Goal: Information Seeking & Learning: Compare options

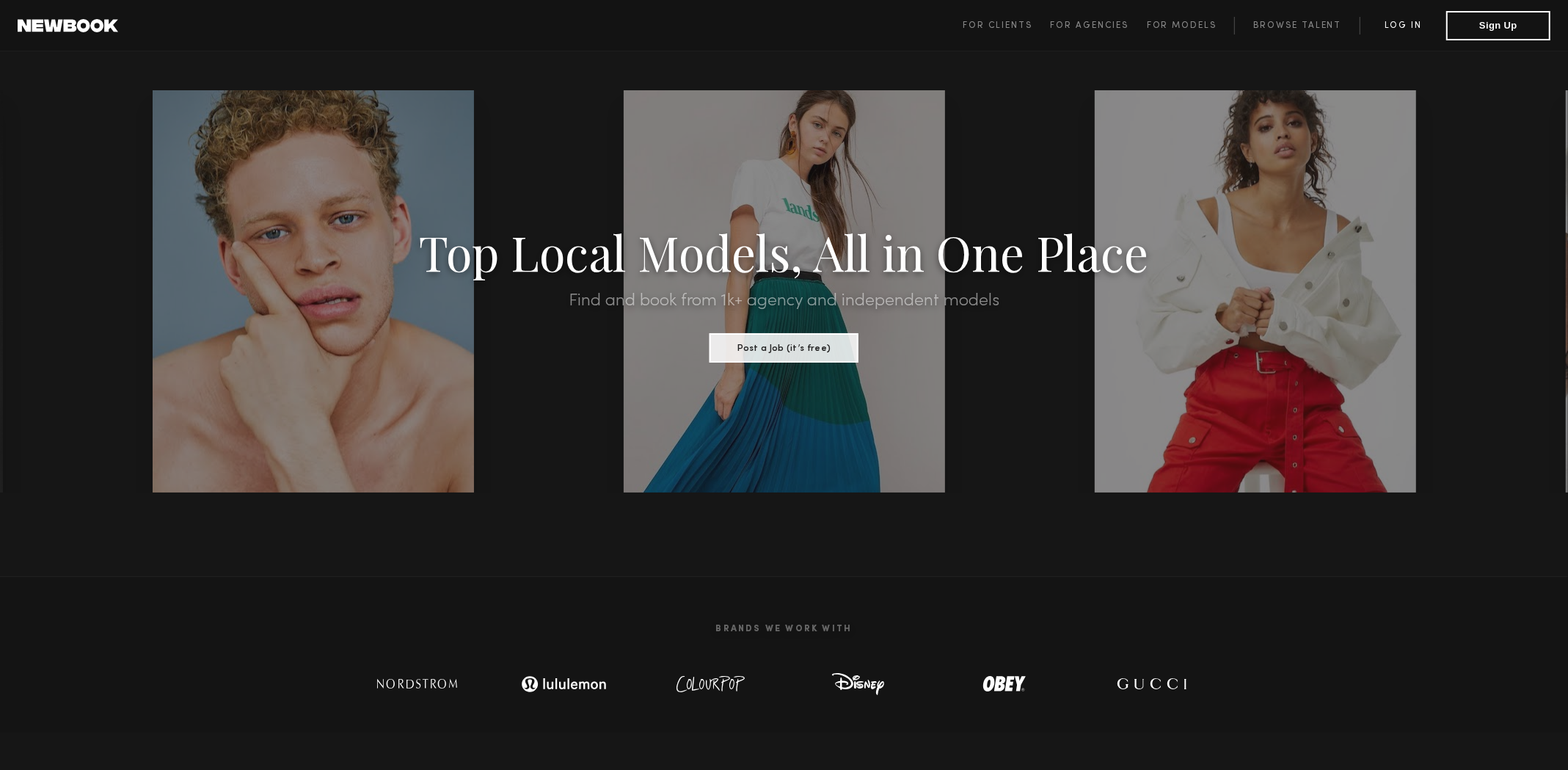
click at [1392, 29] on link "Log in" at bounding box center [1403, 25] width 87 height 18
click at [1400, 27] on link "Log in" at bounding box center [1403, 25] width 87 height 18
click at [1410, 25] on link "Log in" at bounding box center [1403, 25] width 87 height 18
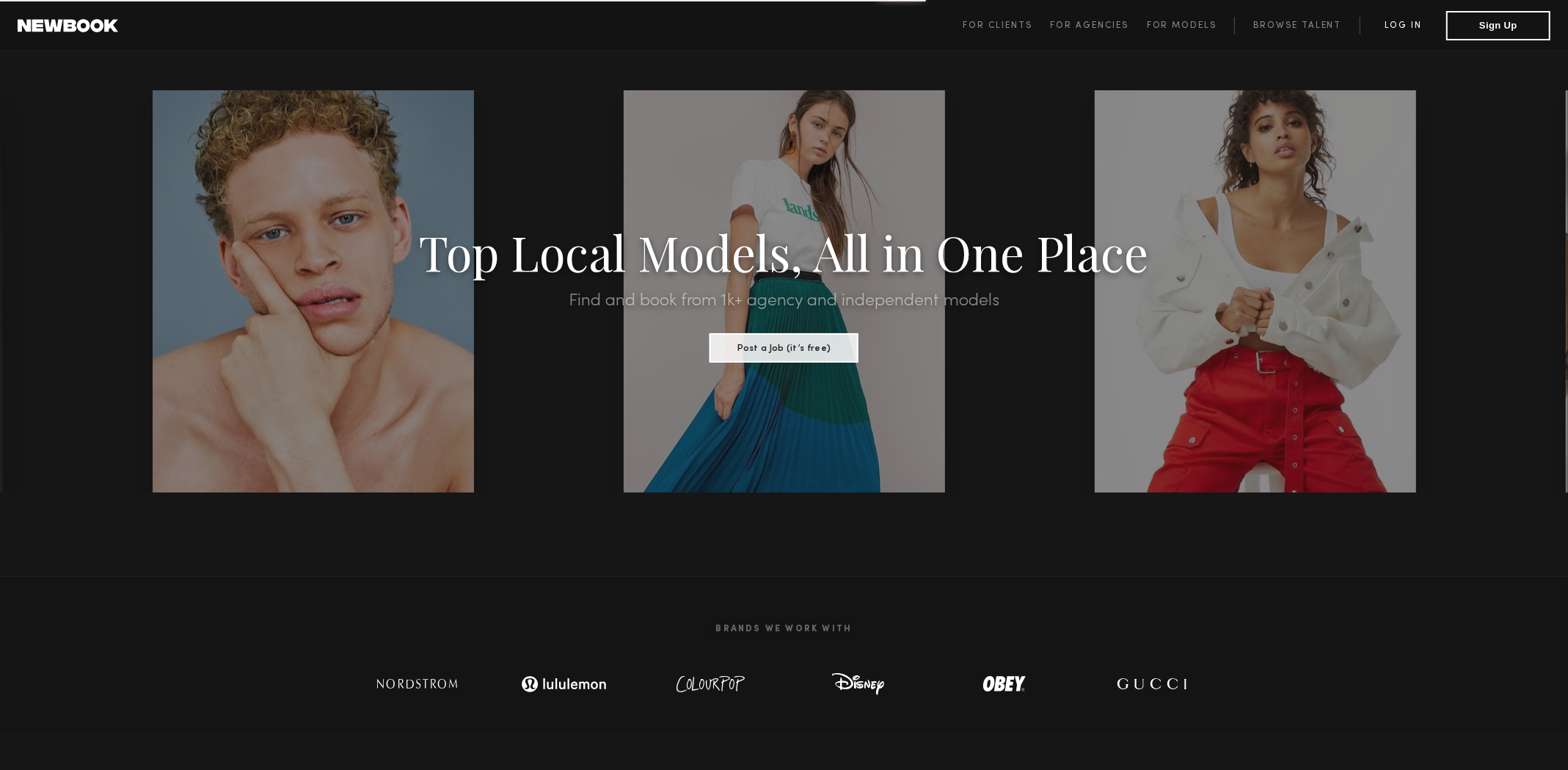
click at [1410, 25] on link "Log in" at bounding box center [1403, 25] width 87 height 18
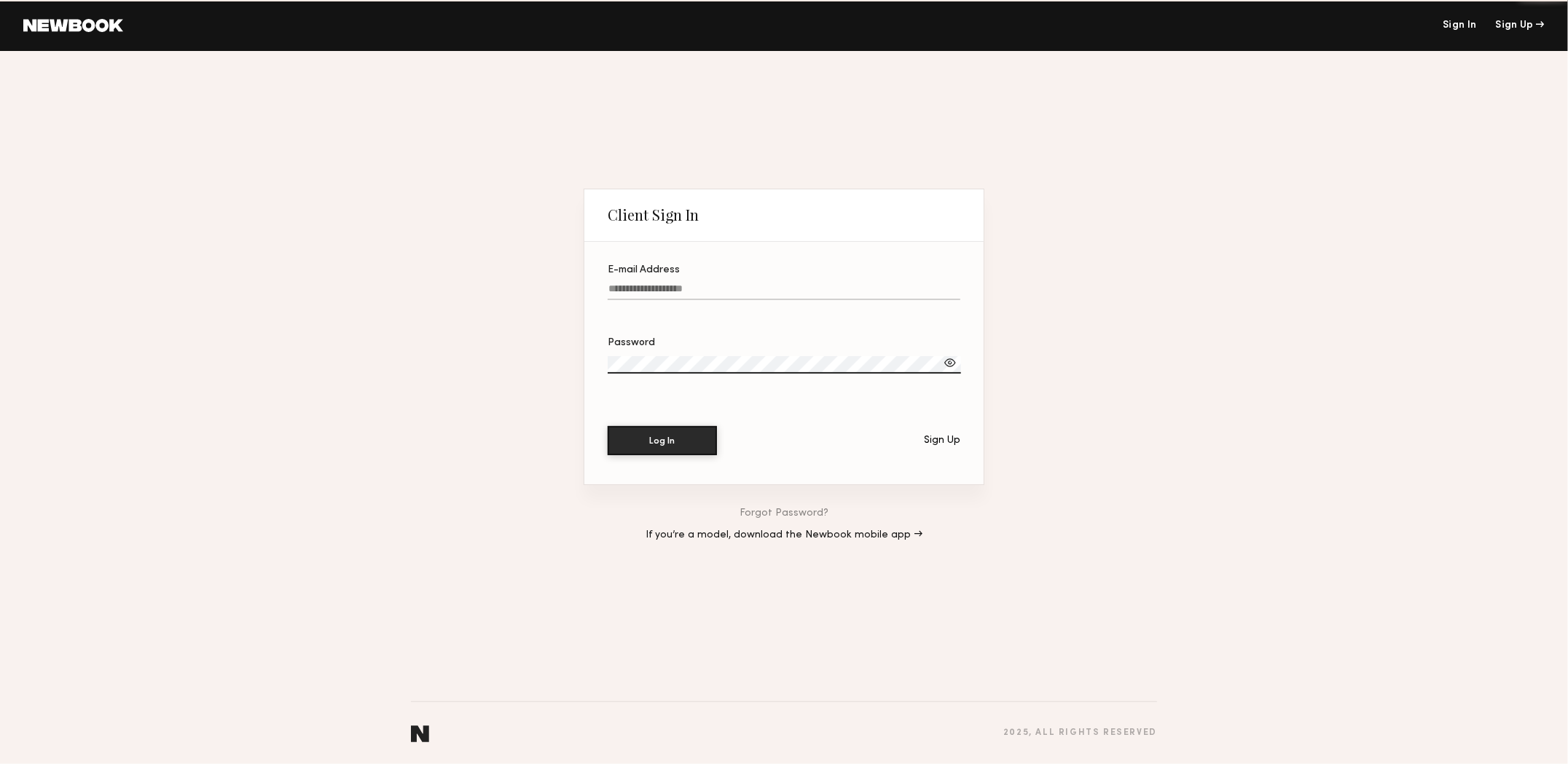
type input "**********"
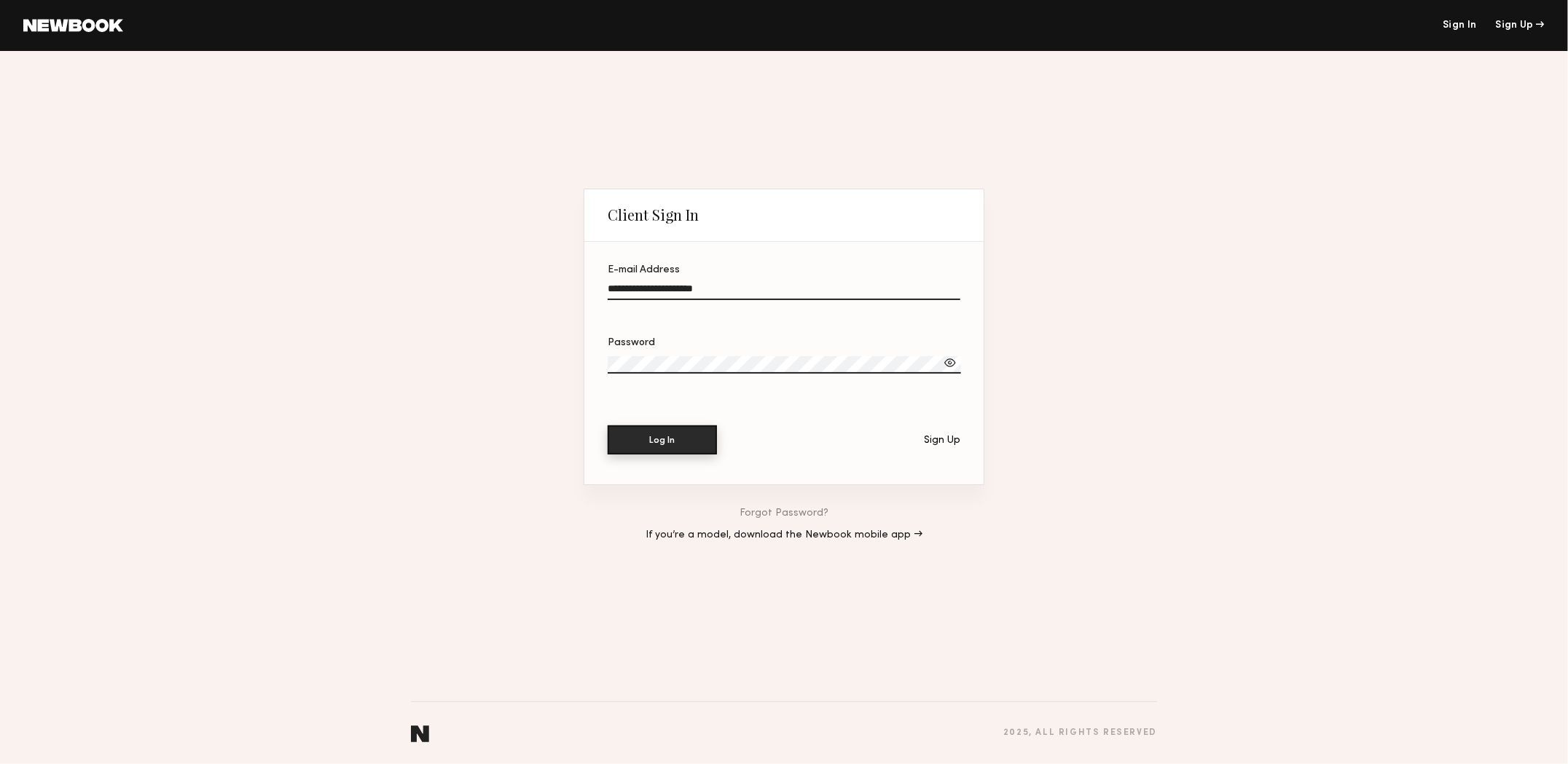
click at [680, 441] on button "Log In" at bounding box center [662, 439] width 110 height 29
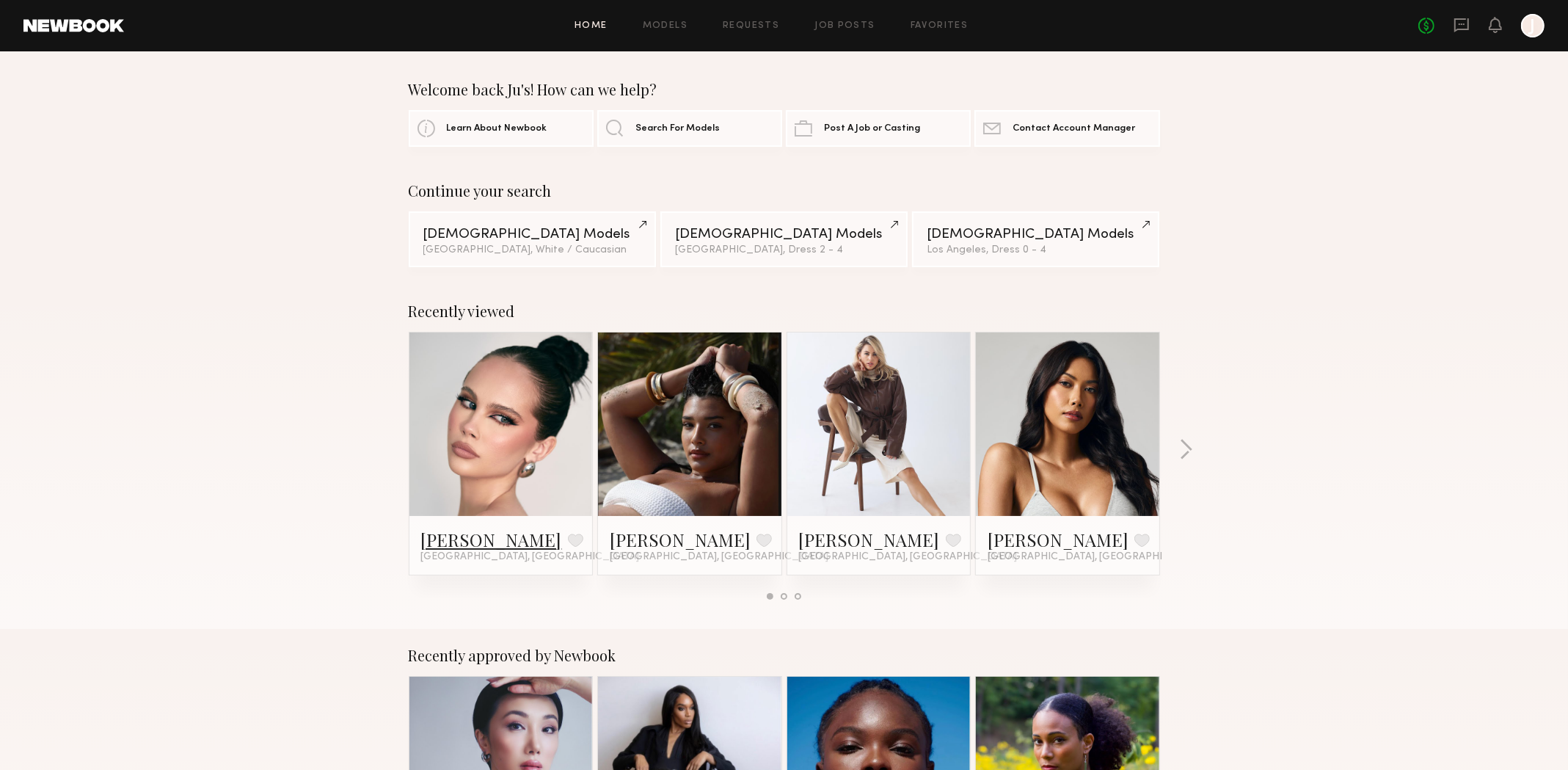
click at [444, 547] on link "Kirra W." at bounding box center [491, 540] width 141 height 24
click at [638, 128] on span "Search For Models" at bounding box center [678, 127] width 84 height 9
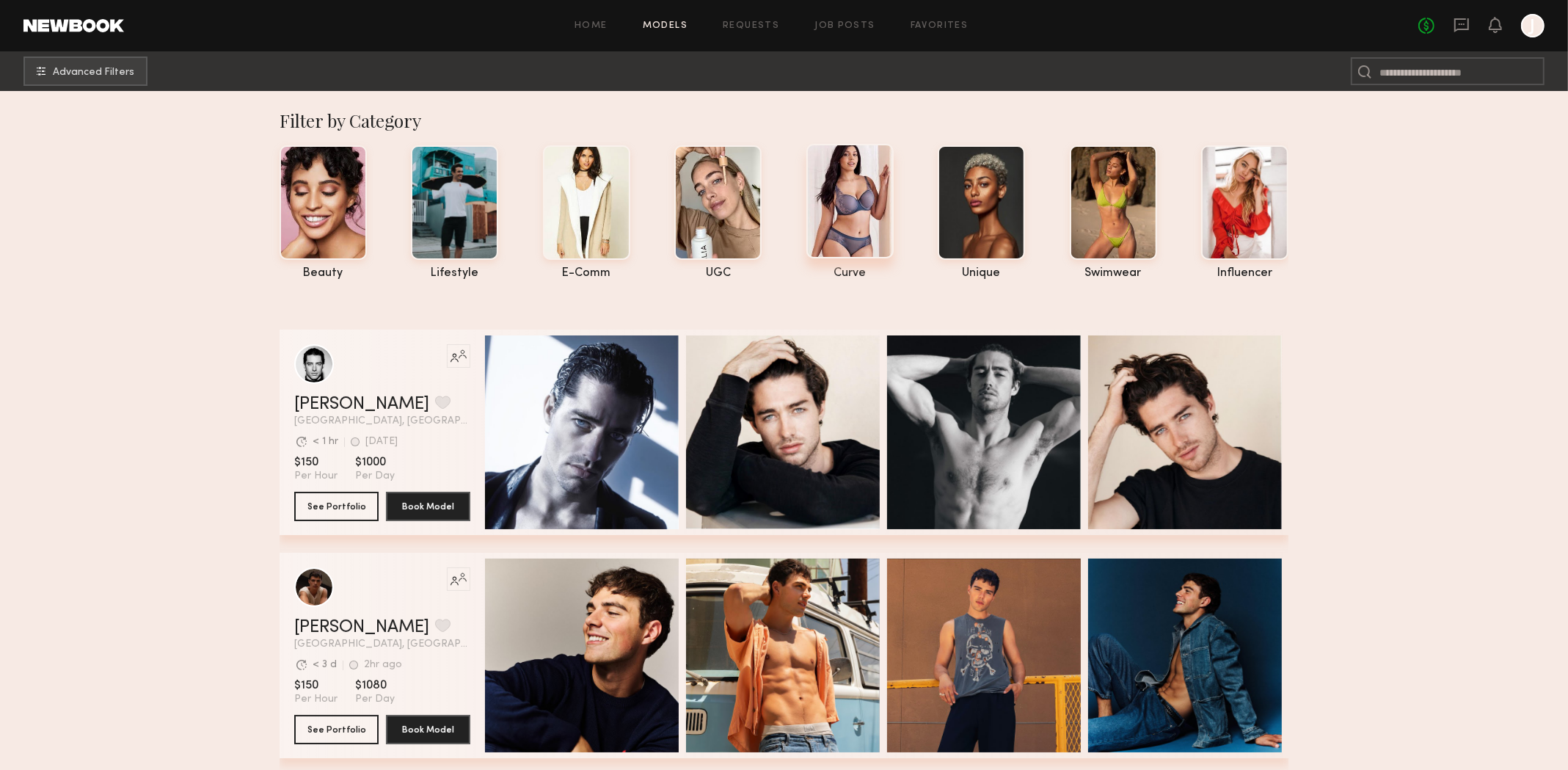
click at [851, 213] on div at bounding box center [851, 202] width 88 height 115
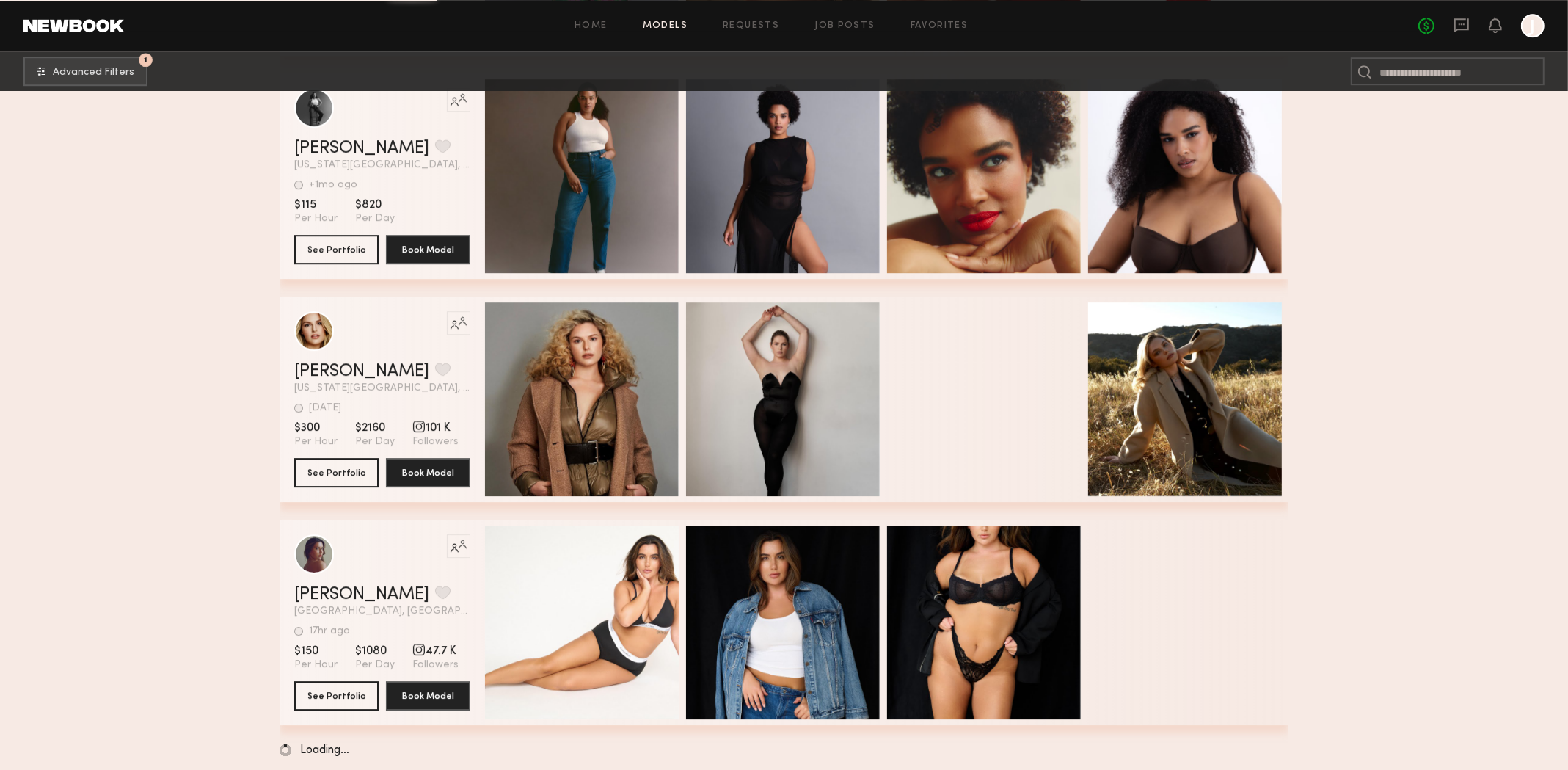
scroll to position [4973, 0]
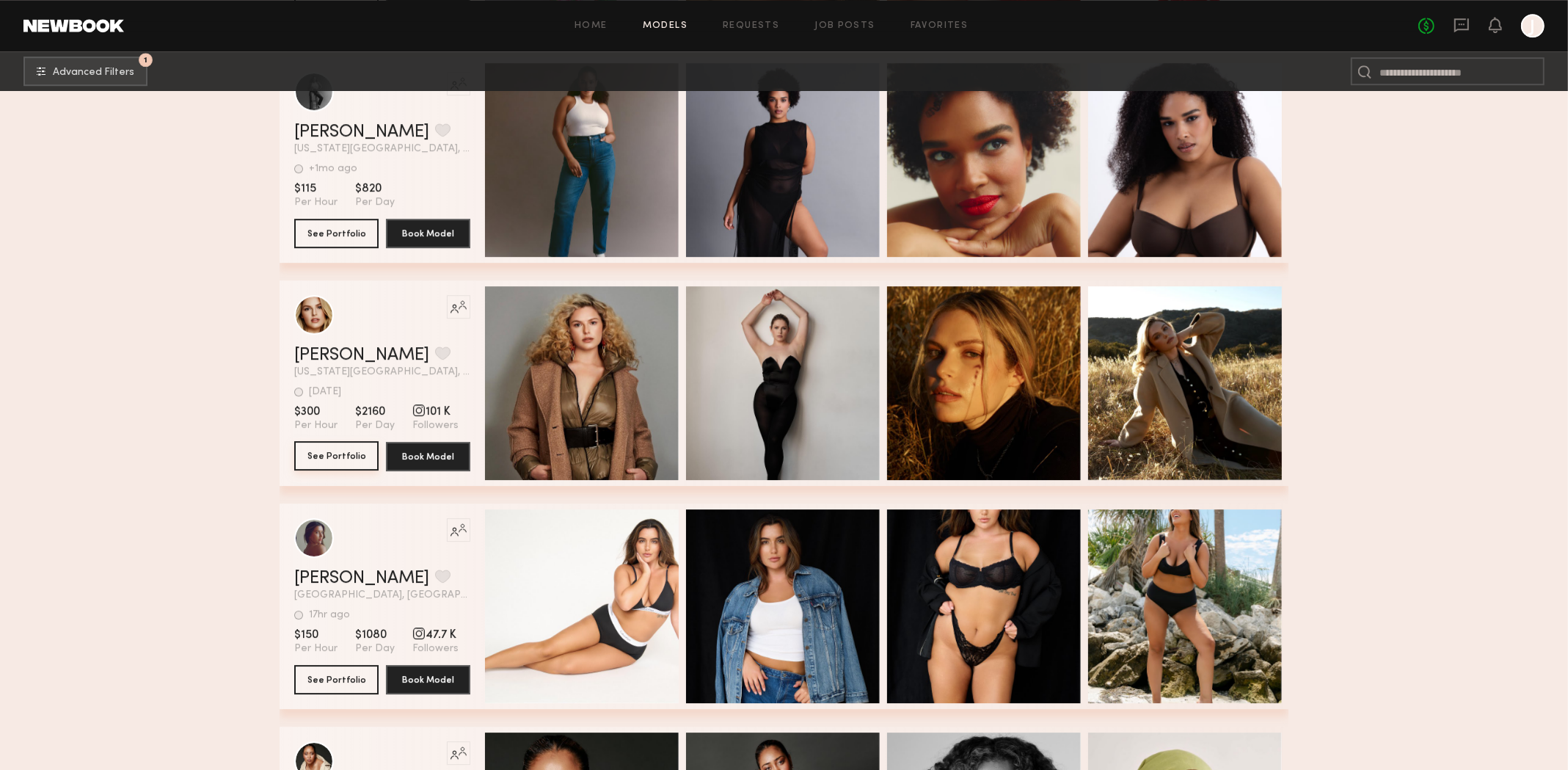
click at [354, 465] on button "See Portfolio" at bounding box center [336, 455] width 84 height 30
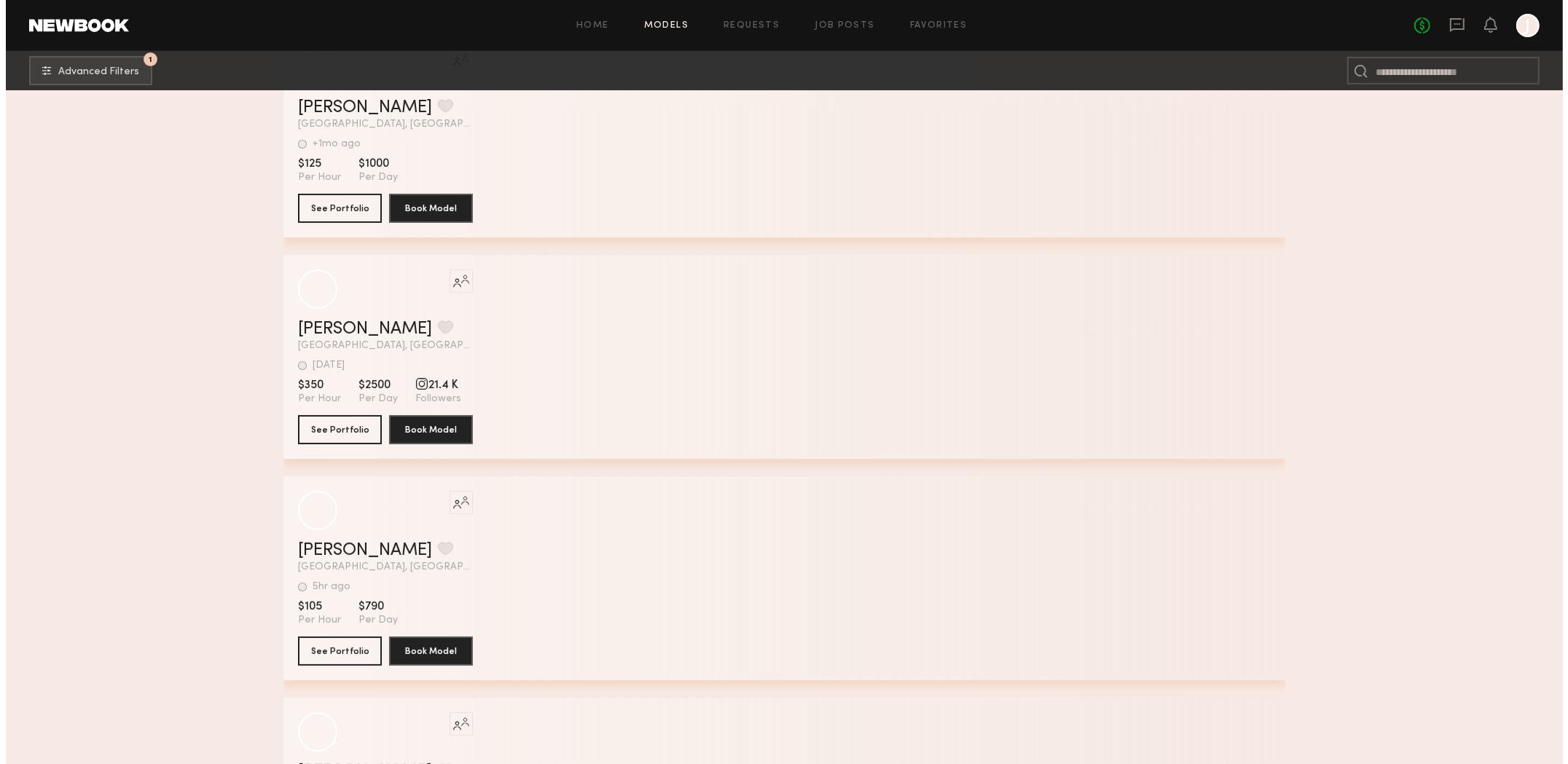
scroll to position [12483, 0]
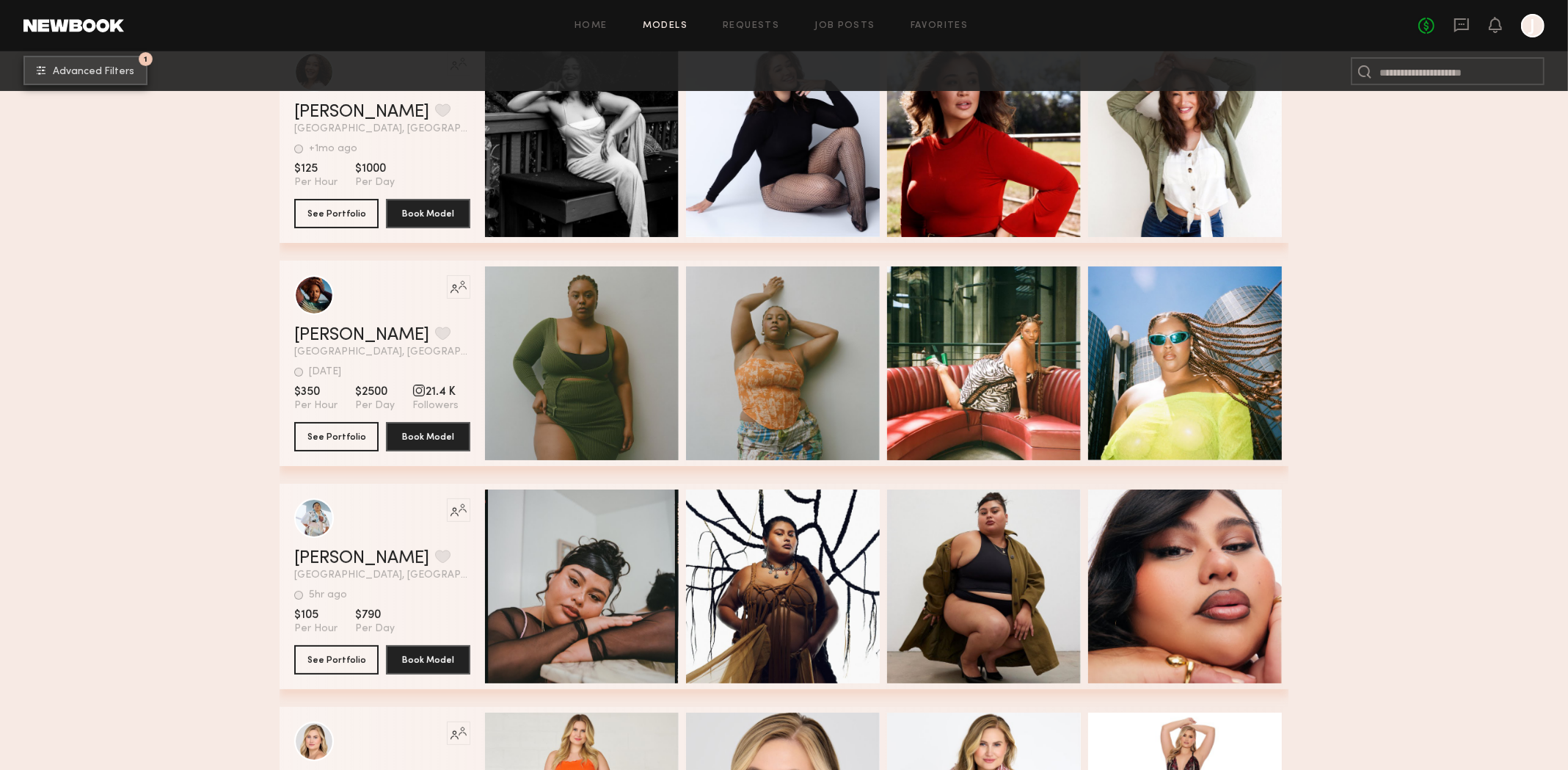
click at [104, 67] on span "Advanced Filters" at bounding box center [94, 72] width 82 height 10
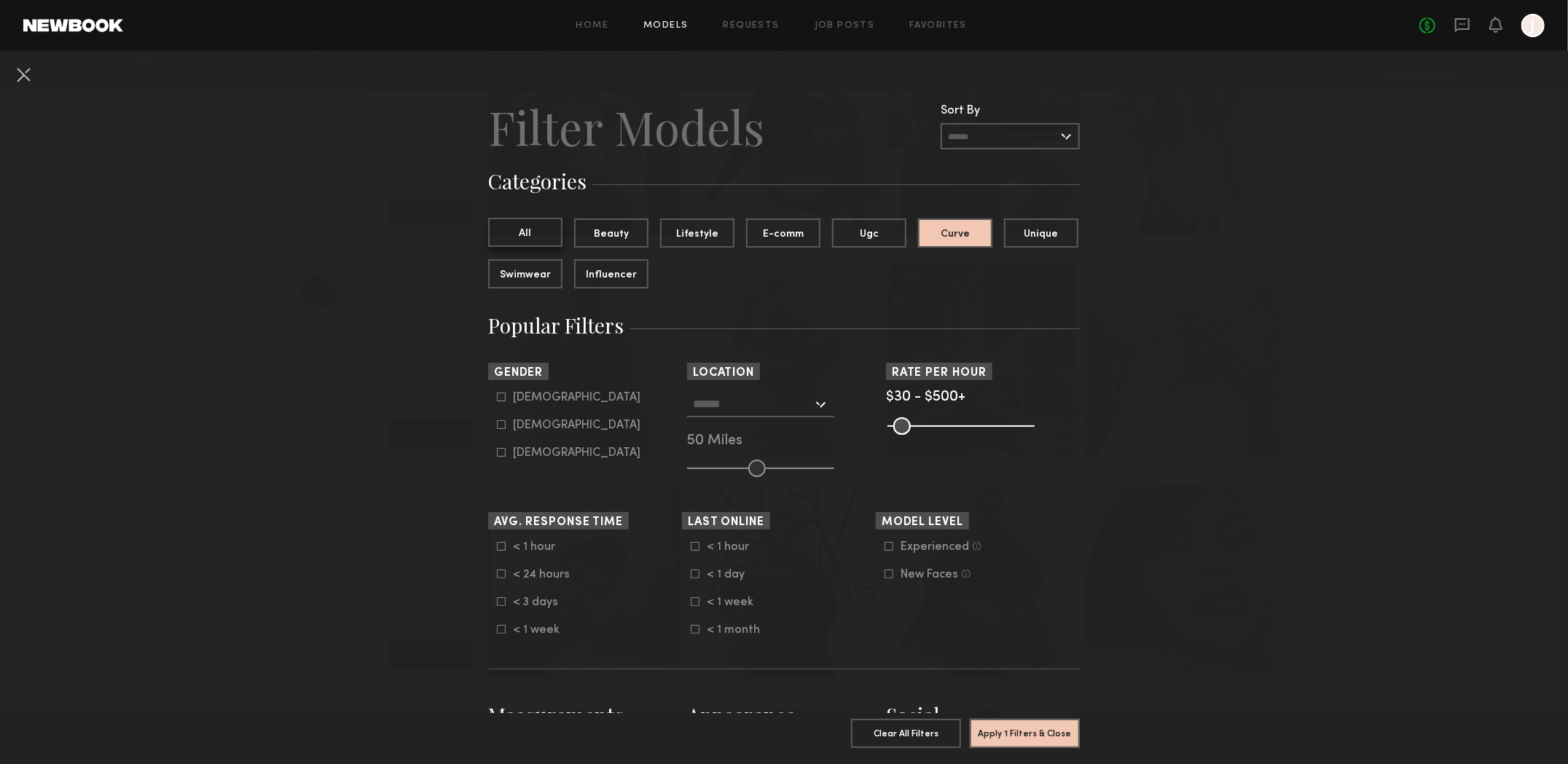
click at [531, 236] on button "All" at bounding box center [525, 232] width 75 height 29
click at [497, 429] on icon at bounding box center [501, 424] width 8 height 8
type input "**"
click at [727, 408] on input "text" at bounding box center [753, 403] width 120 height 25
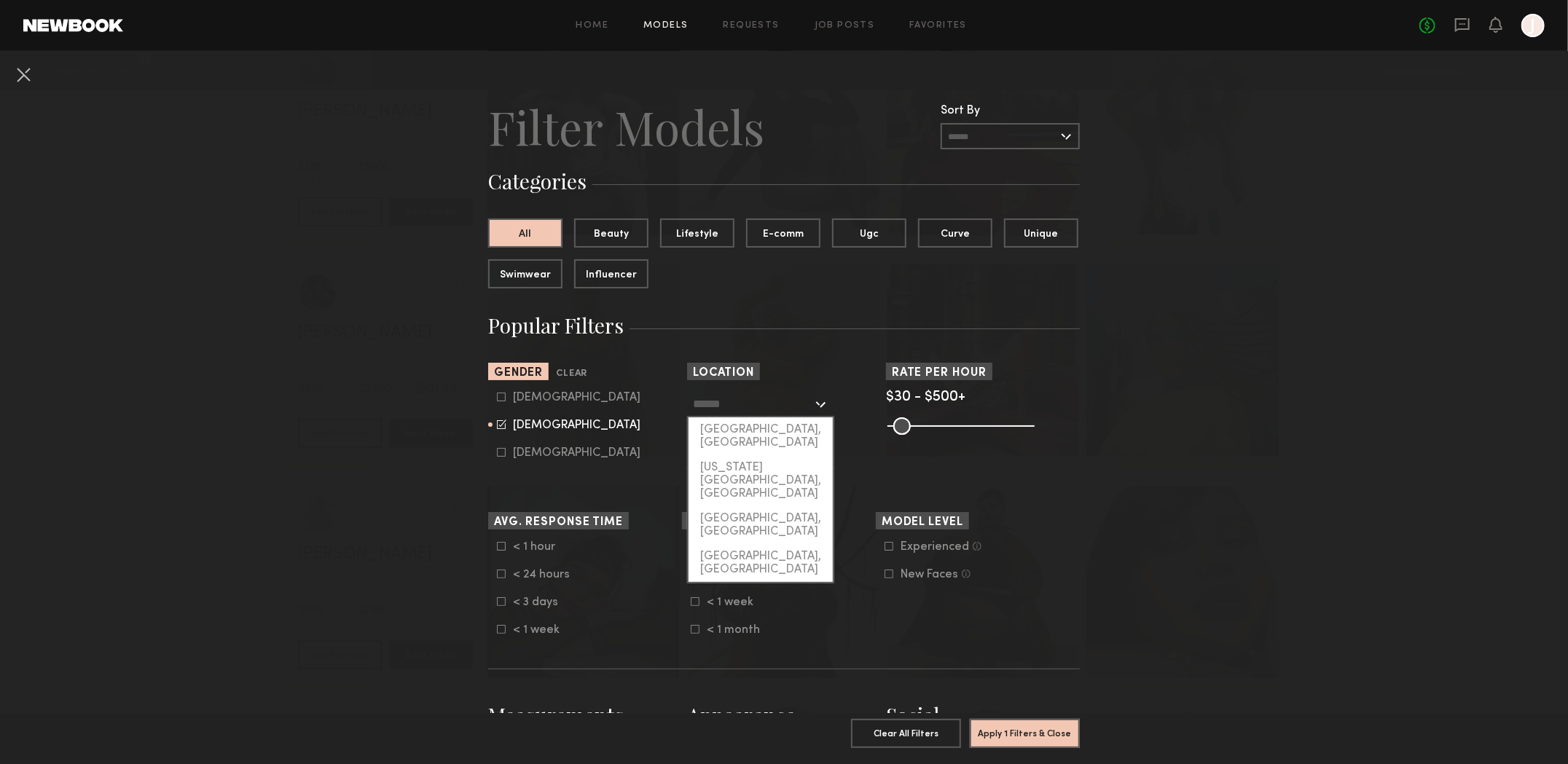
drag, startPoint x: 736, startPoint y: 430, endPoint x: 822, endPoint y: 438, distance: 86.4
click at [736, 430] on div "[GEOGRAPHIC_DATA], [GEOGRAPHIC_DATA]" at bounding box center [761, 436] width 144 height 38
type input "**********"
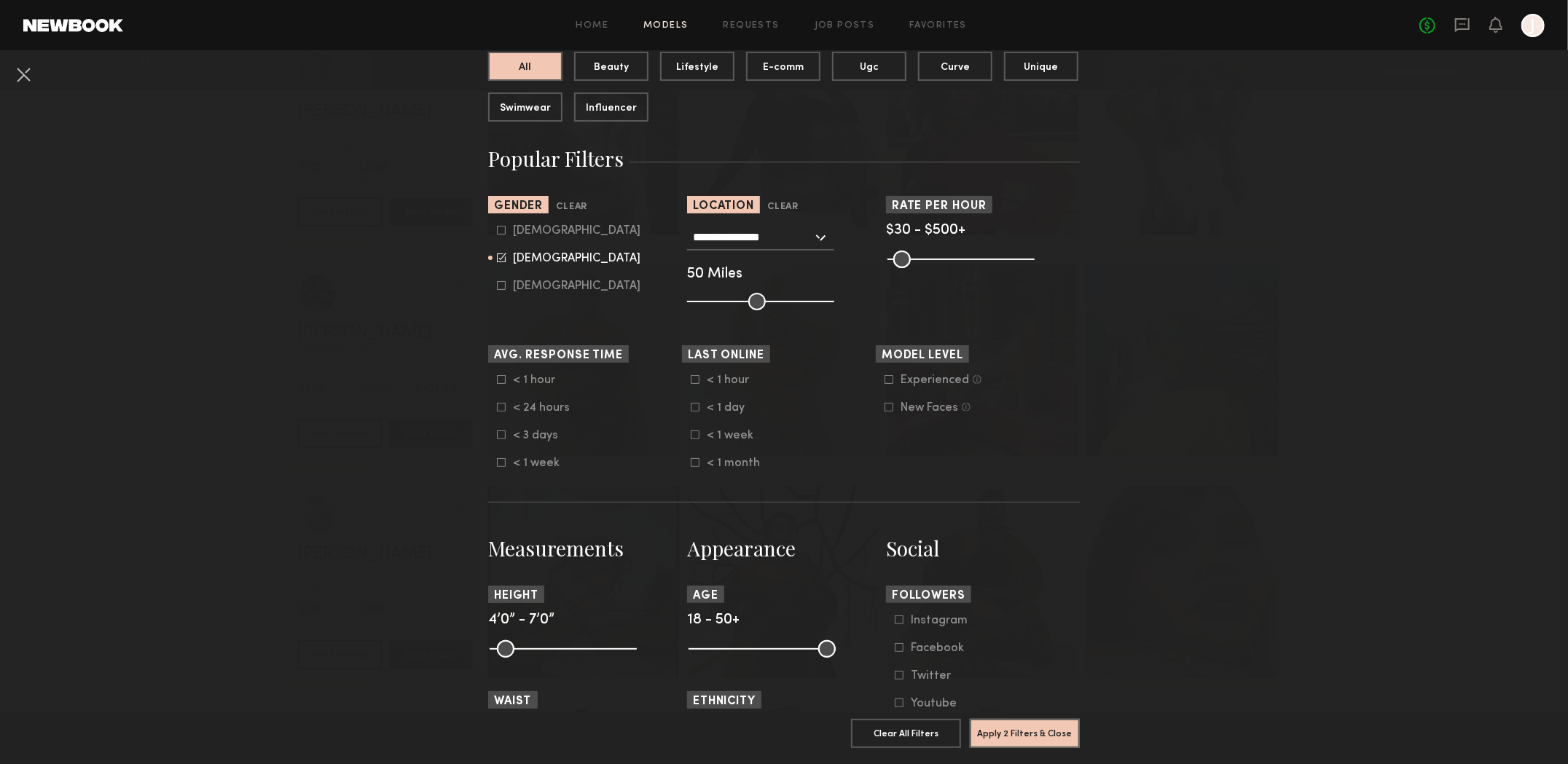
scroll to position [364, 0]
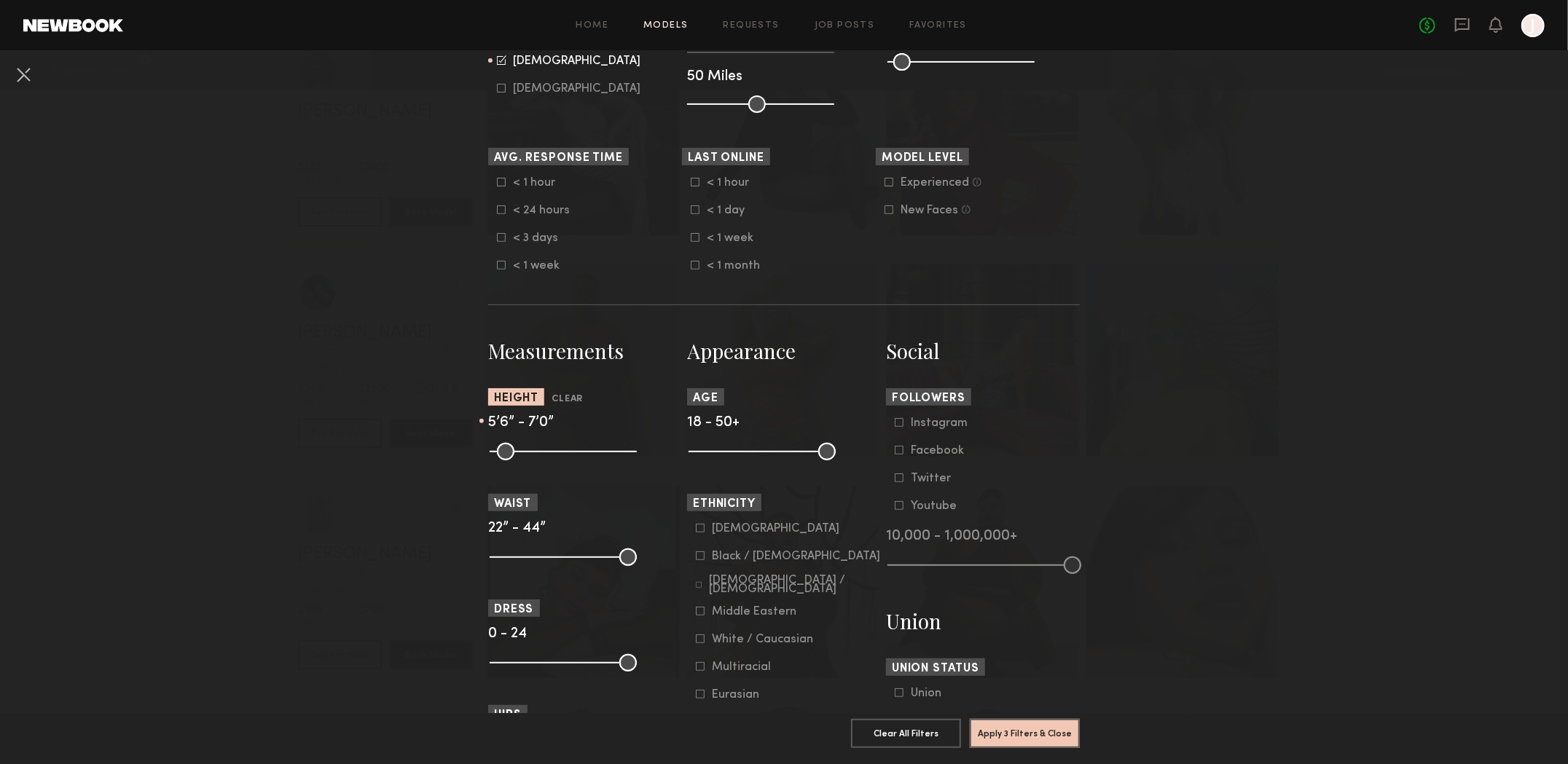
drag, startPoint x: 494, startPoint y: 463, endPoint x: 559, endPoint y: 470, distance: 65.4
type input "**"
click at [559, 460] on input "range" at bounding box center [563, 451] width 147 height 18
click at [494, 566] on input "range" at bounding box center [563, 557] width 147 height 18
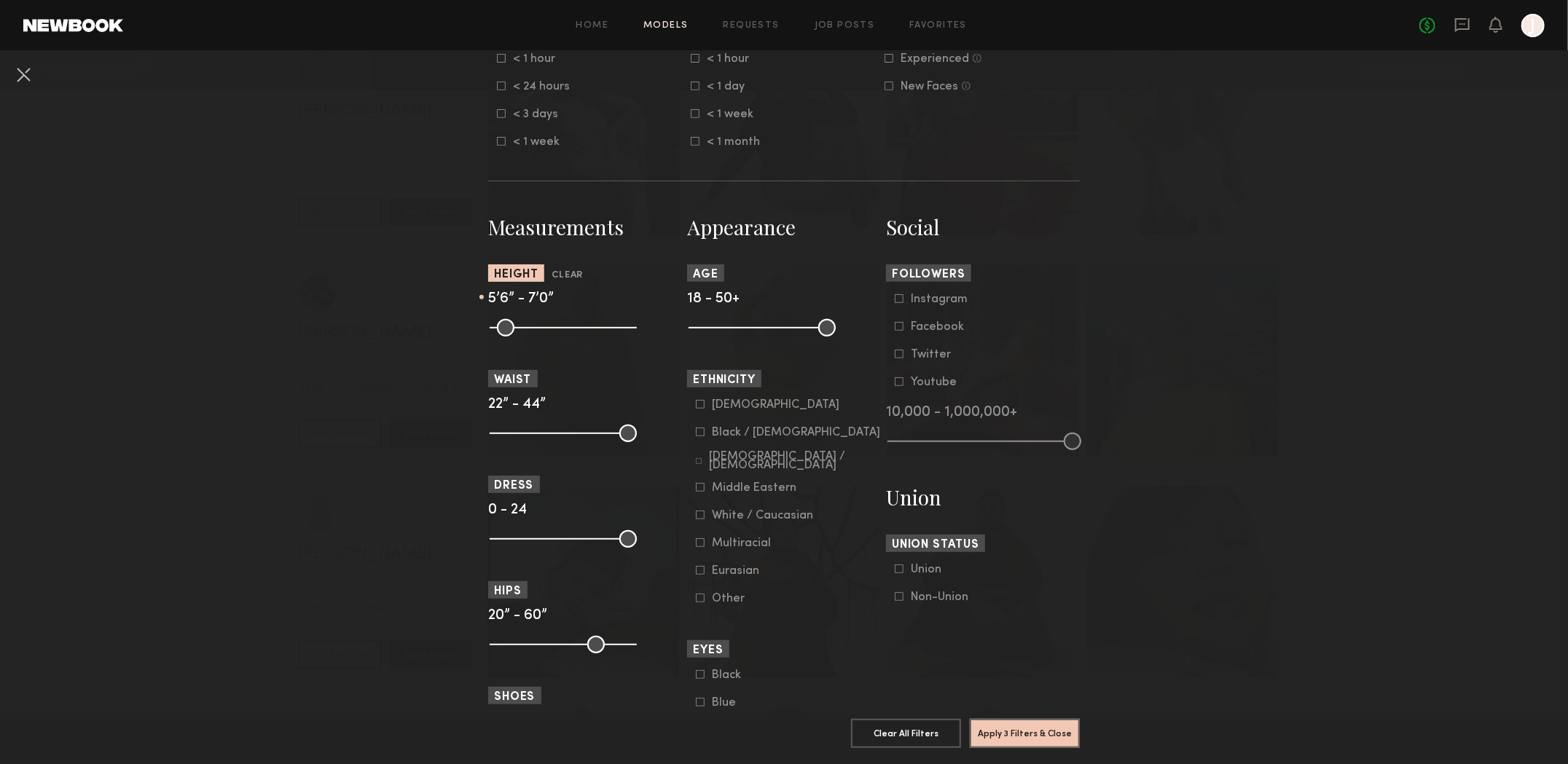
scroll to position [510, 0]
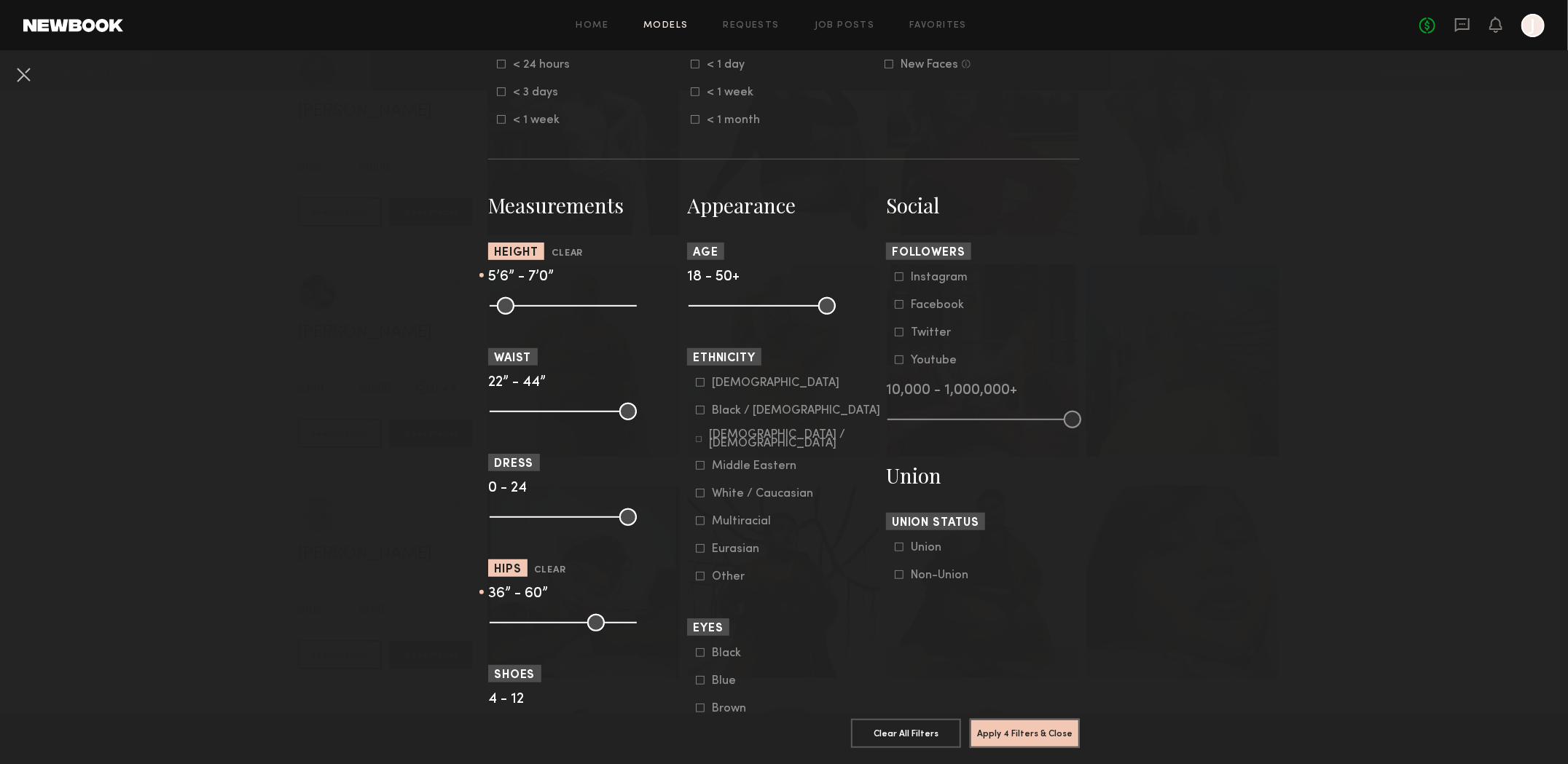
drag, startPoint x: 496, startPoint y: 633, endPoint x: 546, endPoint y: 640, distance: 50.5
type input "**"
click at [546, 632] on input "range" at bounding box center [563, 623] width 147 height 18
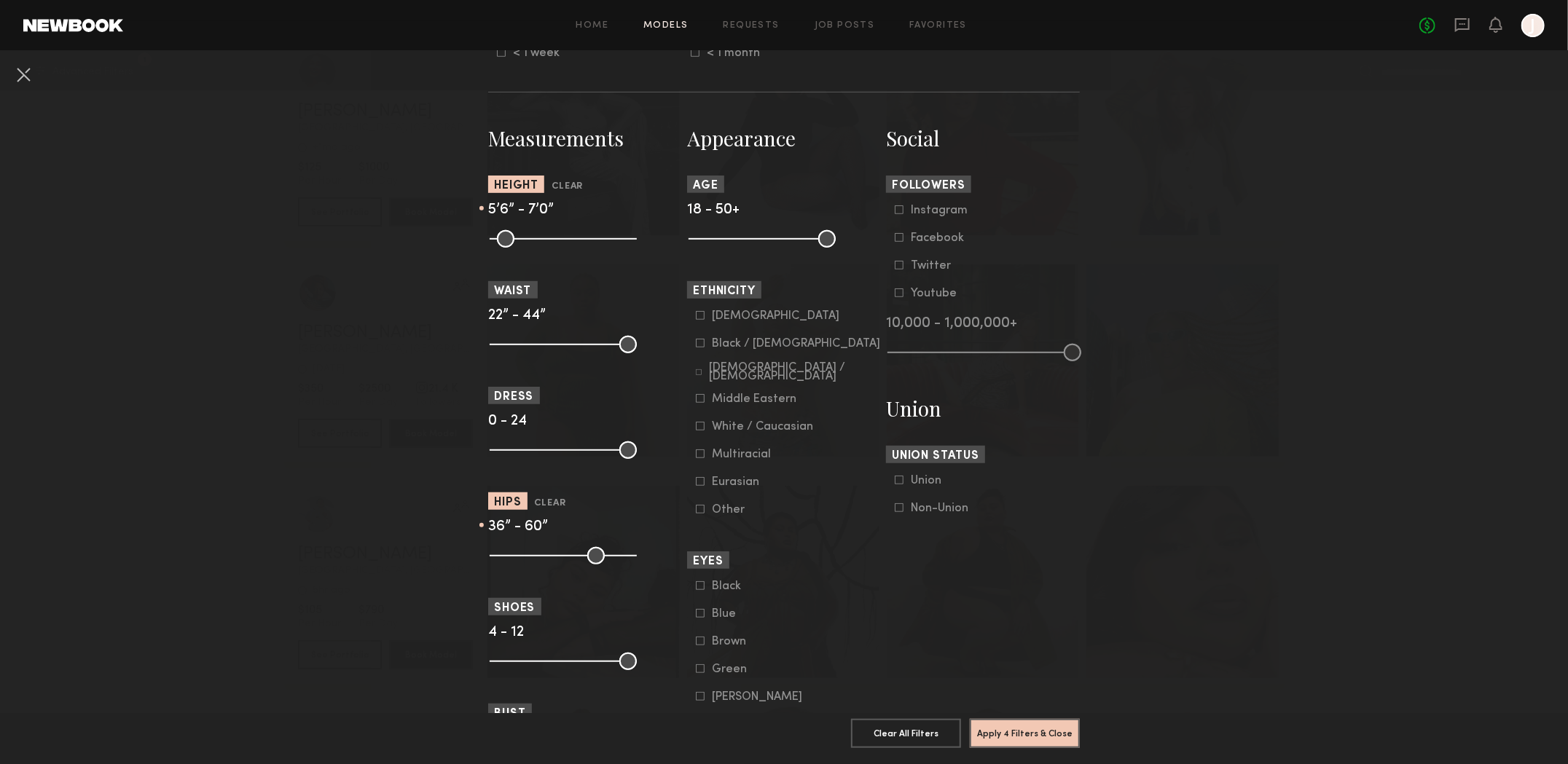
scroll to position [655, 0]
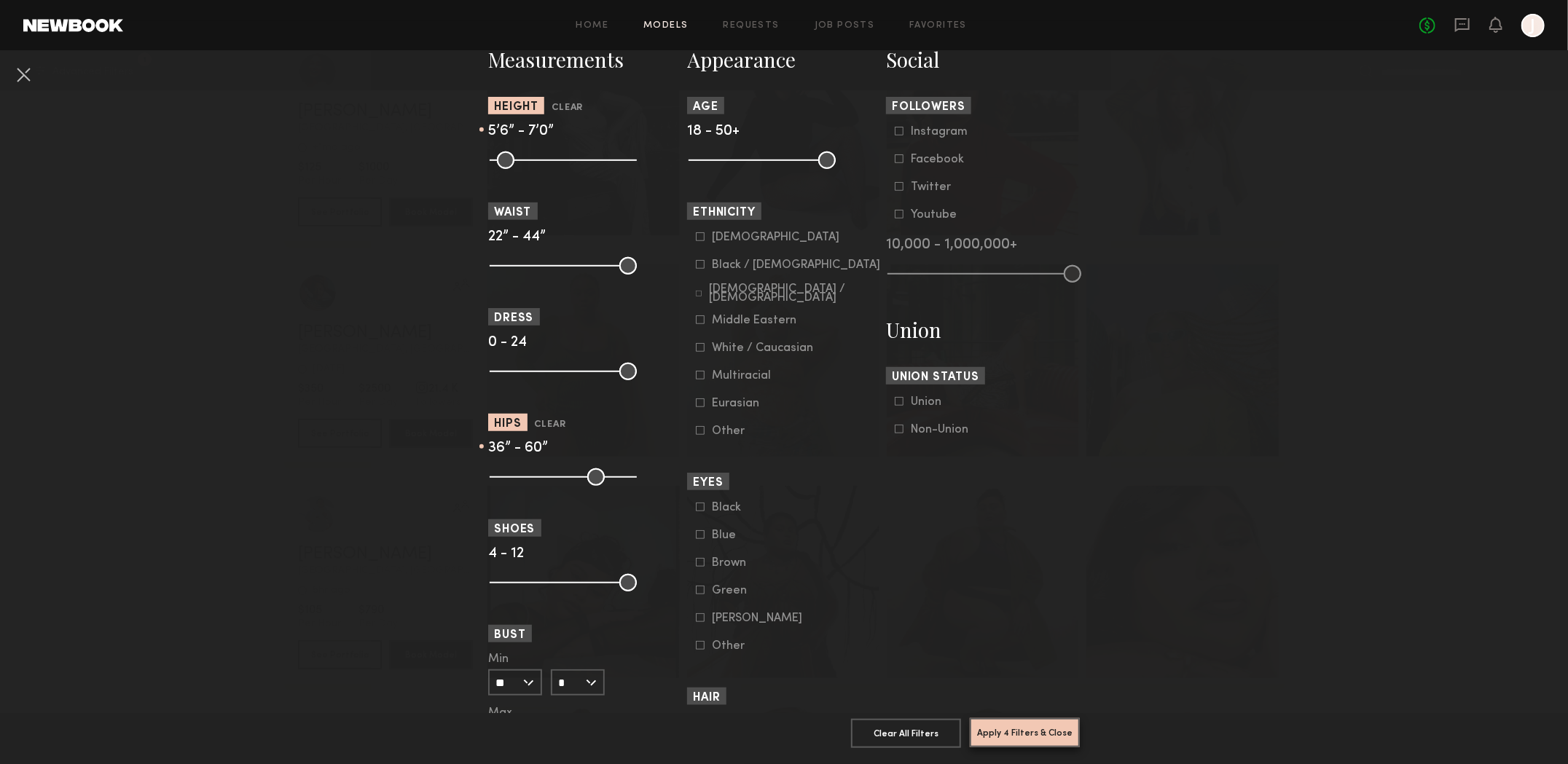
click at [1014, 730] on button "Apply 4 Filters & Close" at bounding box center [1025, 732] width 110 height 29
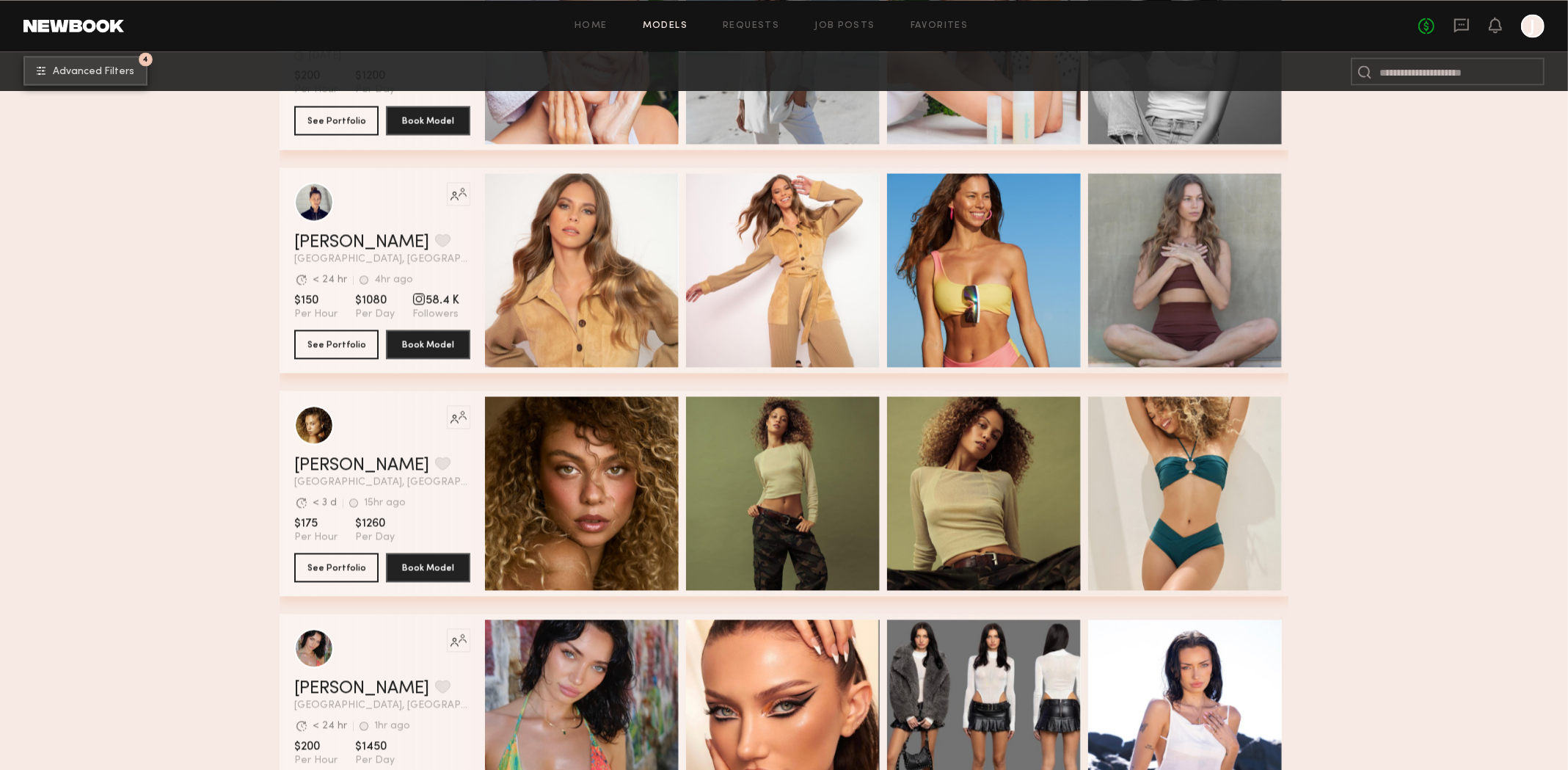
scroll to position [9486, 0]
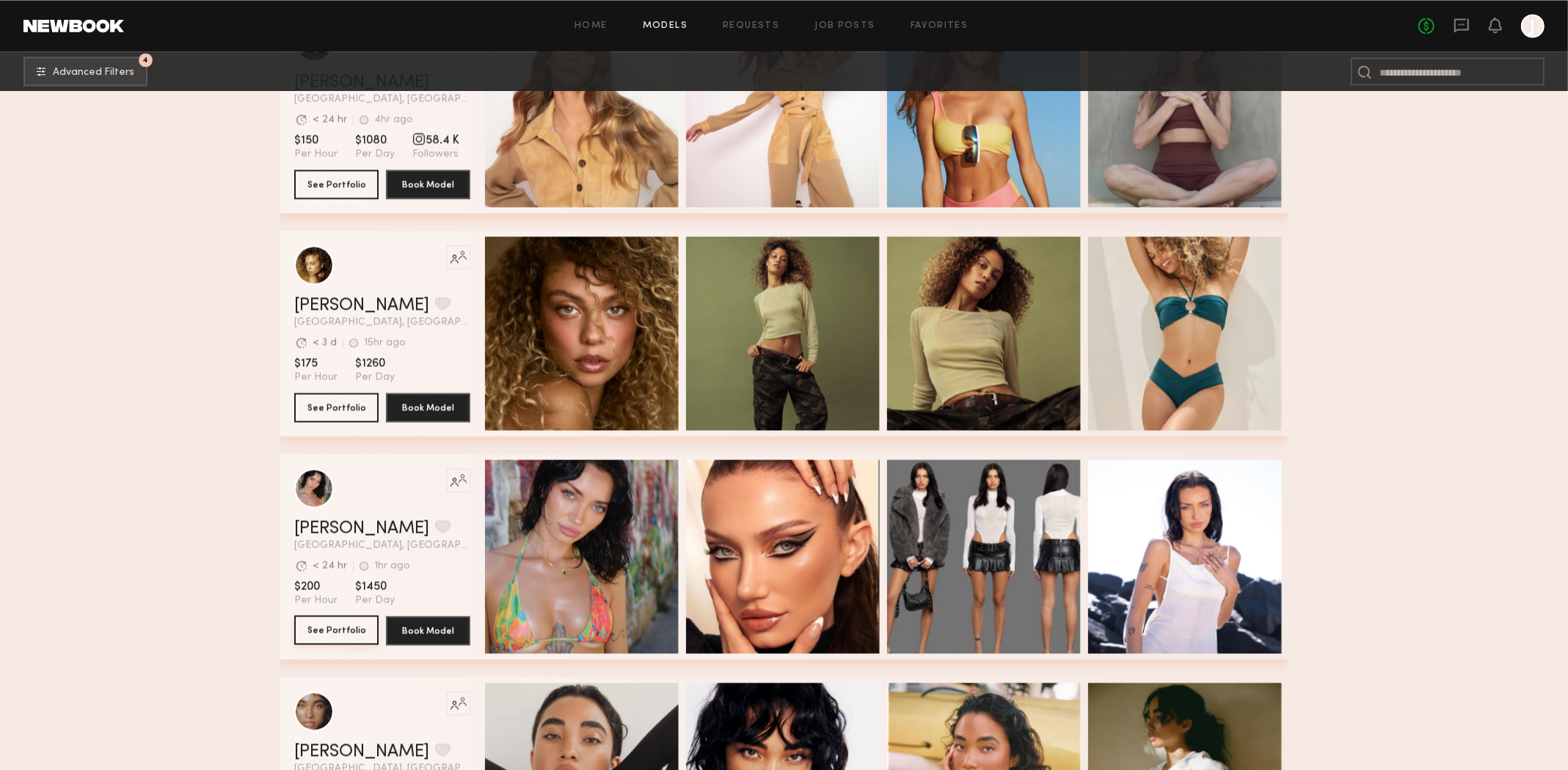
click at [359, 633] on button "See Portfolio" at bounding box center [336, 630] width 84 height 30
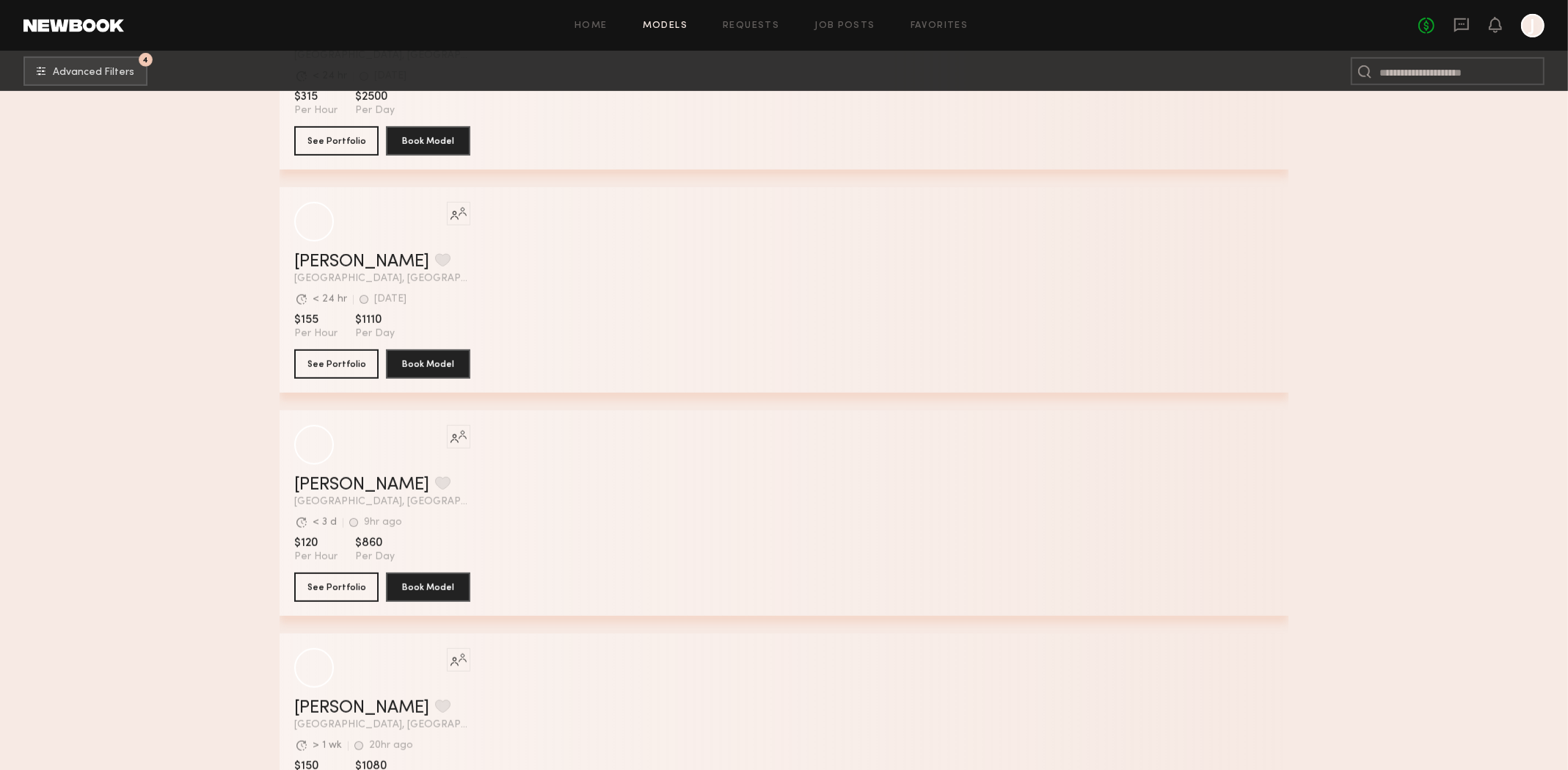
scroll to position [19357, 0]
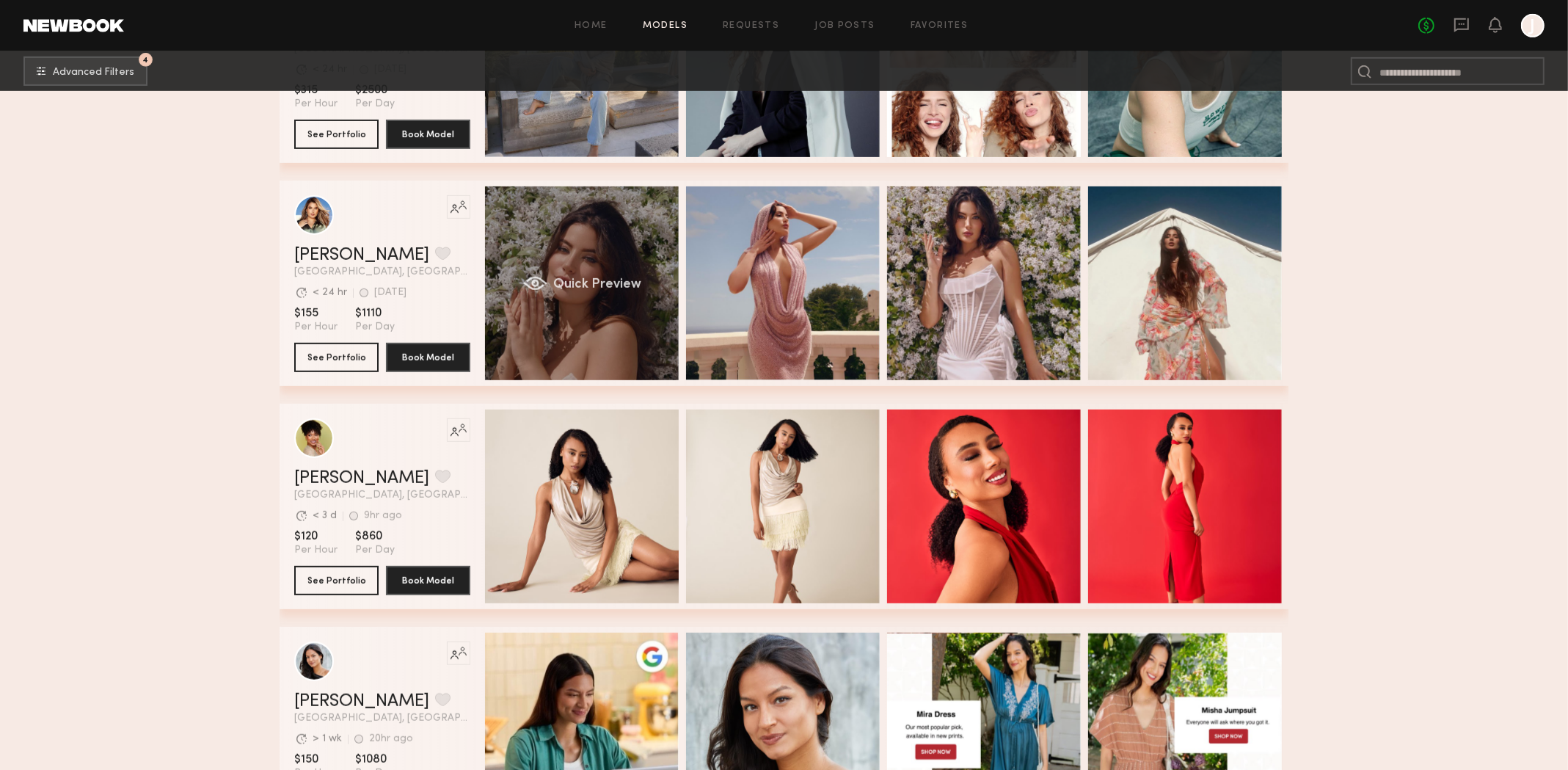
click at [614, 309] on div "Quick Preview" at bounding box center [582, 283] width 194 height 194
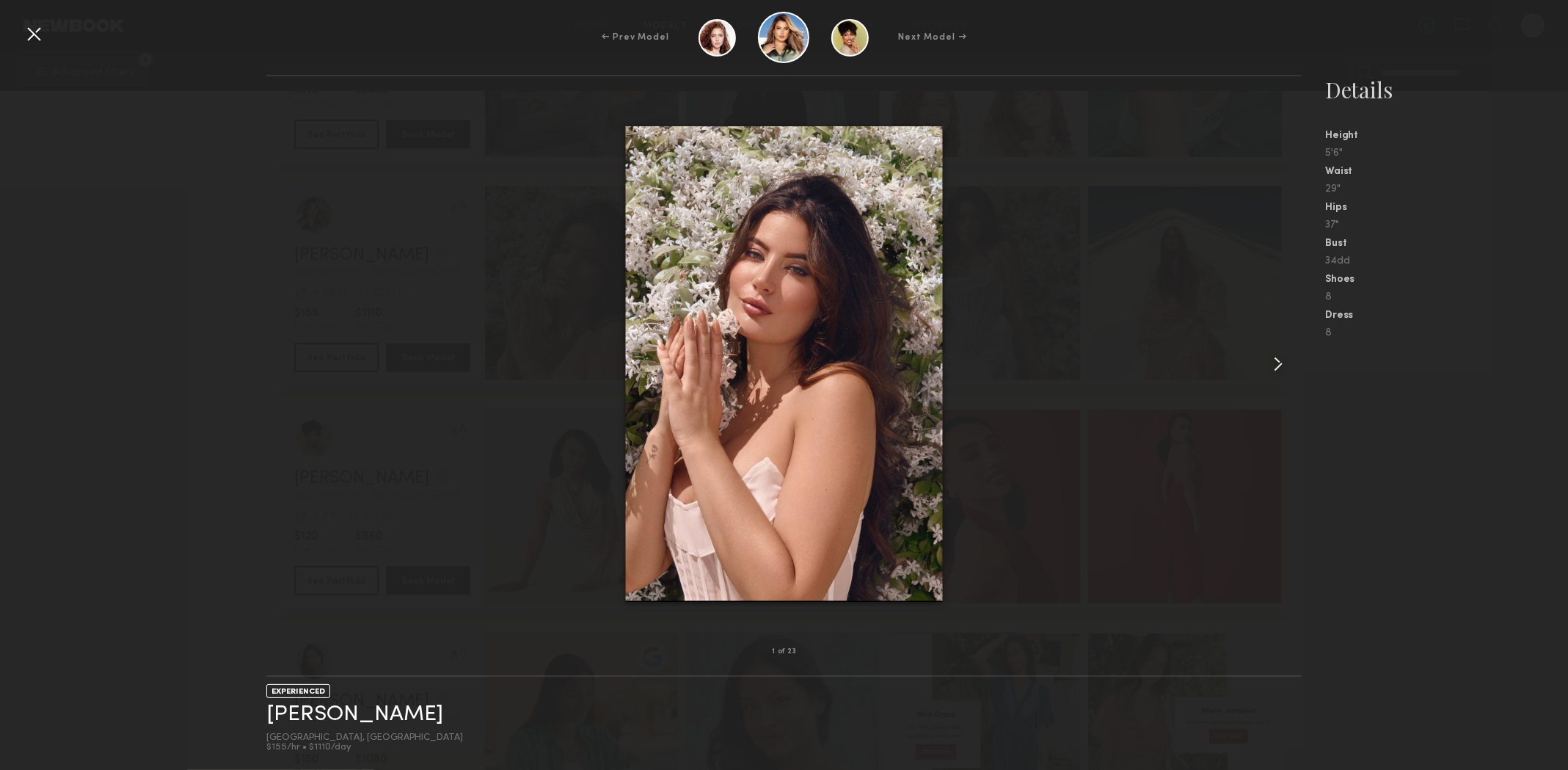
click at [1280, 373] on common-icon at bounding box center [1279, 364] width 24 height 24
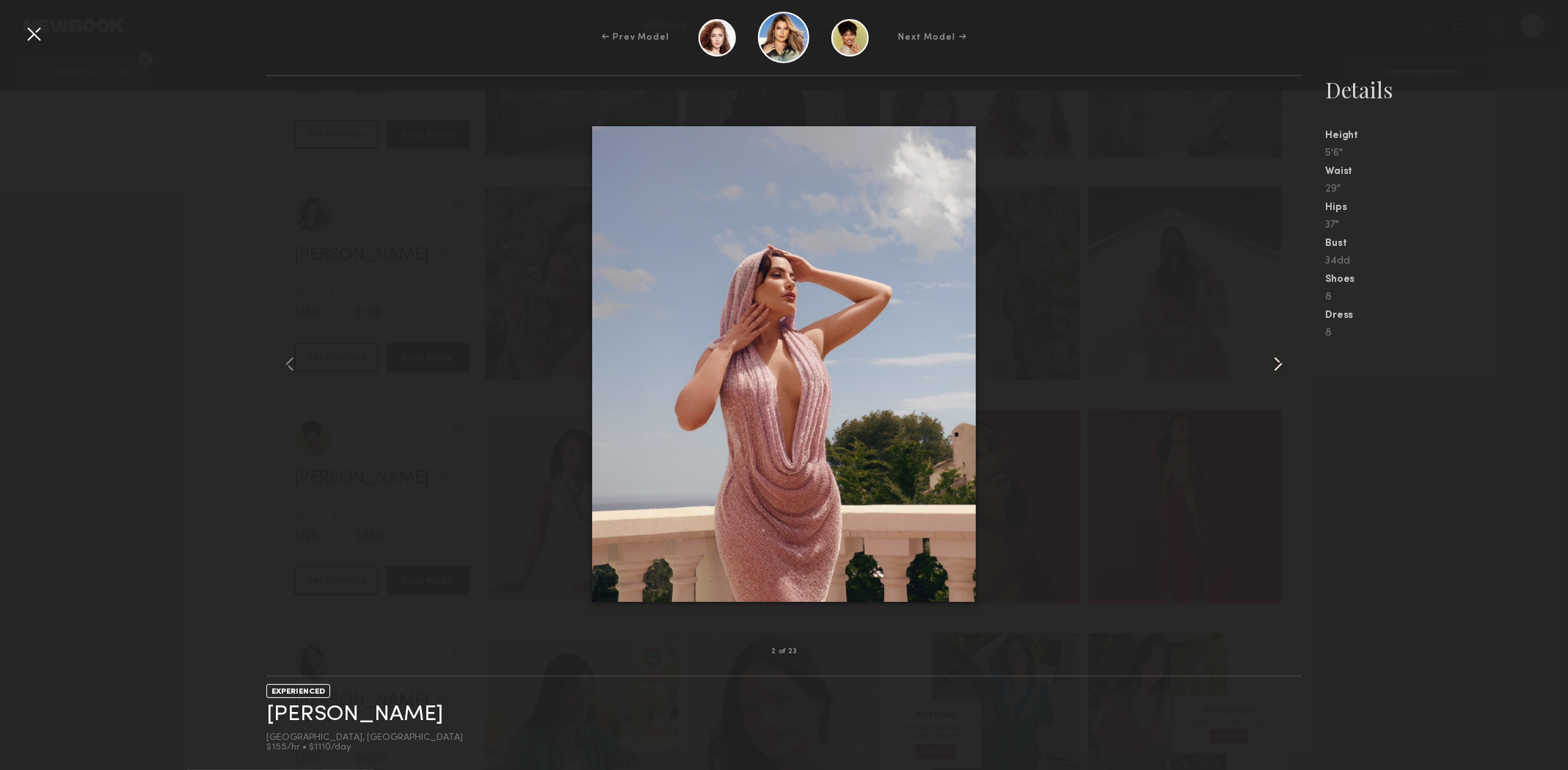
click at [1279, 369] on common-icon at bounding box center [1279, 364] width 24 height 24
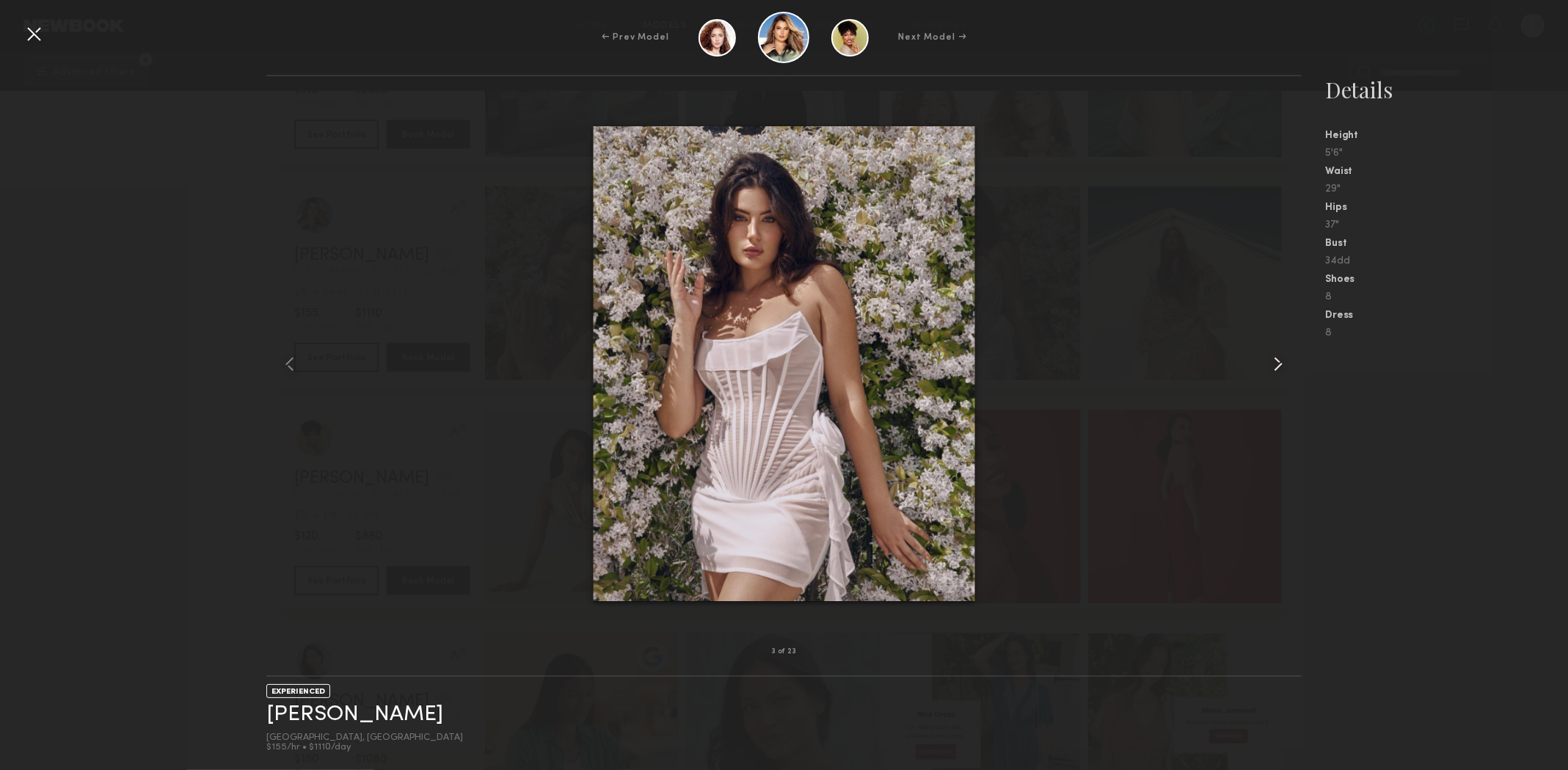
click at [1279, 369] on common-icon at bounding box center [1279, 364] width 24 height 24
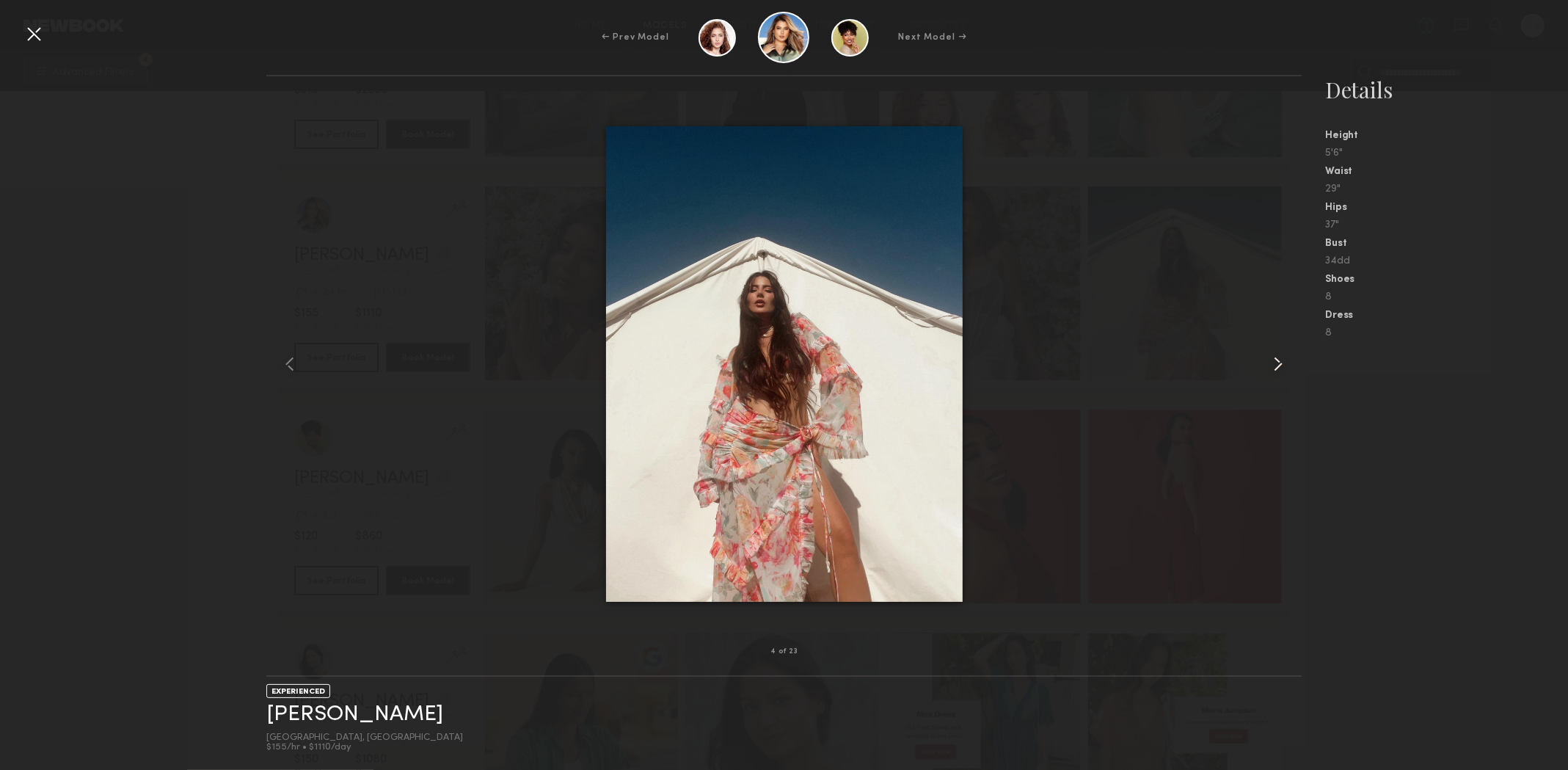
click at [1279, 369] on common-icon at bounding box center [1279, 364] width 24 height 24
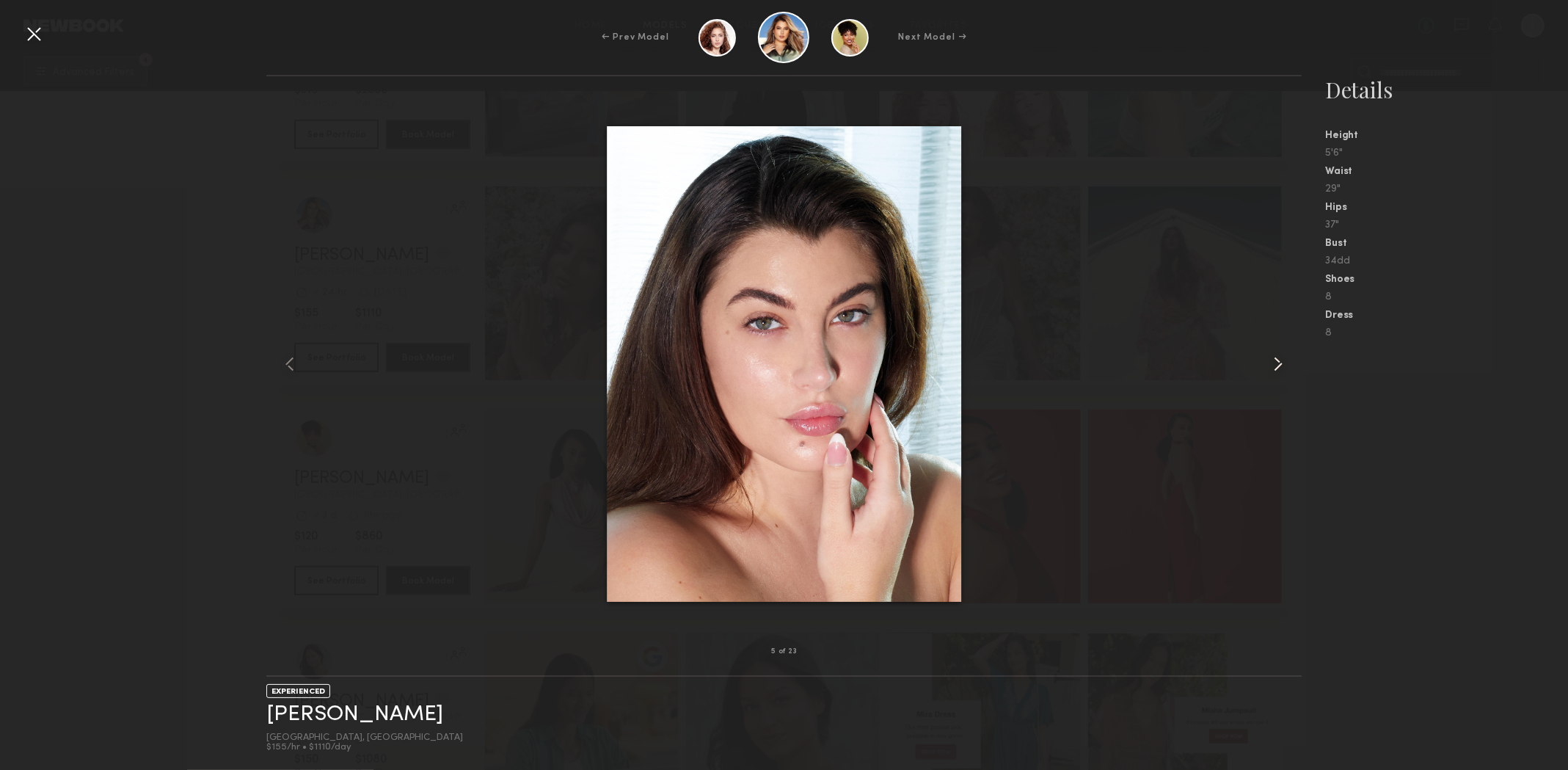
click at [1279, 369] on common-icon at bounding box center [1279, 364] width 24 height 24
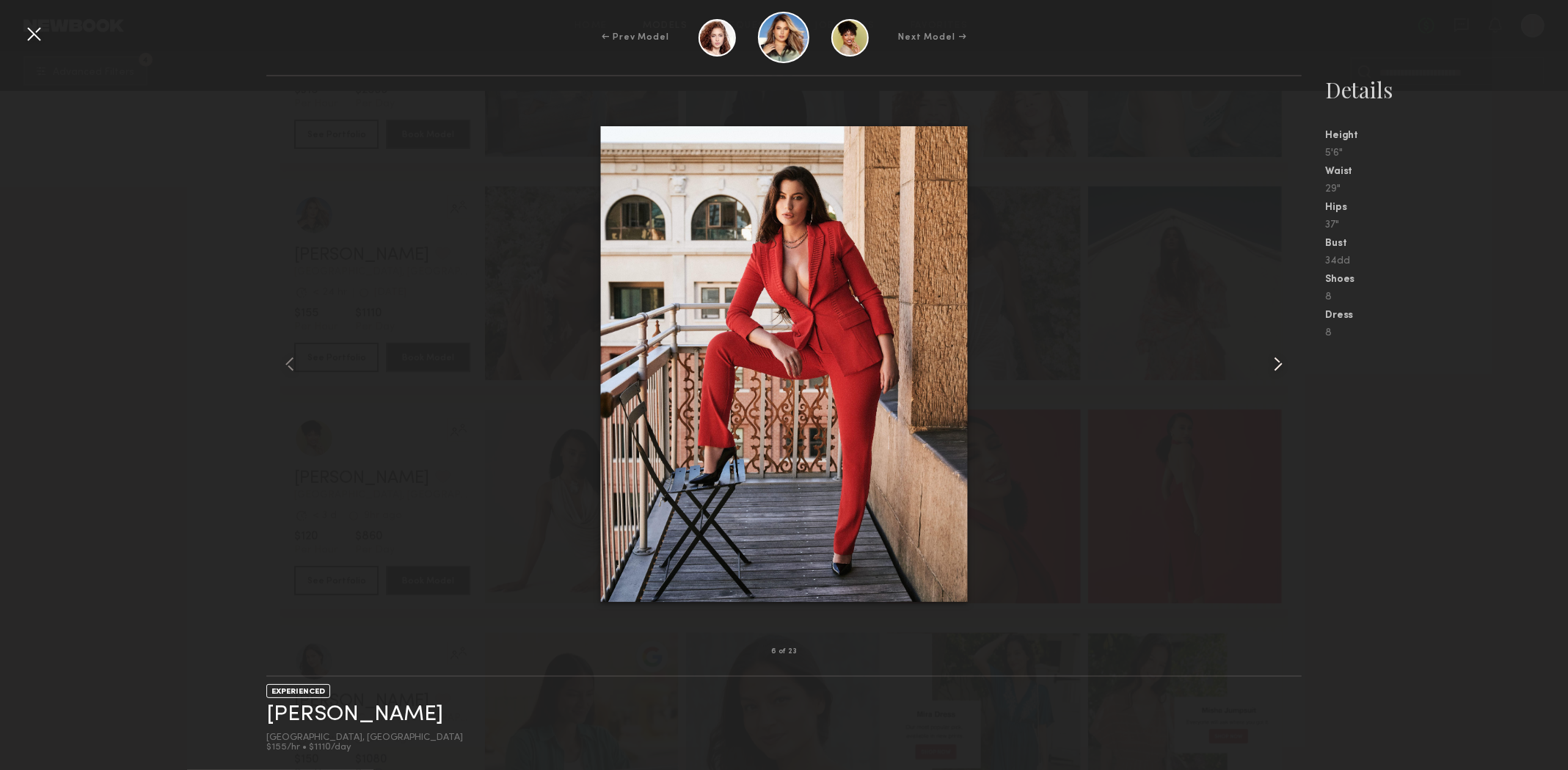
click at [1279, 369] on common-icon at bounding box center [1279, 364] width 24 height 24
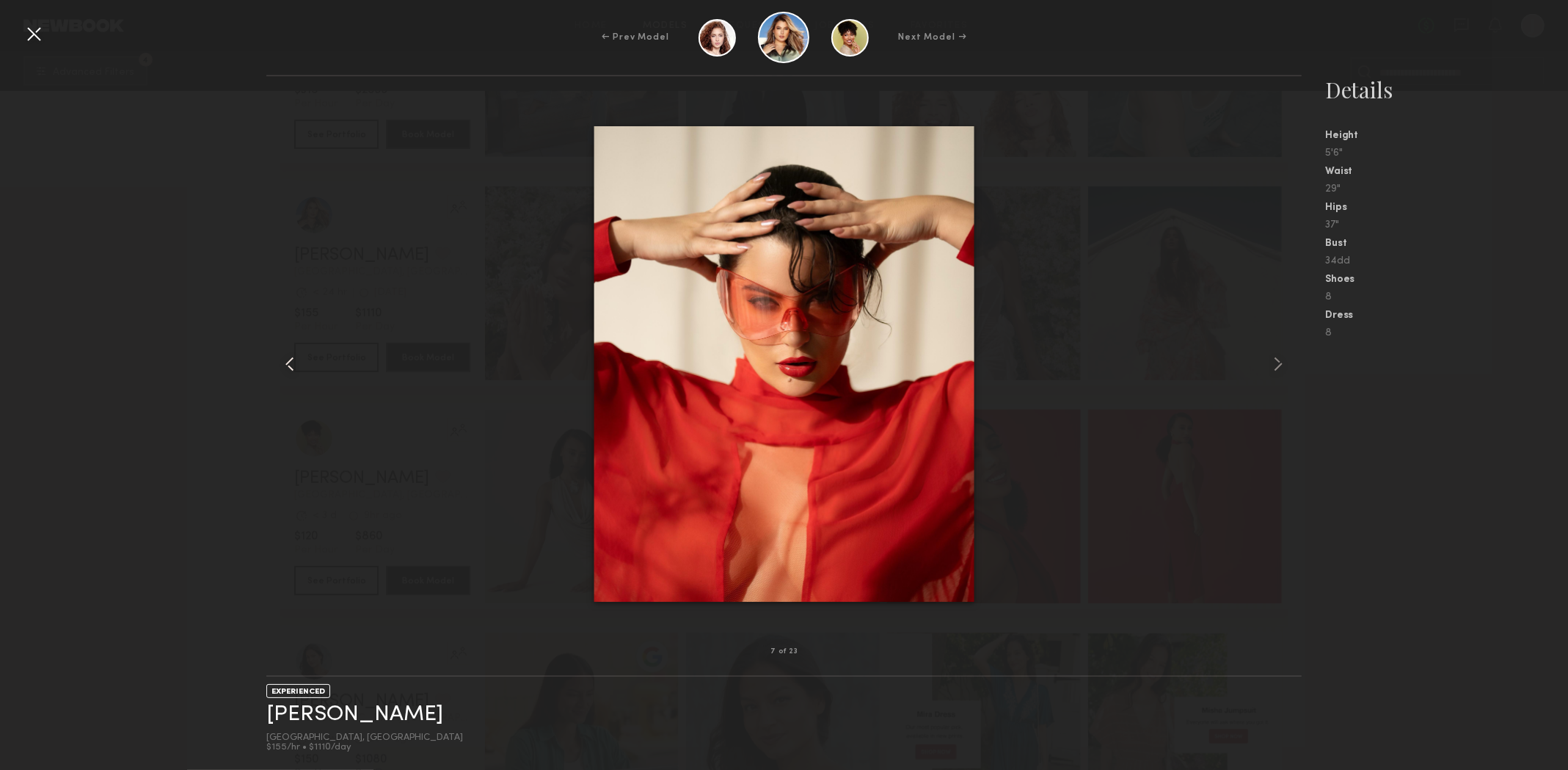
click at [303, 371] on div at bounding box center [287, 363] width 41 height 529
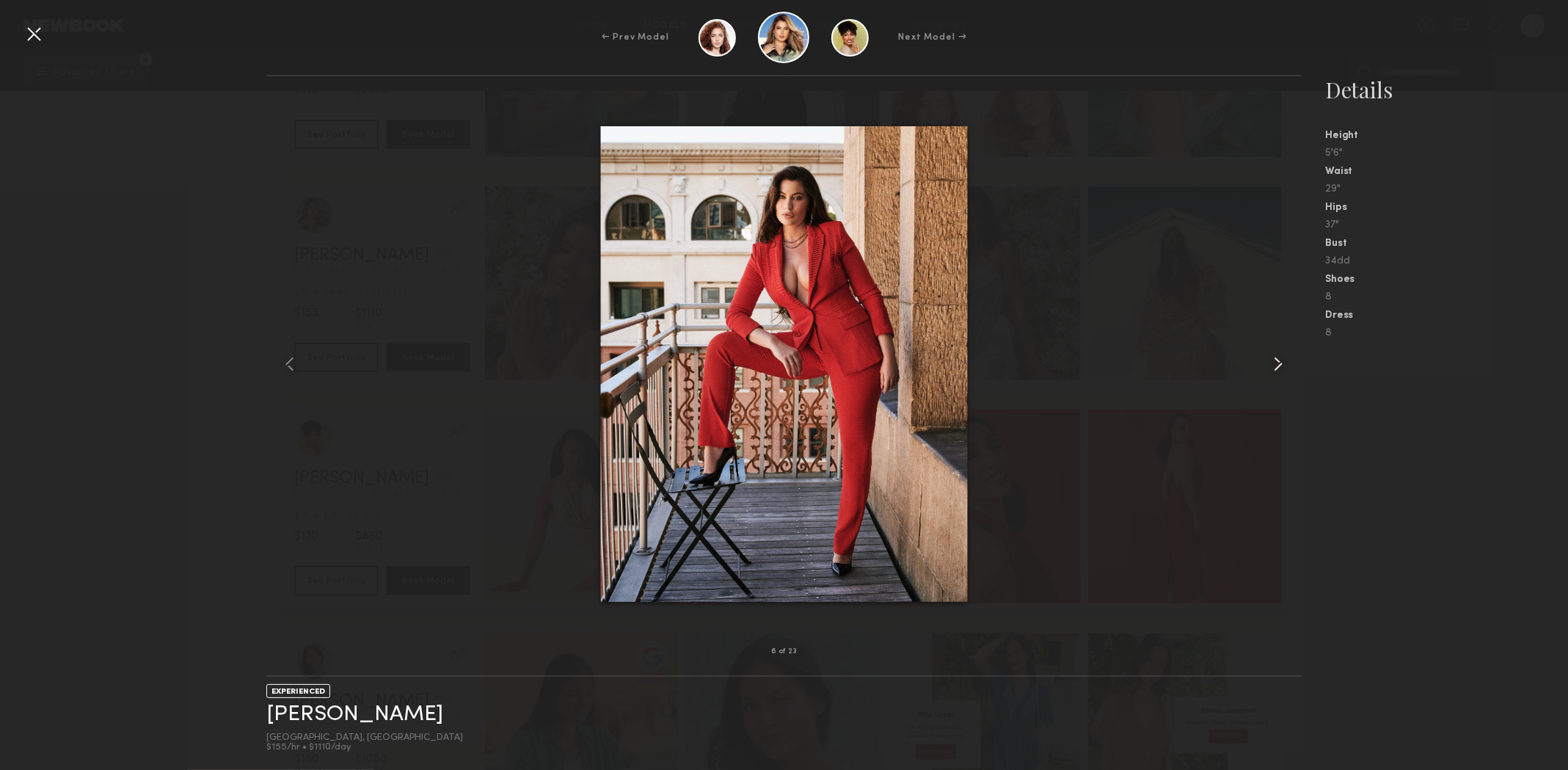
click at [1275, 371] on common-icon at bounding box center [1279, 364] width 24 height 24
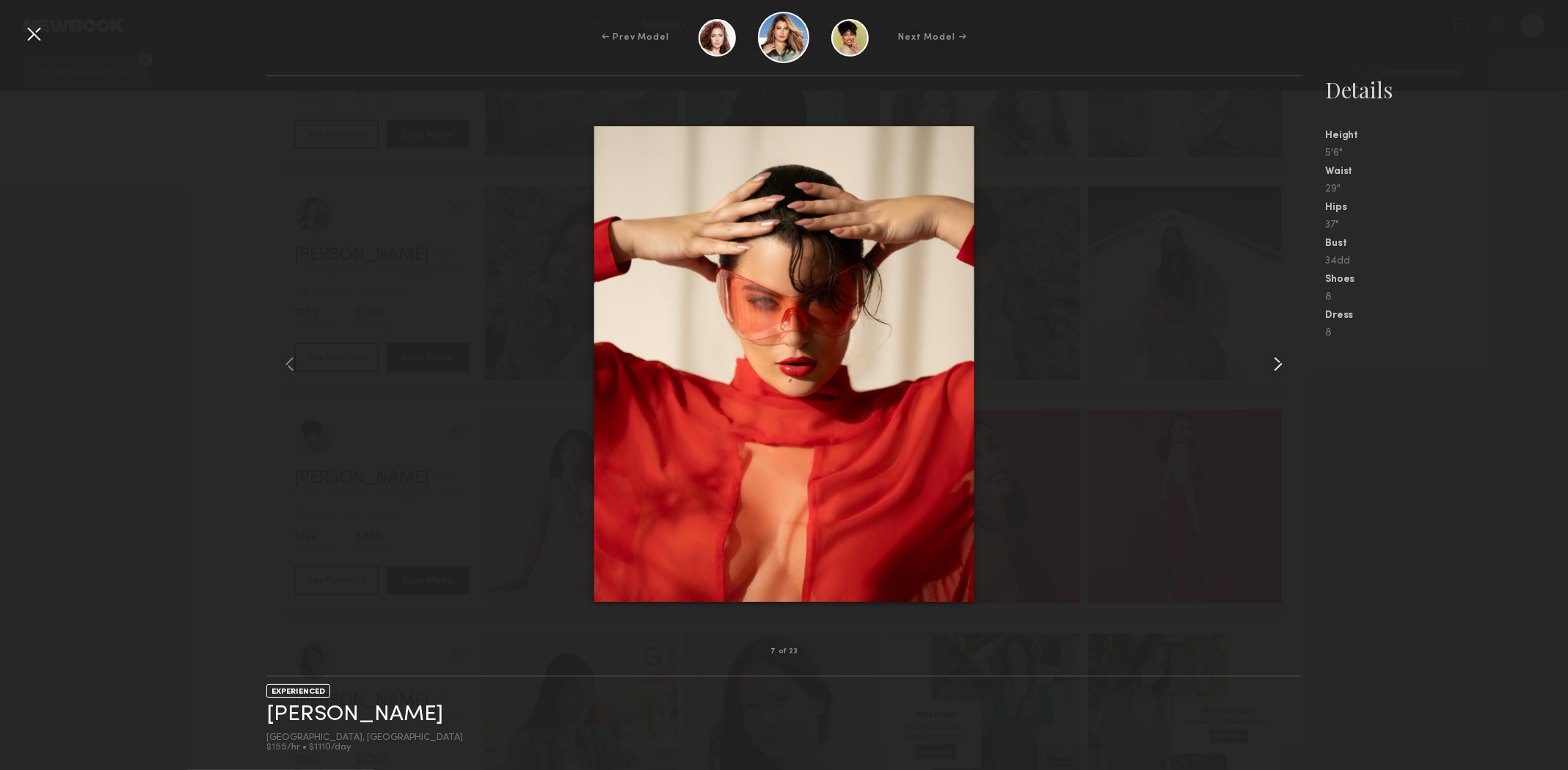
click at [1275, 371] on common-icon at bounding box center [1279, 364] width 24 height 24
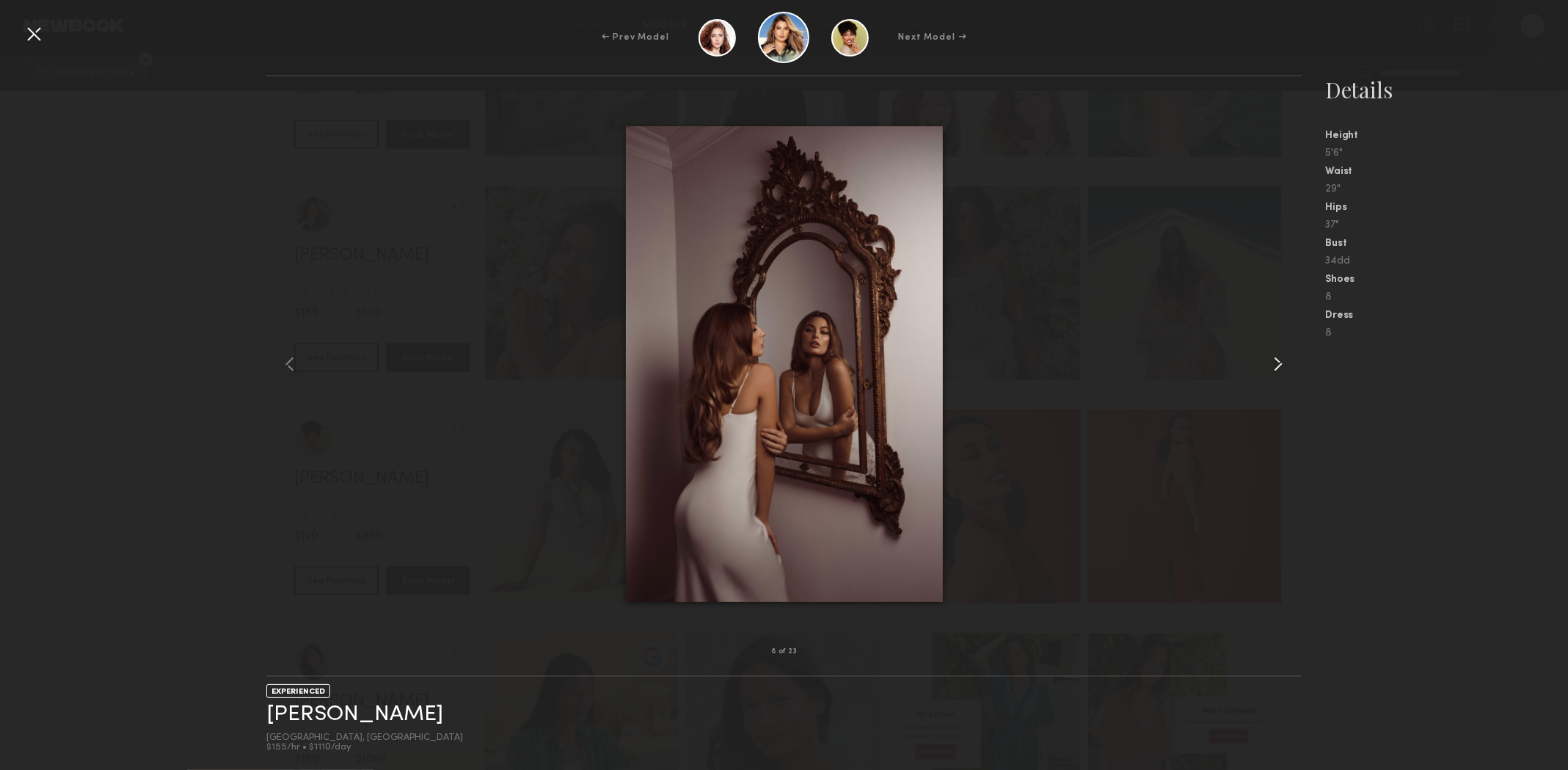
click at [1275, 371] on common-icon at bounding box center [1279, 364] width 24 height 24
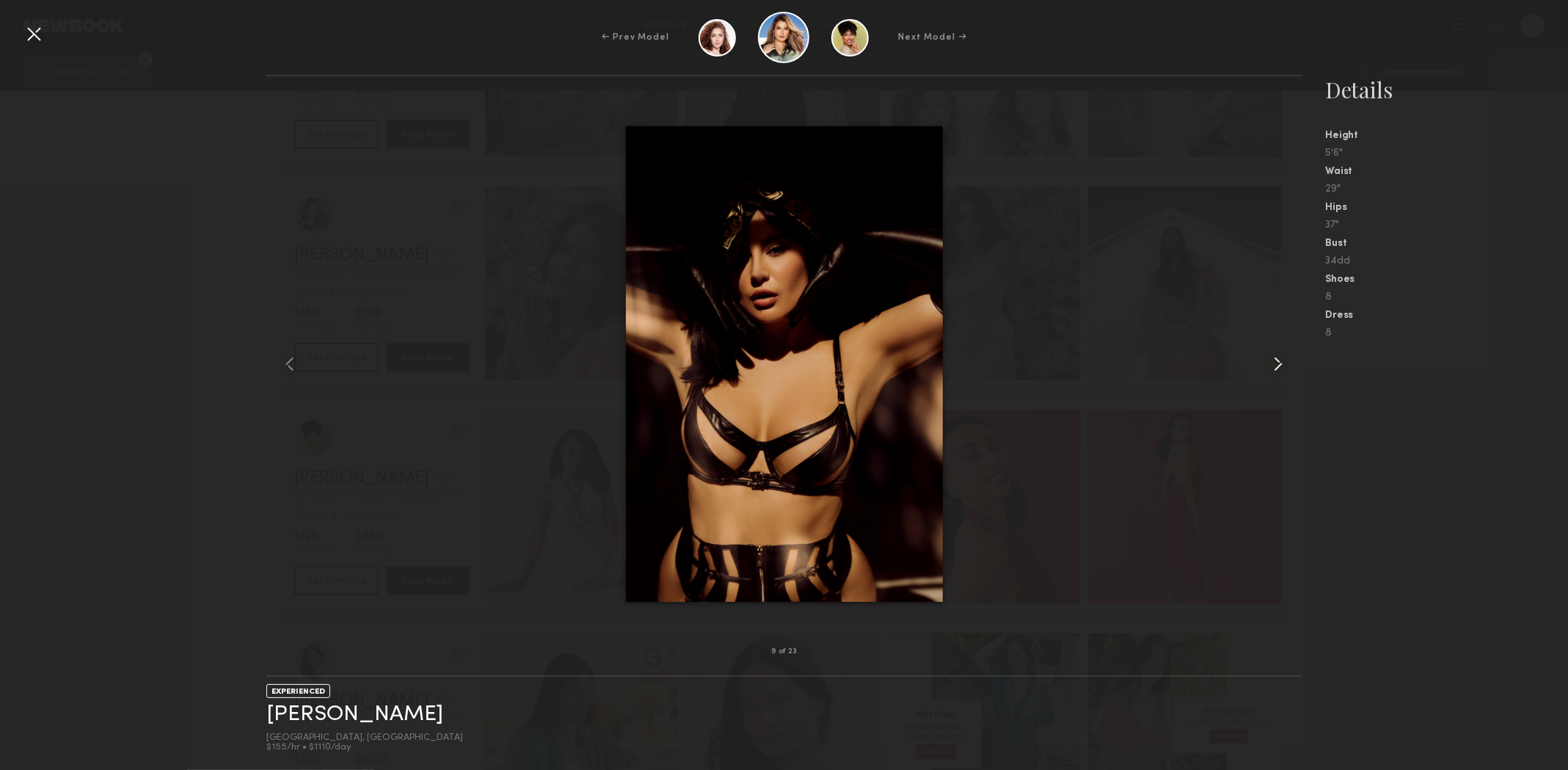
click at [1275, 371] on common-icon at bounding box center [1279, 364] width 24 height 24
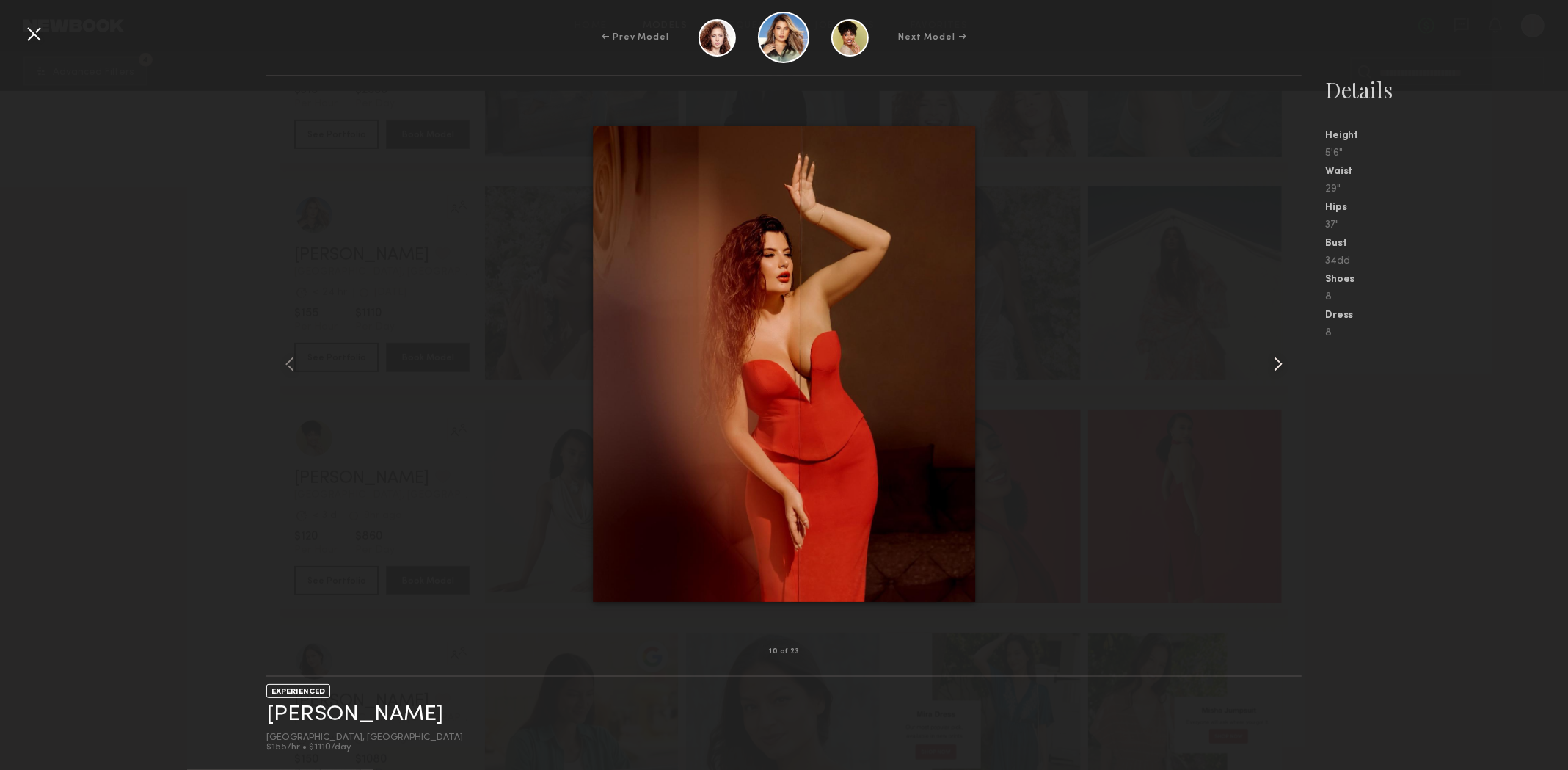
click at [1275, 371] on common-icon at bounding box center [1279, 364] width 24 height 24
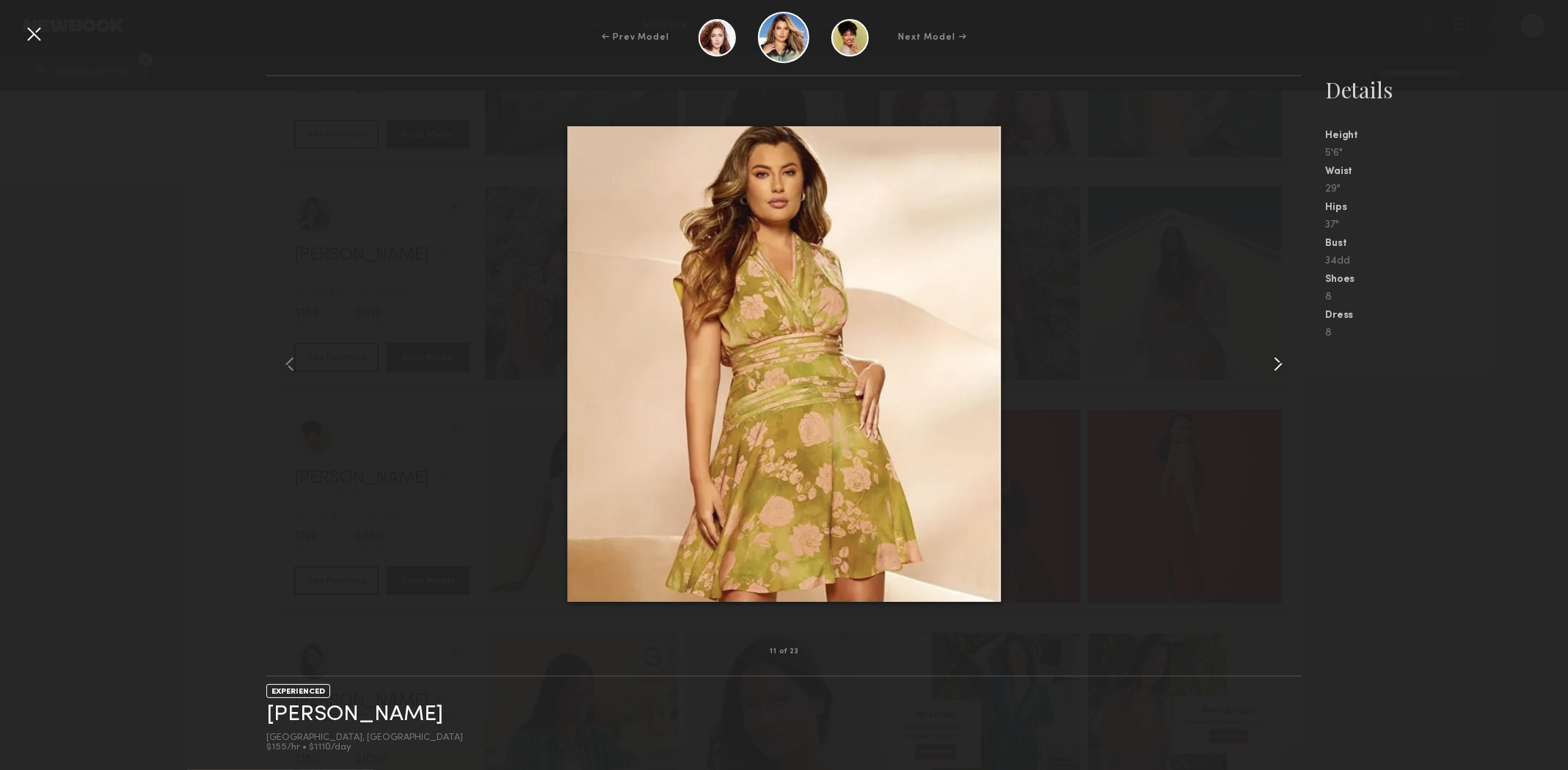
click at [1275, 371] on common-icon at bounding box center [1279, 364] width 24 height 24
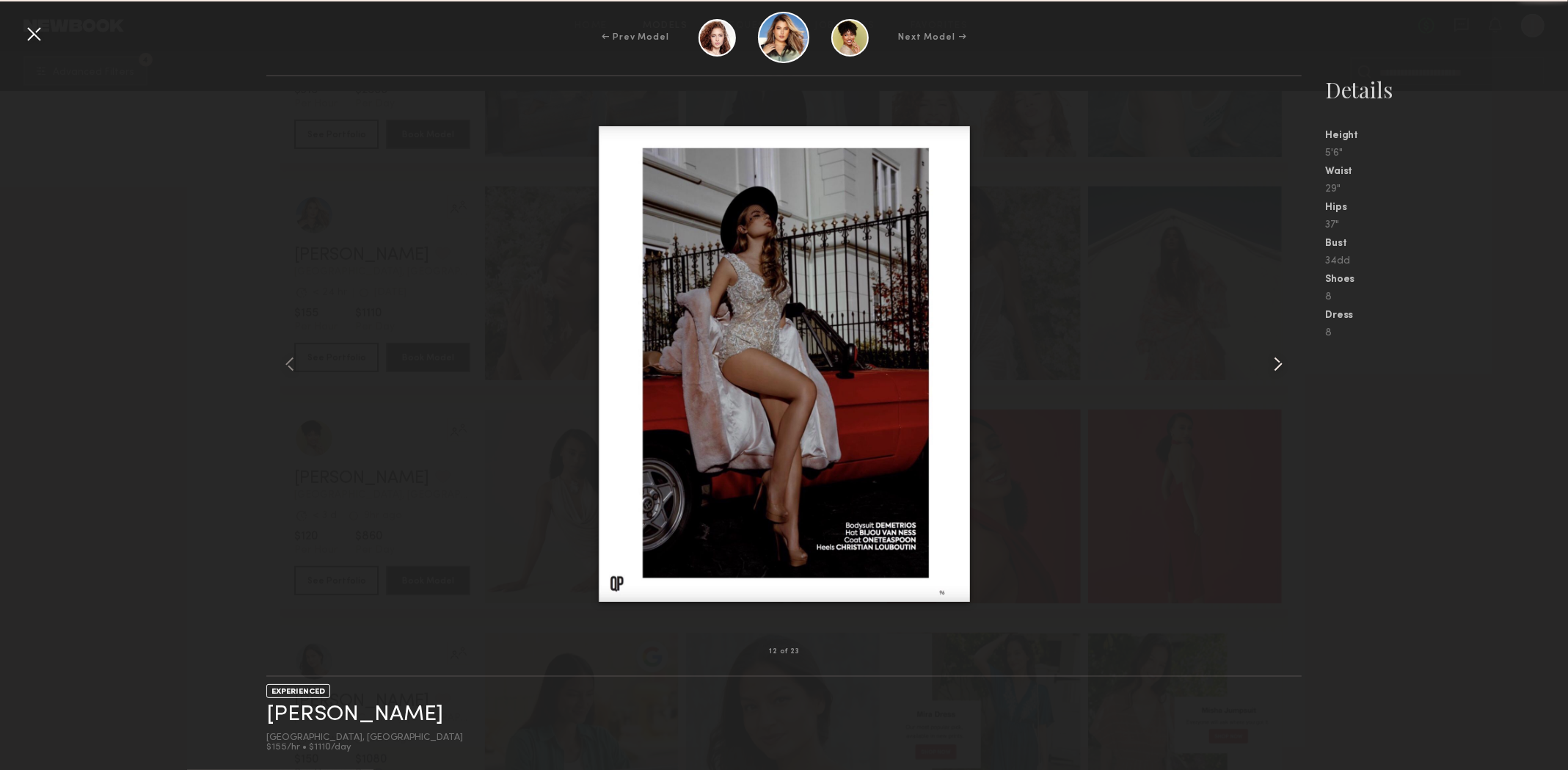
click at [1275, 371] on common-icon at bounding box center [1279, 364] width 24 height 24
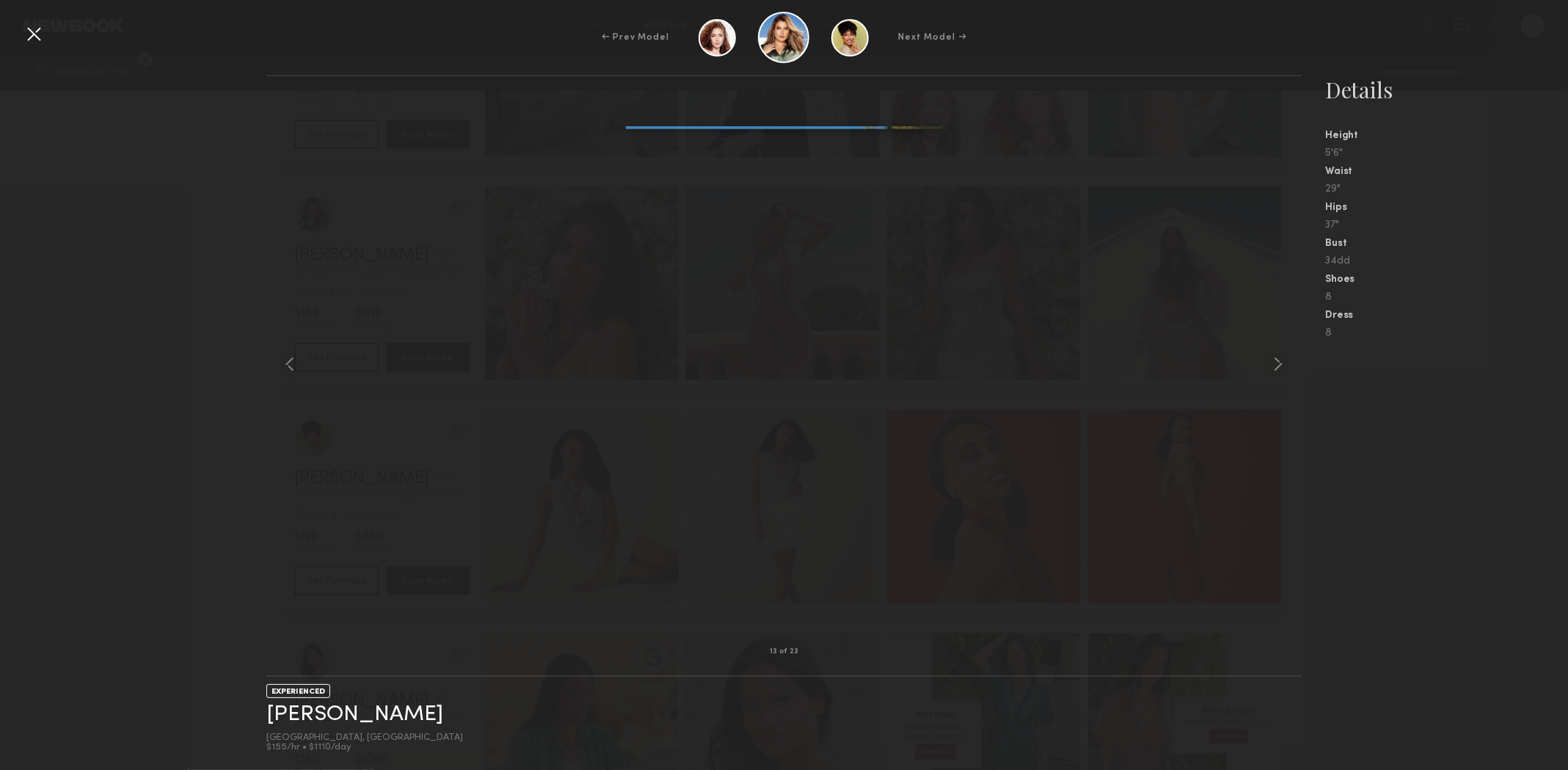
click at [42, 36] on div at bounding box center [34, 34] width 24 height 24
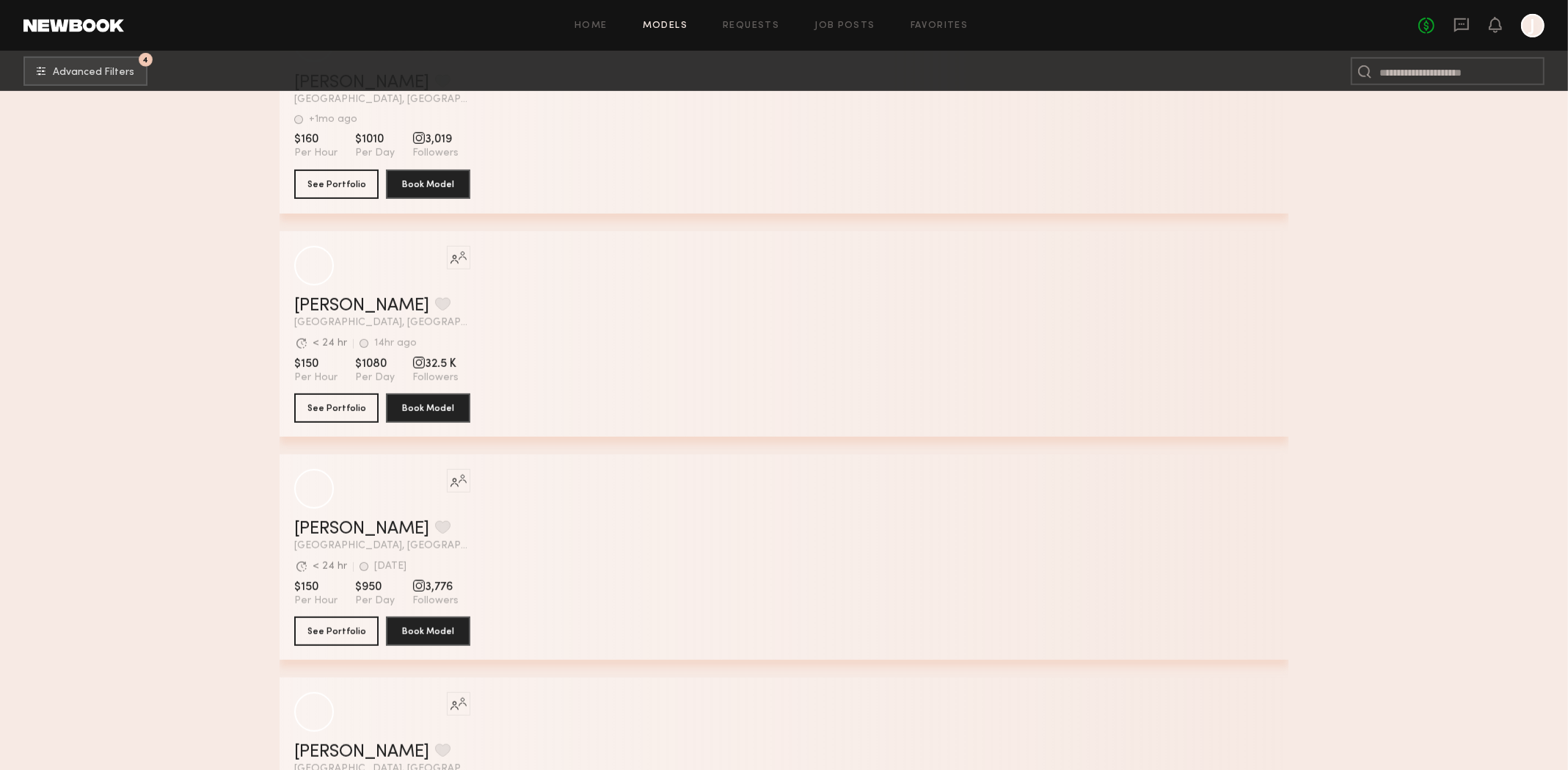
scroll to position [25557, 0]
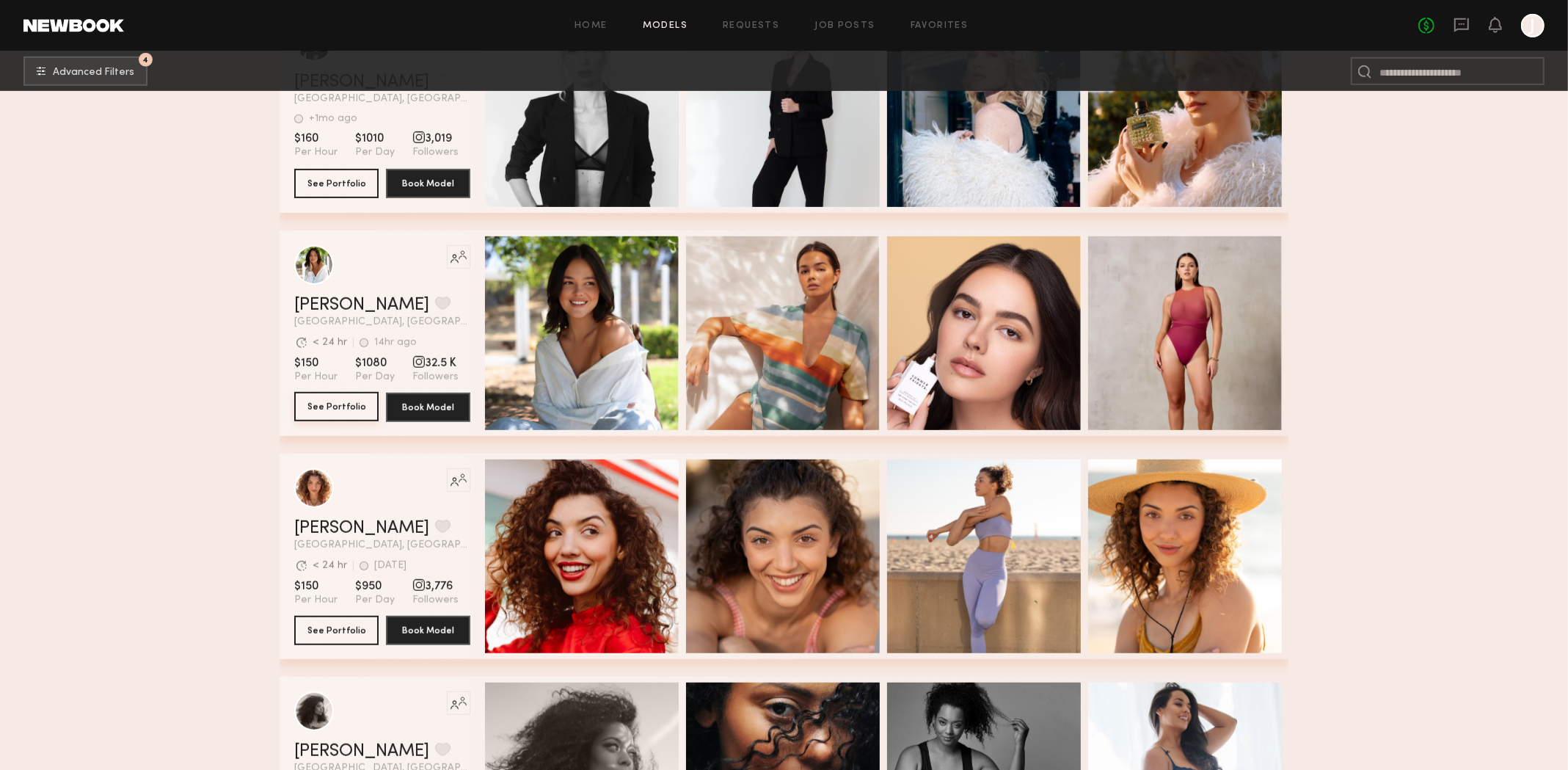
click at [324, 412] on button "See Portfolio" at bounding box center [336, 407] width 84 height 30
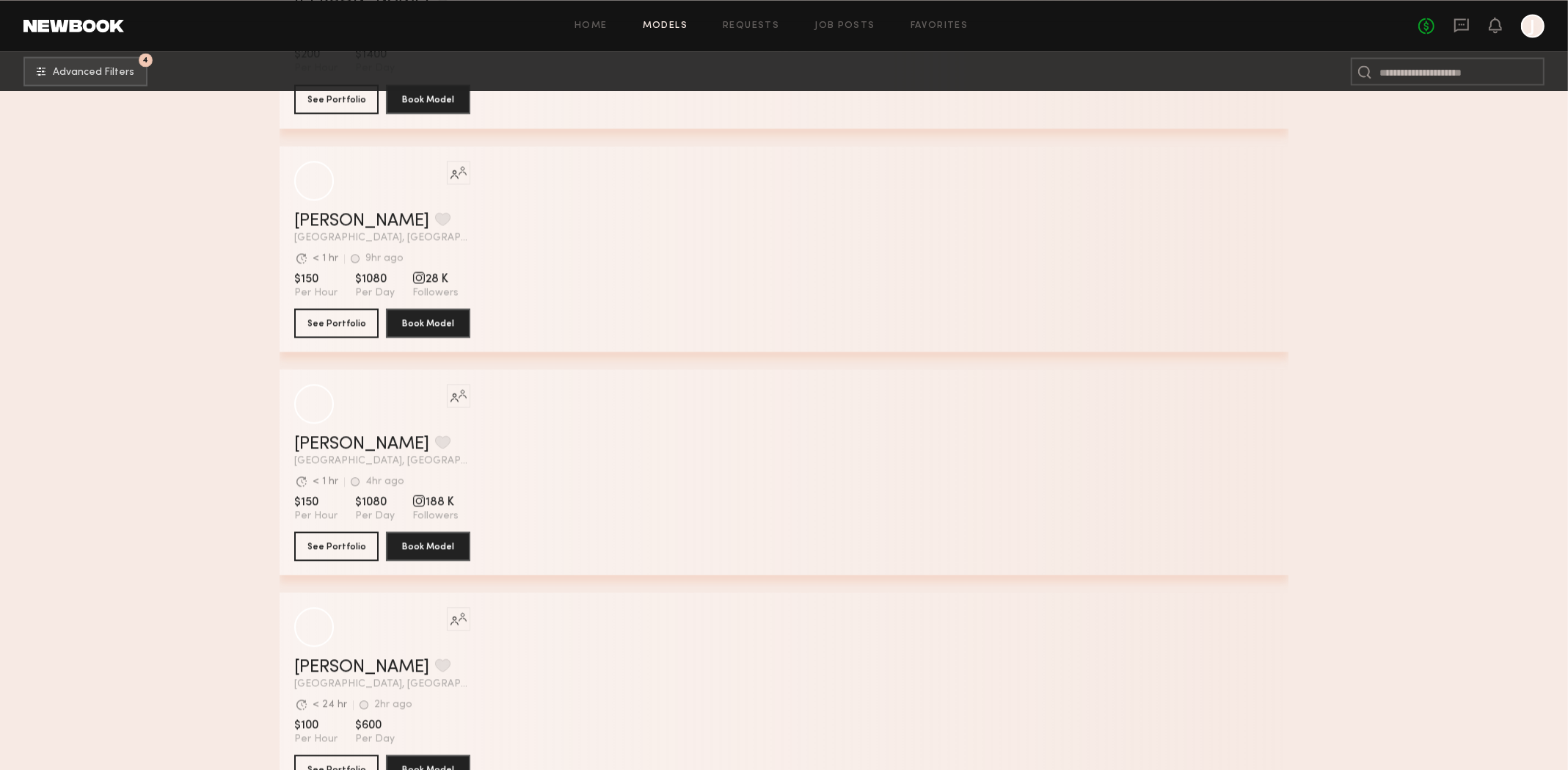
scroll to position [40417, 0]
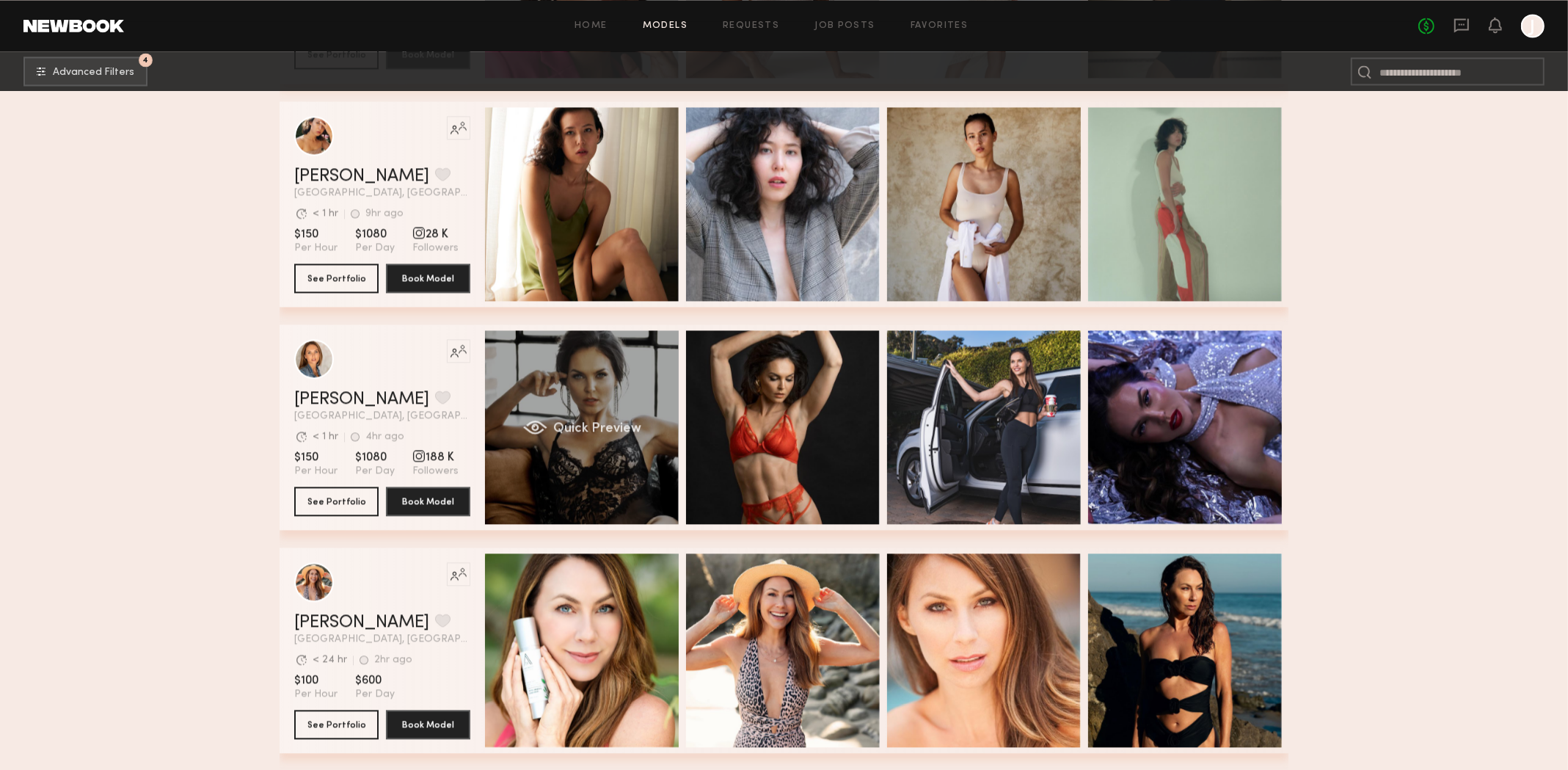
click at [652, 474] on div "Quick Preview" at bounding box center [582, 428] width 194 height 194
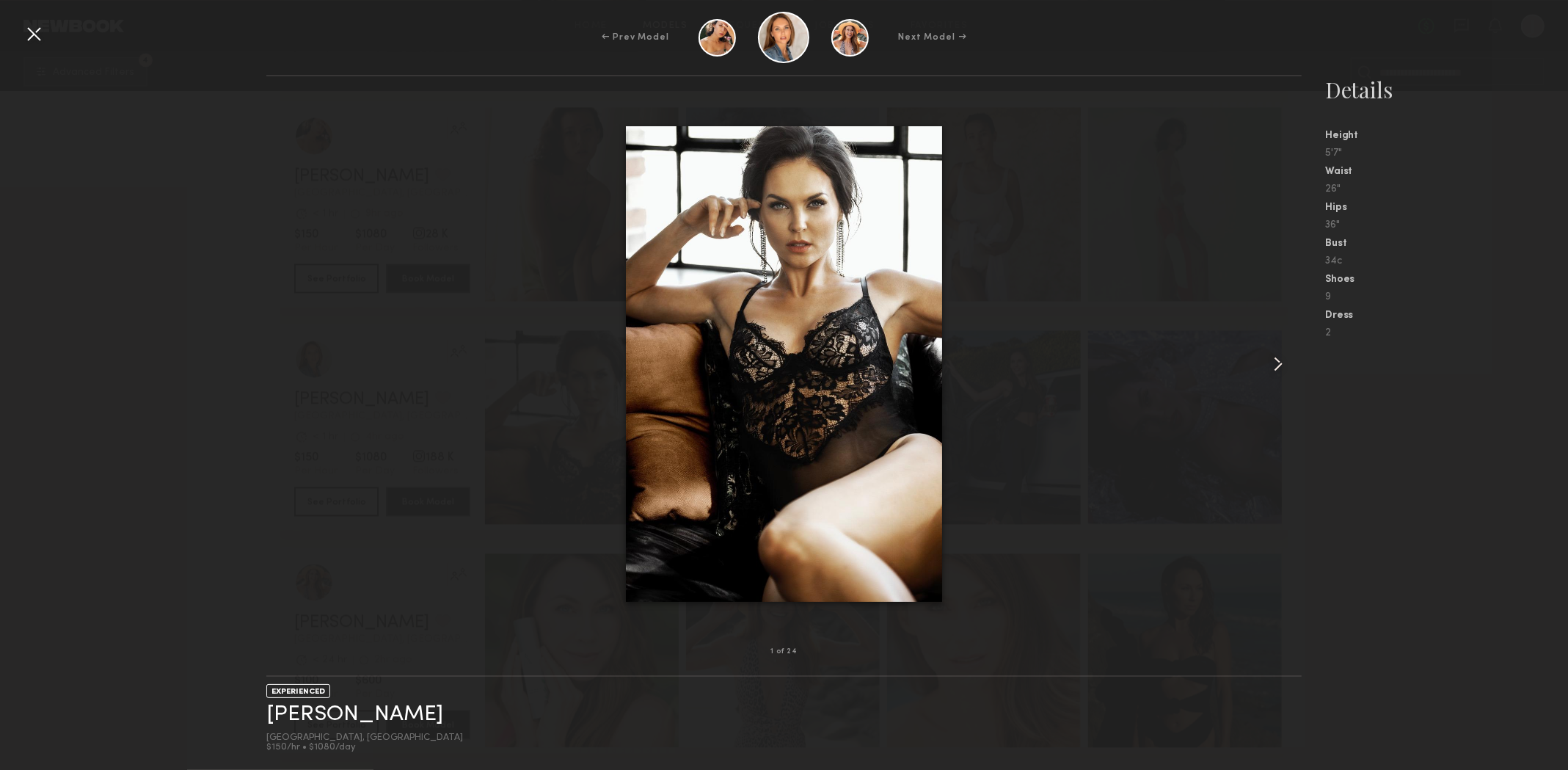
click at [1275, 371] on common-icon at bounding box center [1279, 364] width 24 height 24
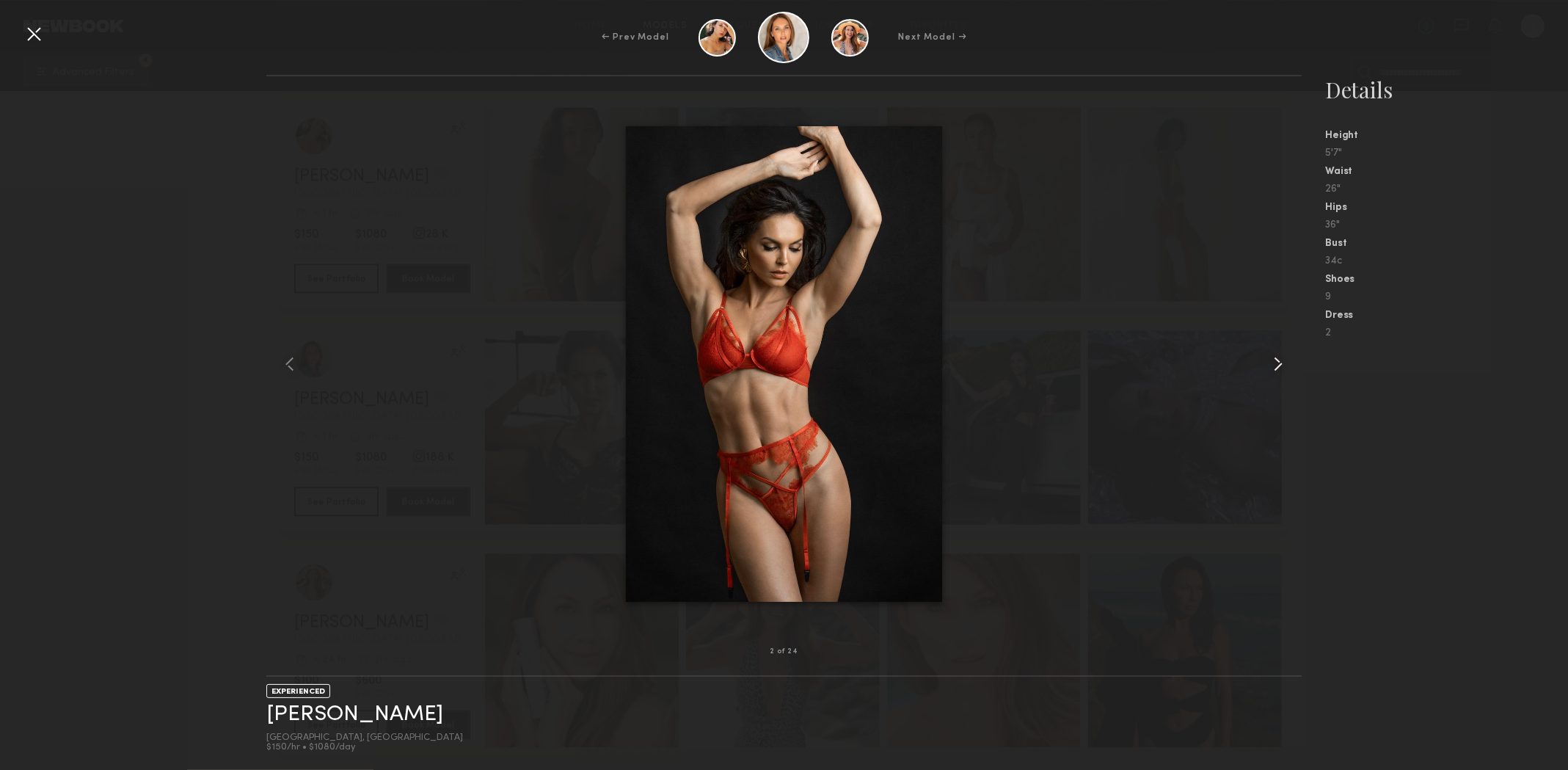
click at [1275, 367] on common-icon at bounding box center [1279, 364] width 24 height 24
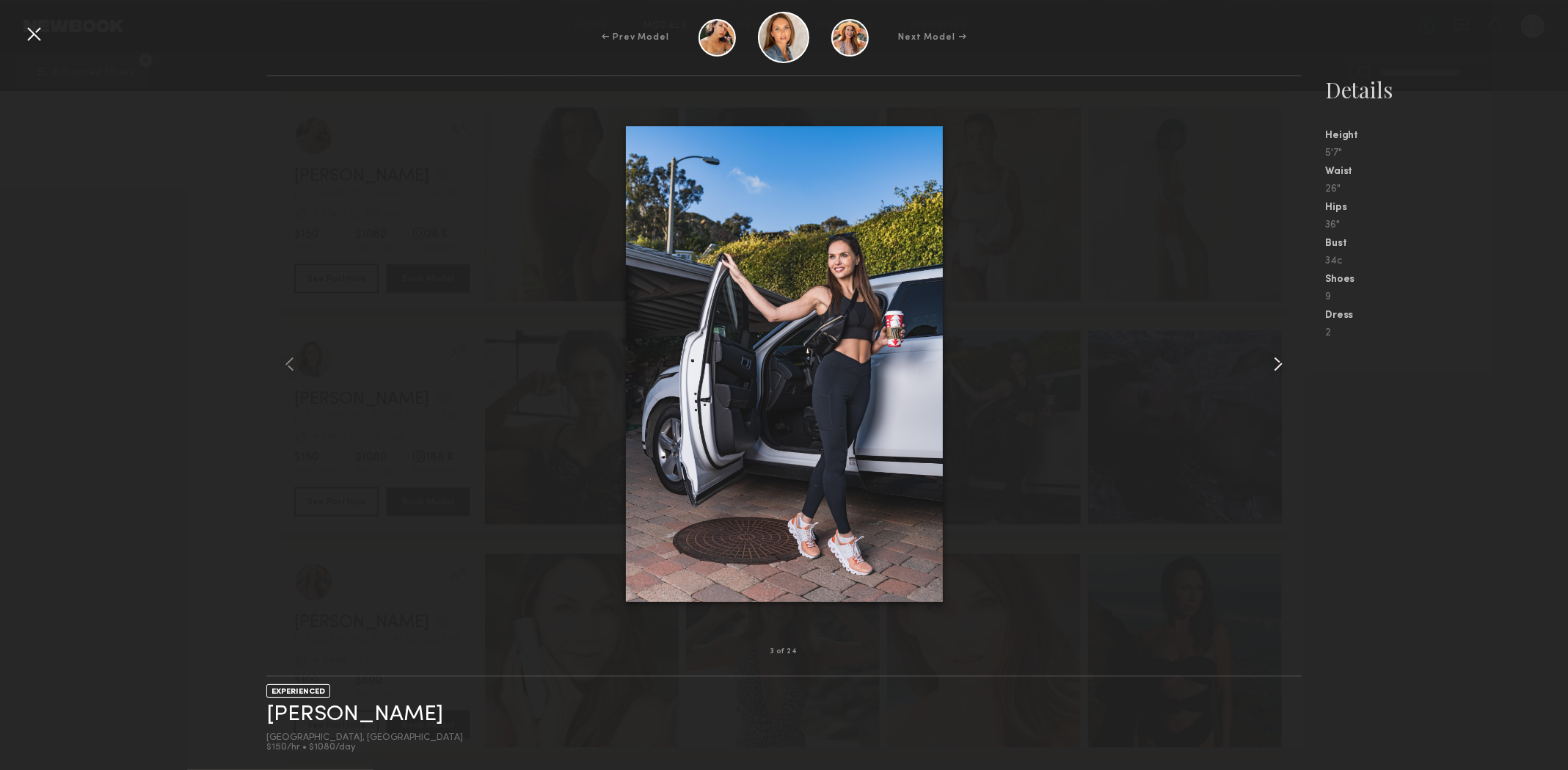
click at [1275, 367] on common-icon at bounding box center [1279, 364] width 24 height 24
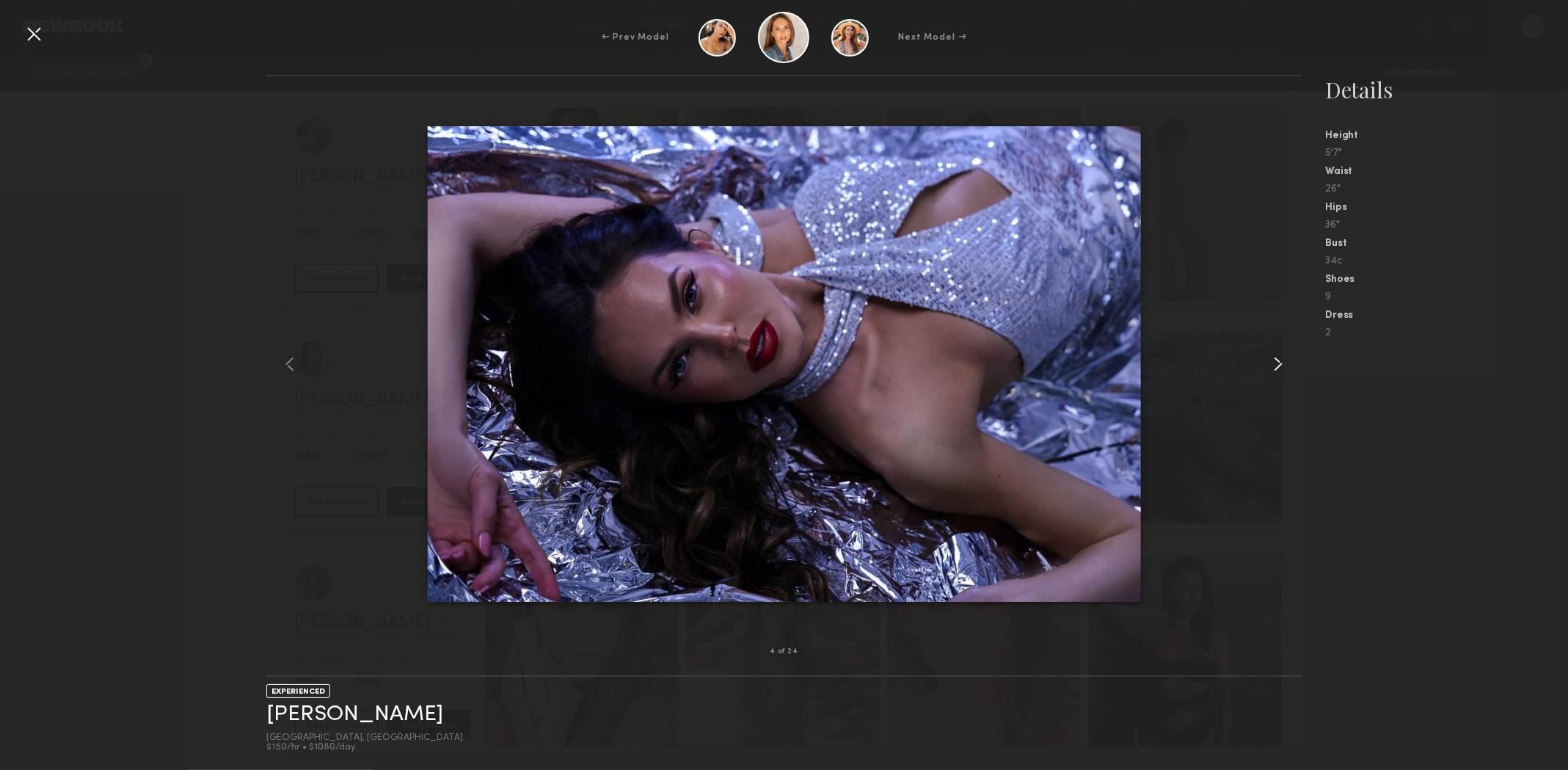
click at [1275, 367] on common-icon at bounding box center [1279, 364] width 24 height 24
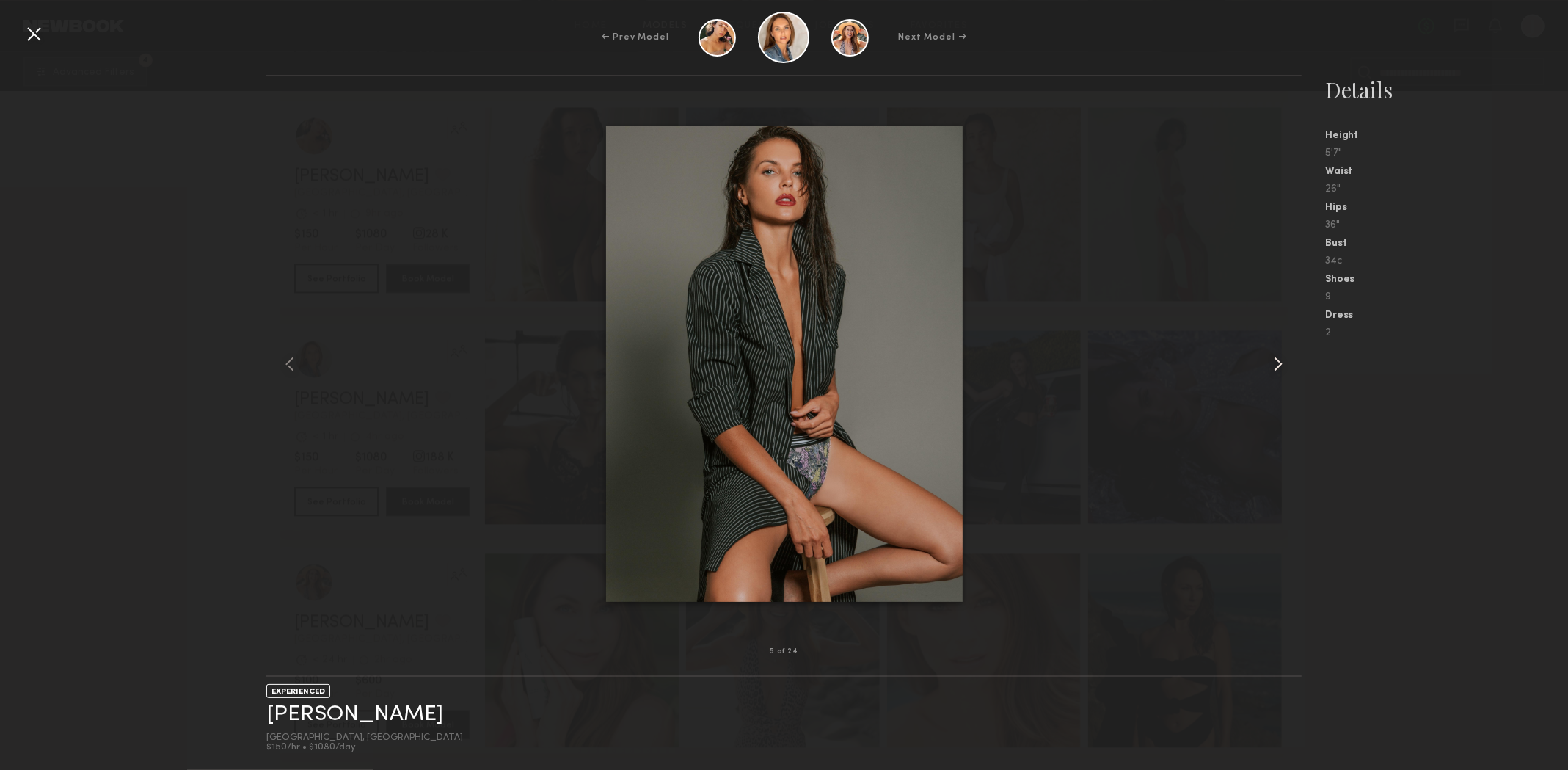
click at [1275, 367] on common-icon at bounding box center [1279, 364] width 24 height 24
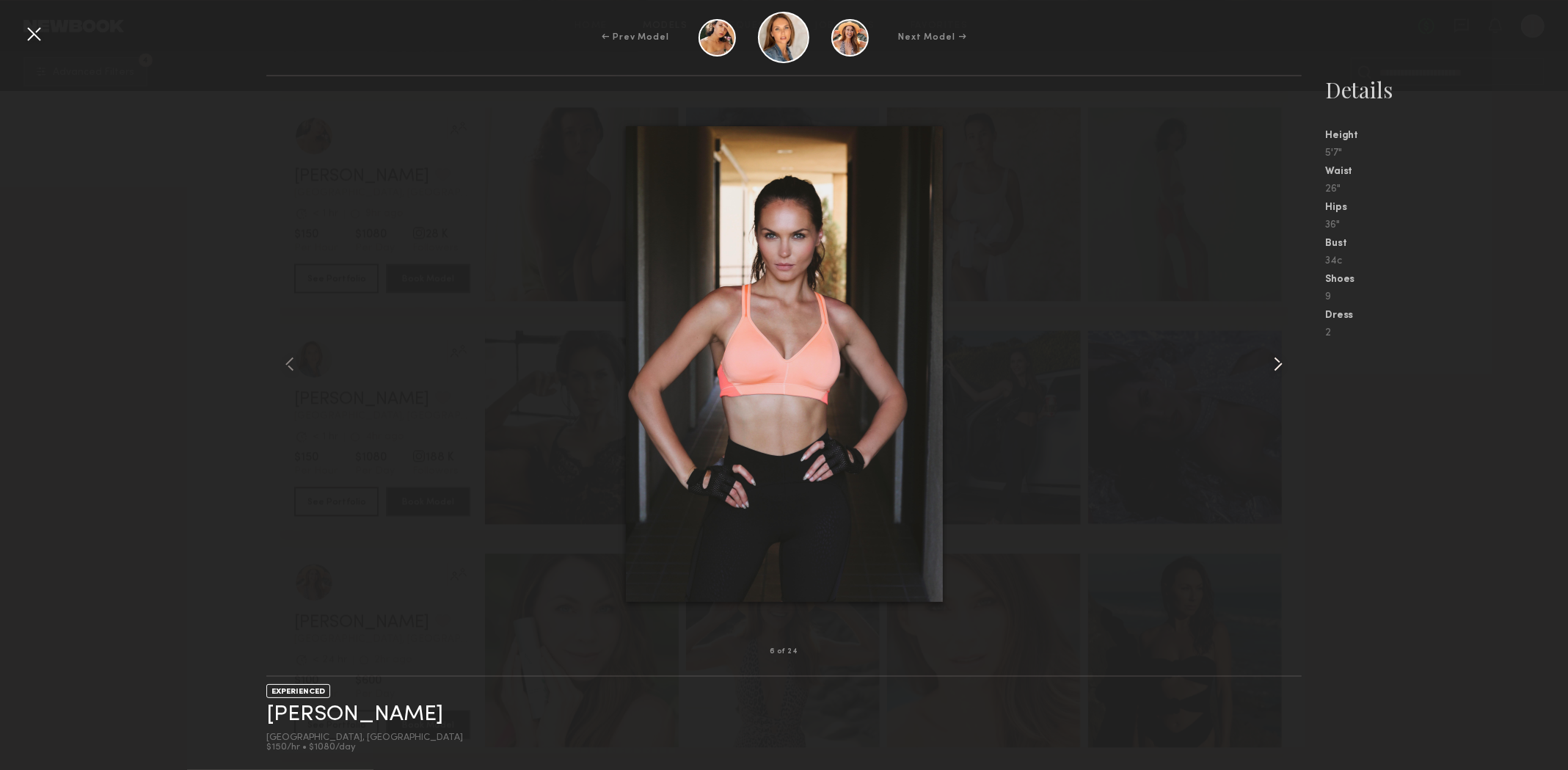
click at [1275, 367] on common-icon at bounding box center [1279, 364] width 24 height 24
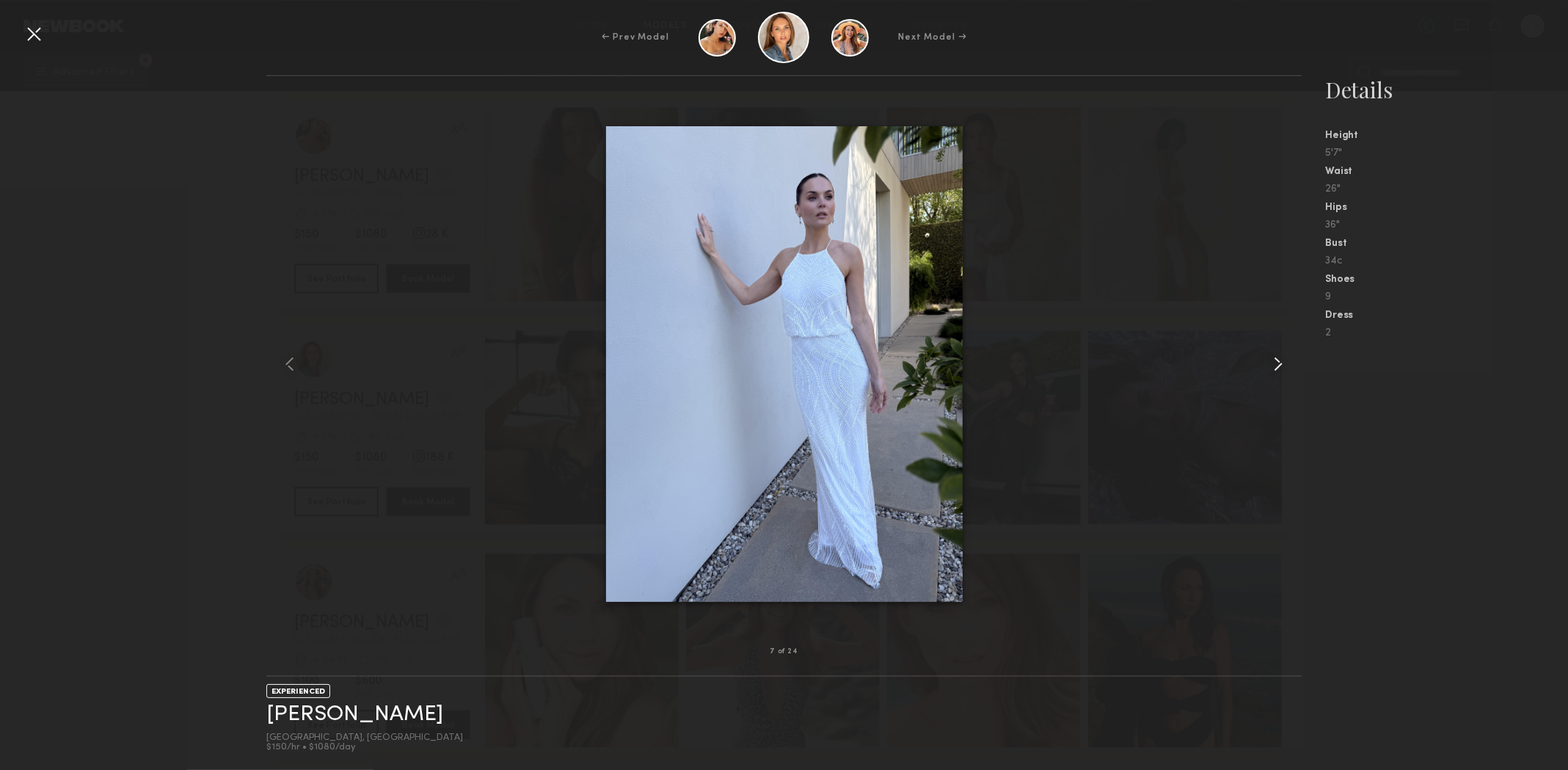
click at [1275, 367] on common-icon at bounding box center [1279, 364] width 24 height 24
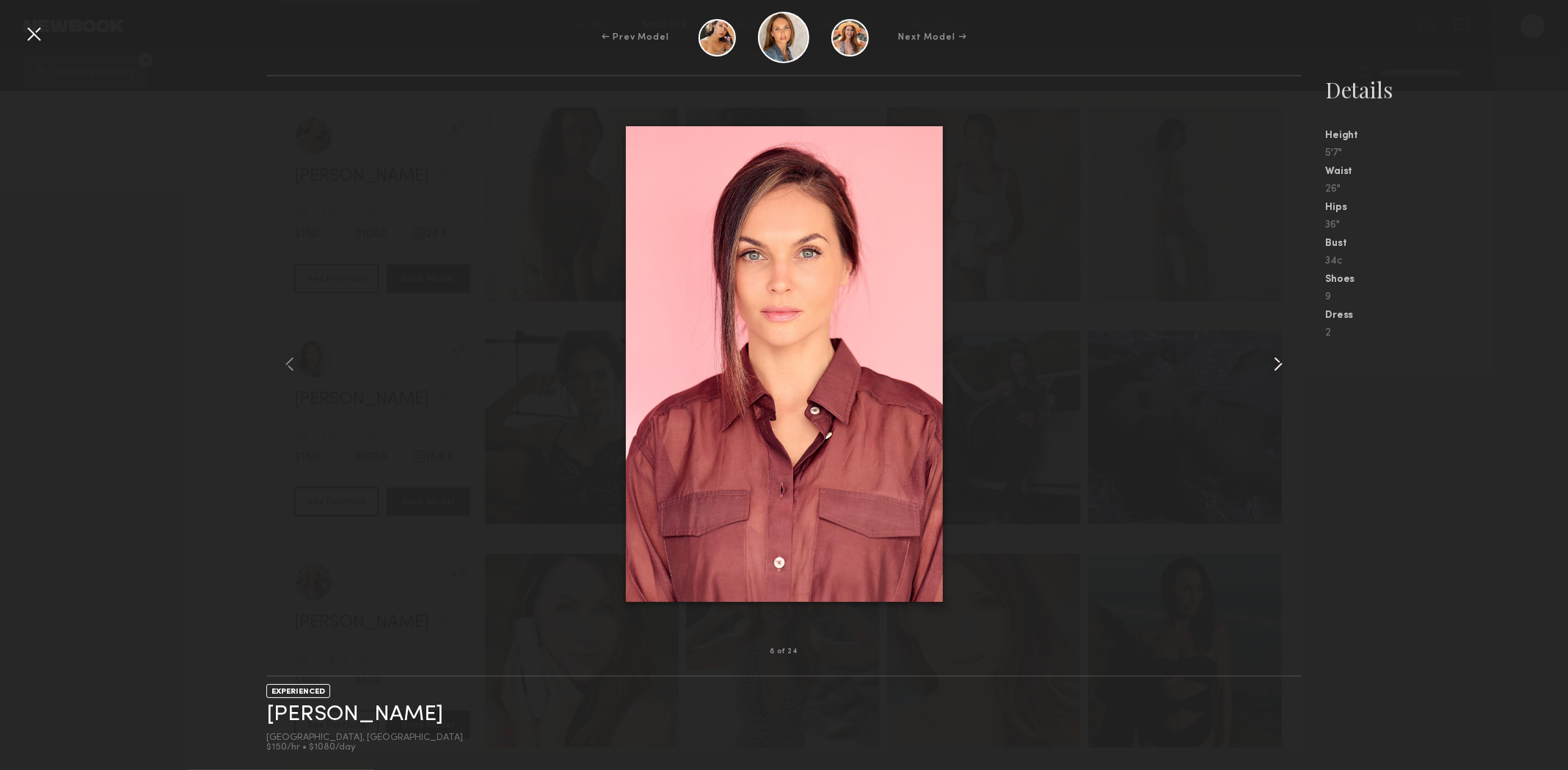
click at [1275, 367] on common-icon at bounding box center [1279, 364] width 24 height 24
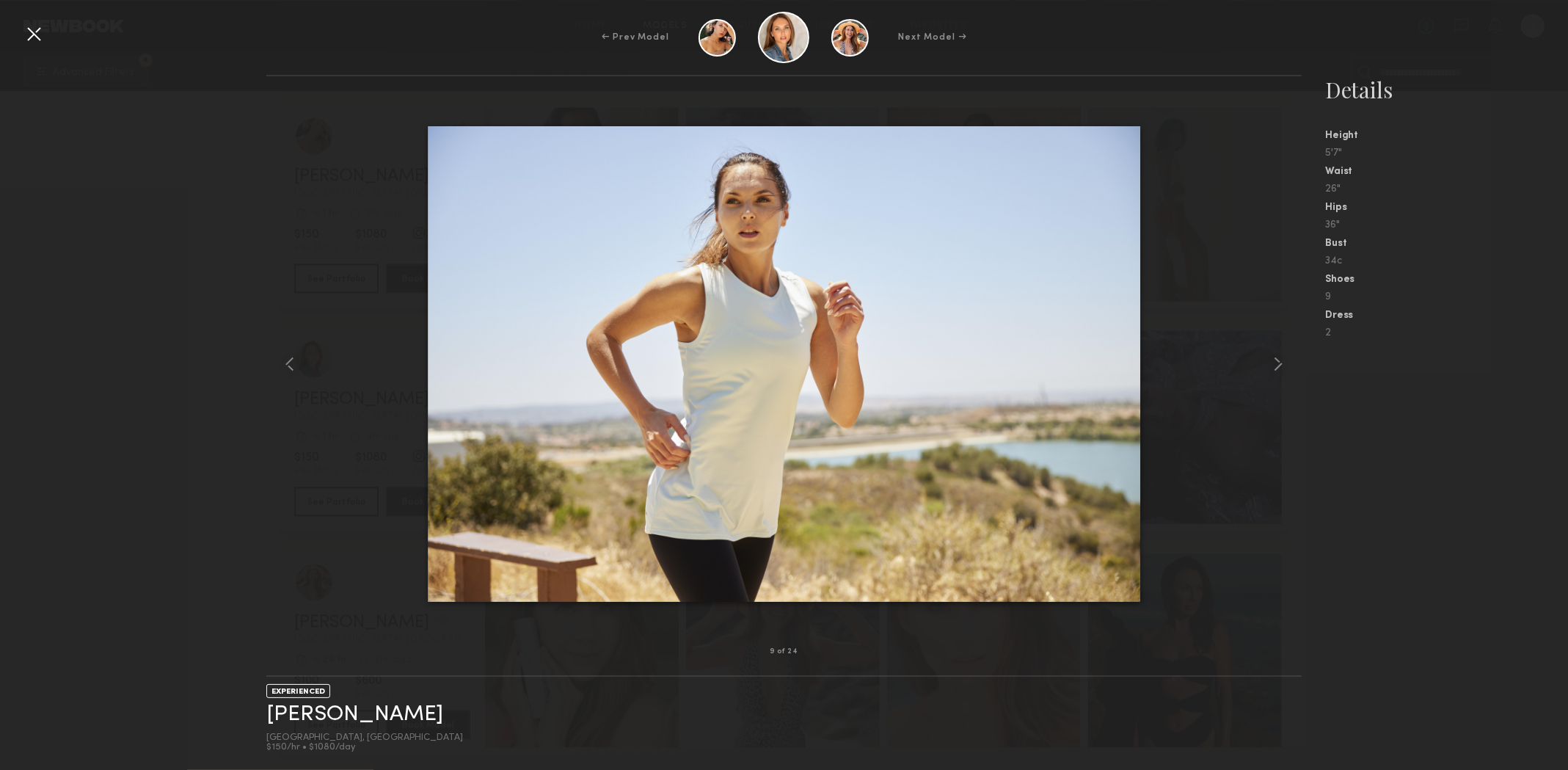
drag, startPoint x: 39, startPoint y: 31, endPoint x: 323, endPoint y: 208, distance: 334.6
click at [40, 31] on div at bounding box center [34, 34] width 24 height 24
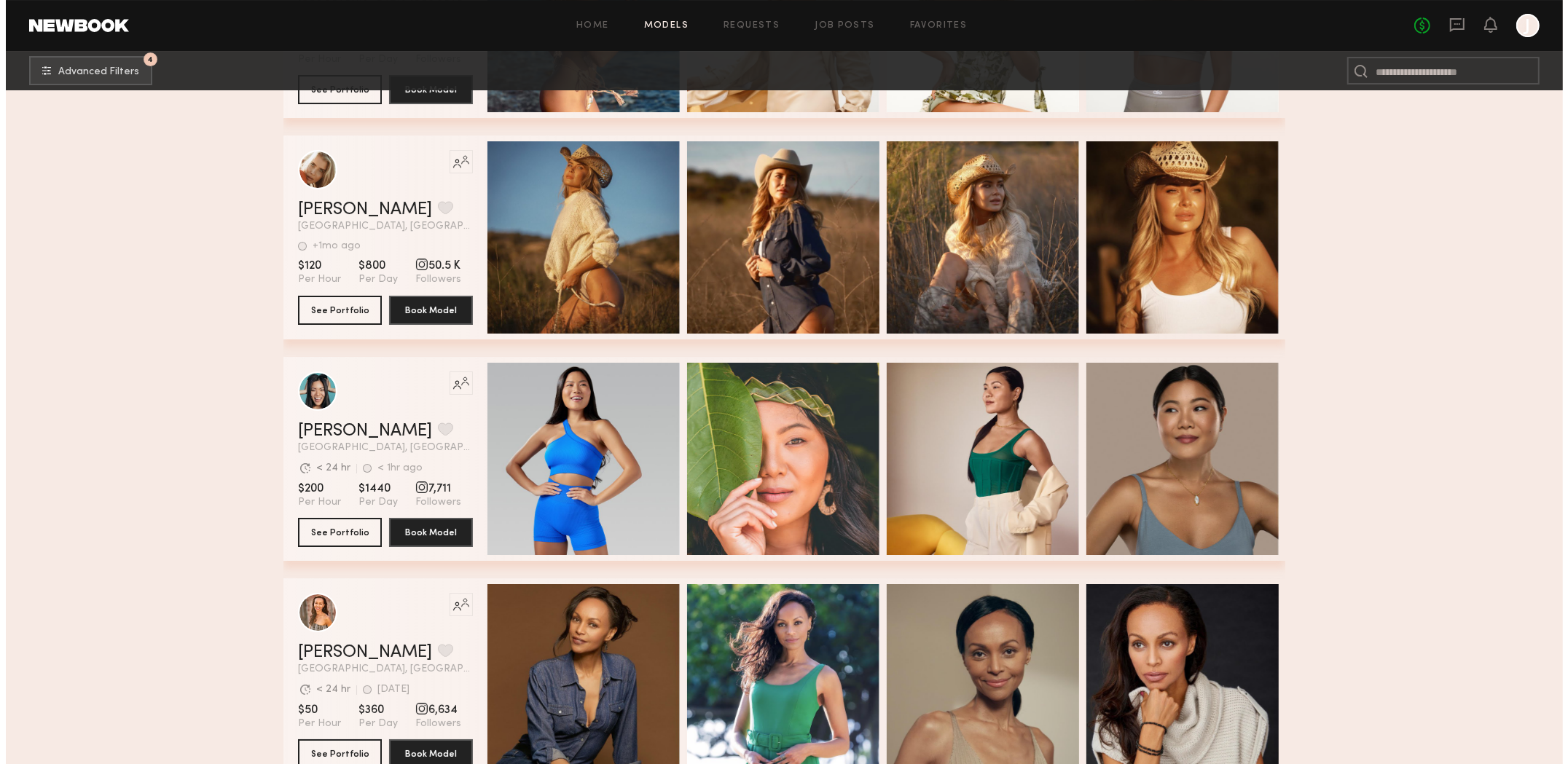
scroll to position [42867, 0]
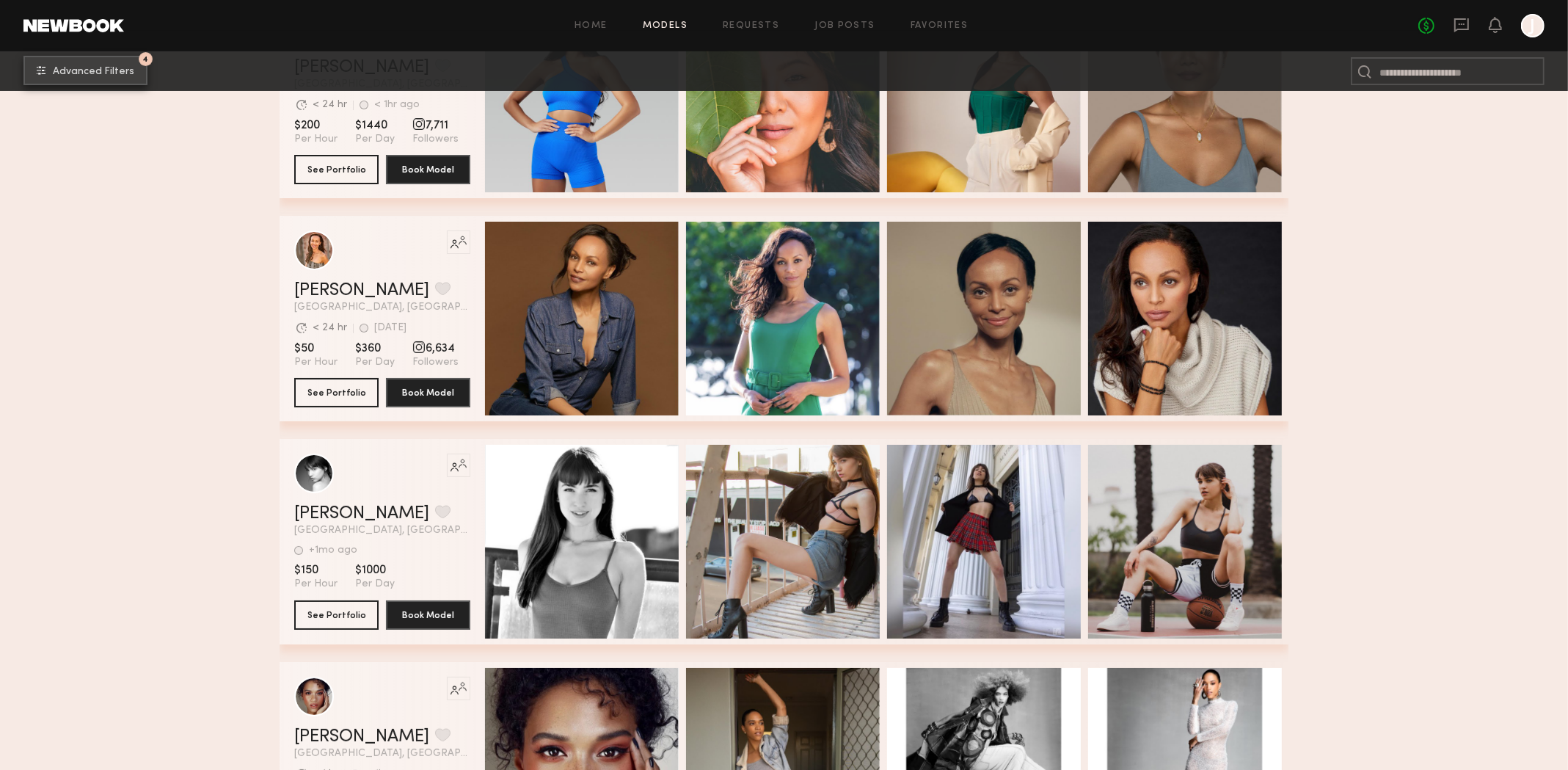
click at [110, 71] on span "Advanced Filters" at bounding box center [94, 72] width 82 height 10
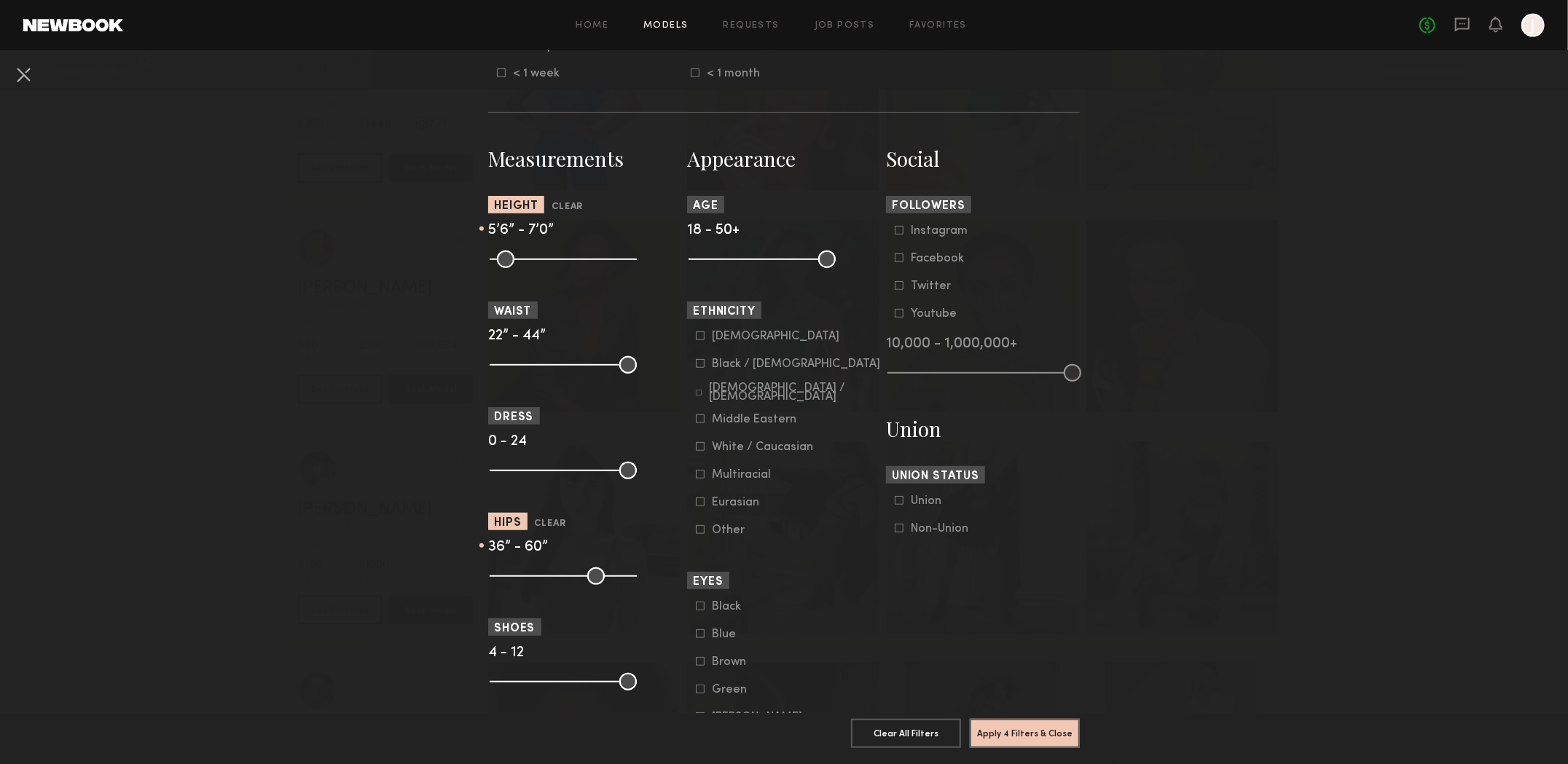
scroll to position [582, 0]
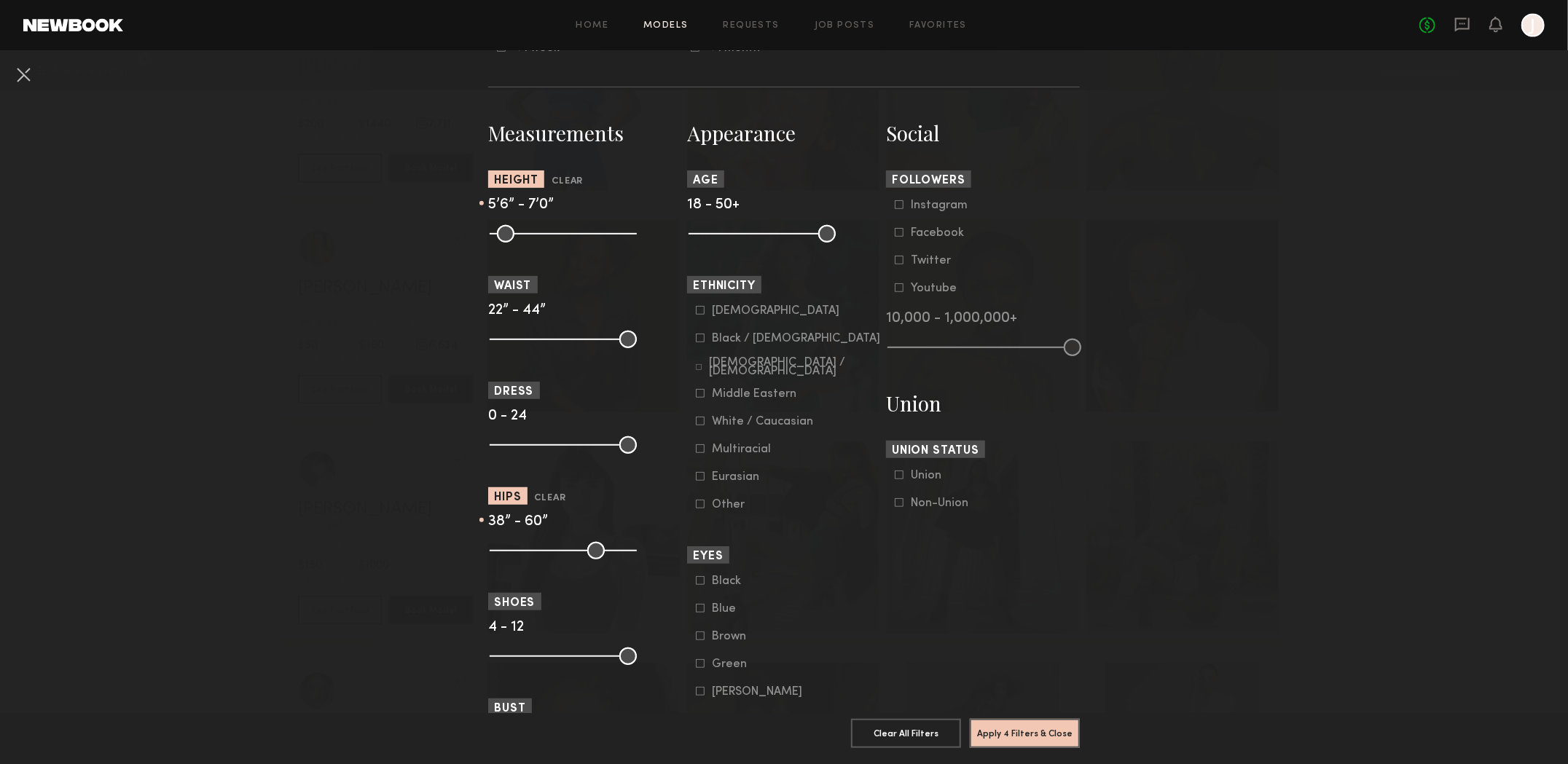
type input "**"
click at [549, 560] on input "range" at bounding box center [563, 551] width 147 height 18
click at [991, 723] on button "Apply 4 Filters & Close" at bounding box center [1025, 732] width 110 height 29
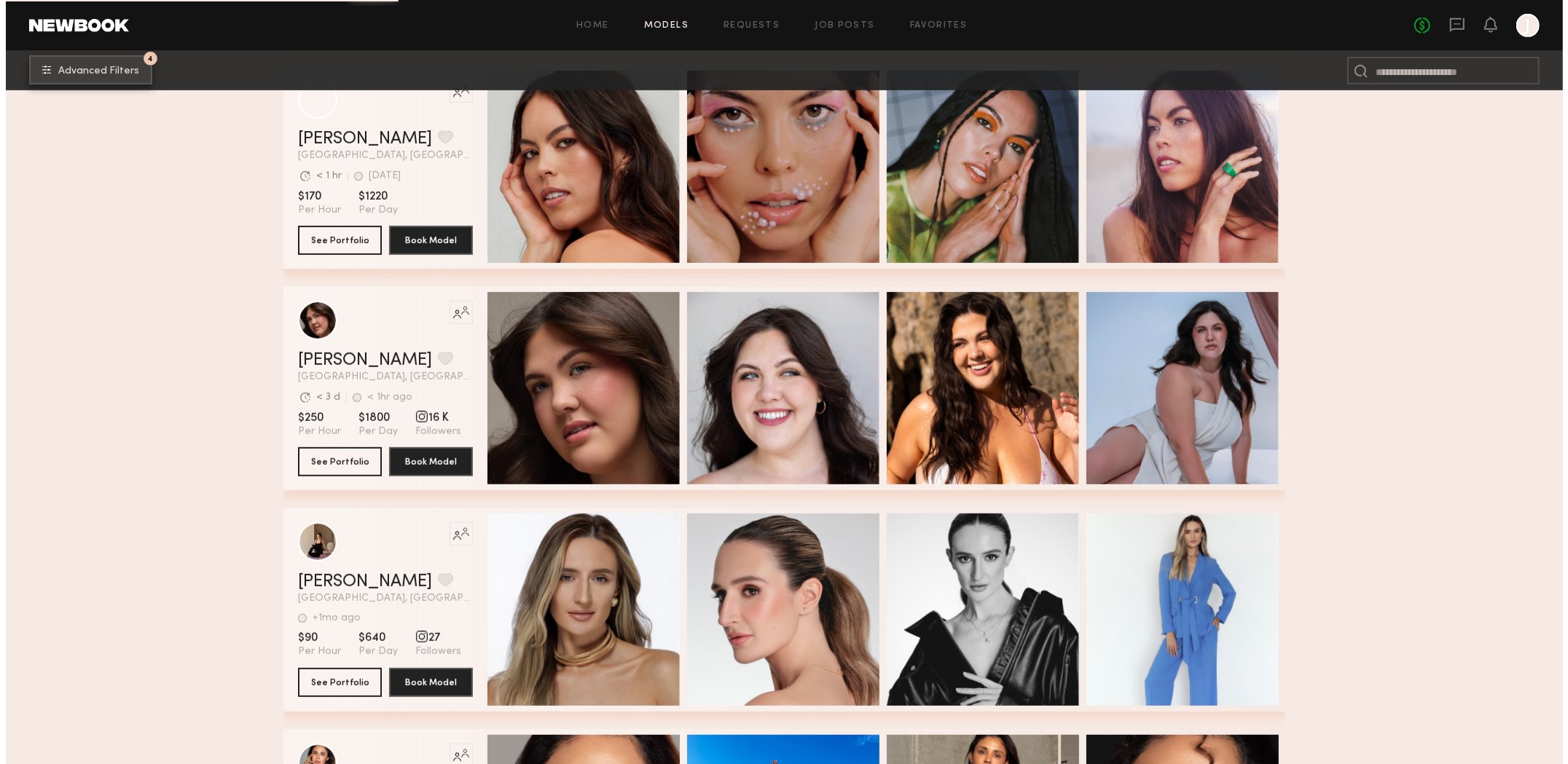
scroll to position [6939, 0]
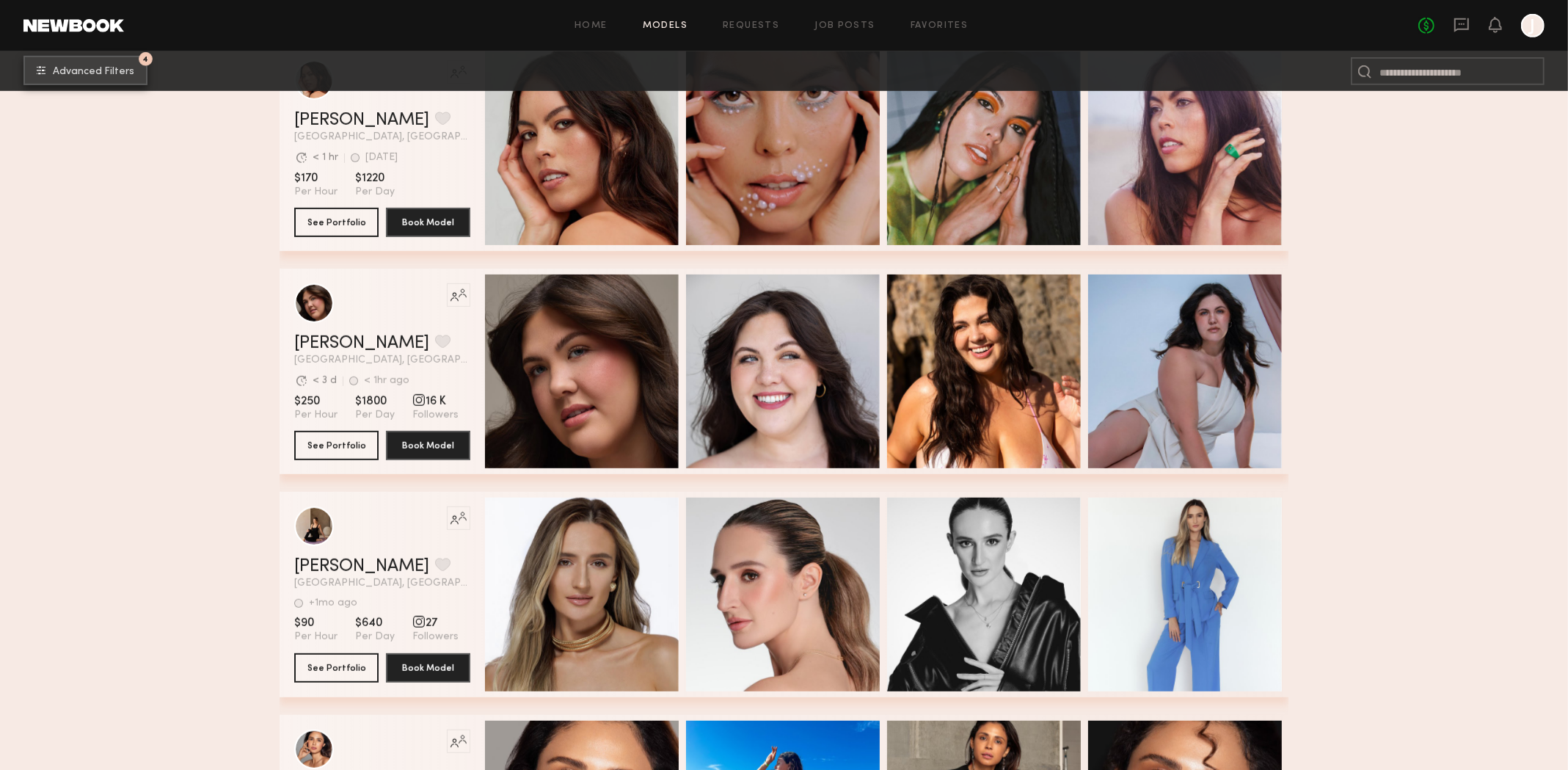
click at [126, 70] on span "Advanced Filters" at bounding box center [94, 72] width 82 height 10
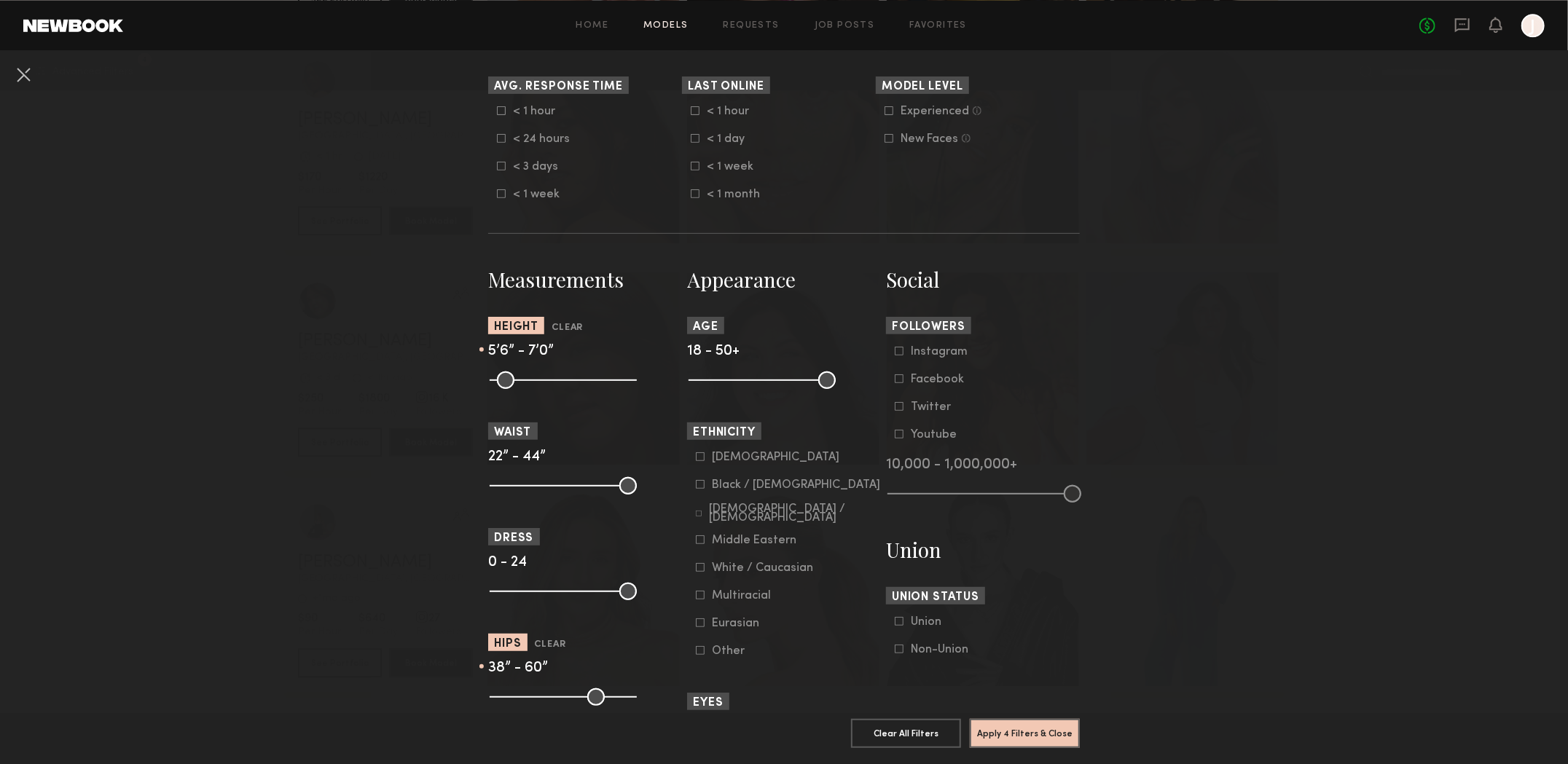
scroll to position [437, 0]
type input "**"
click at [559, 387] on input "range" at bounding box center [563, 378] width 147 height 18
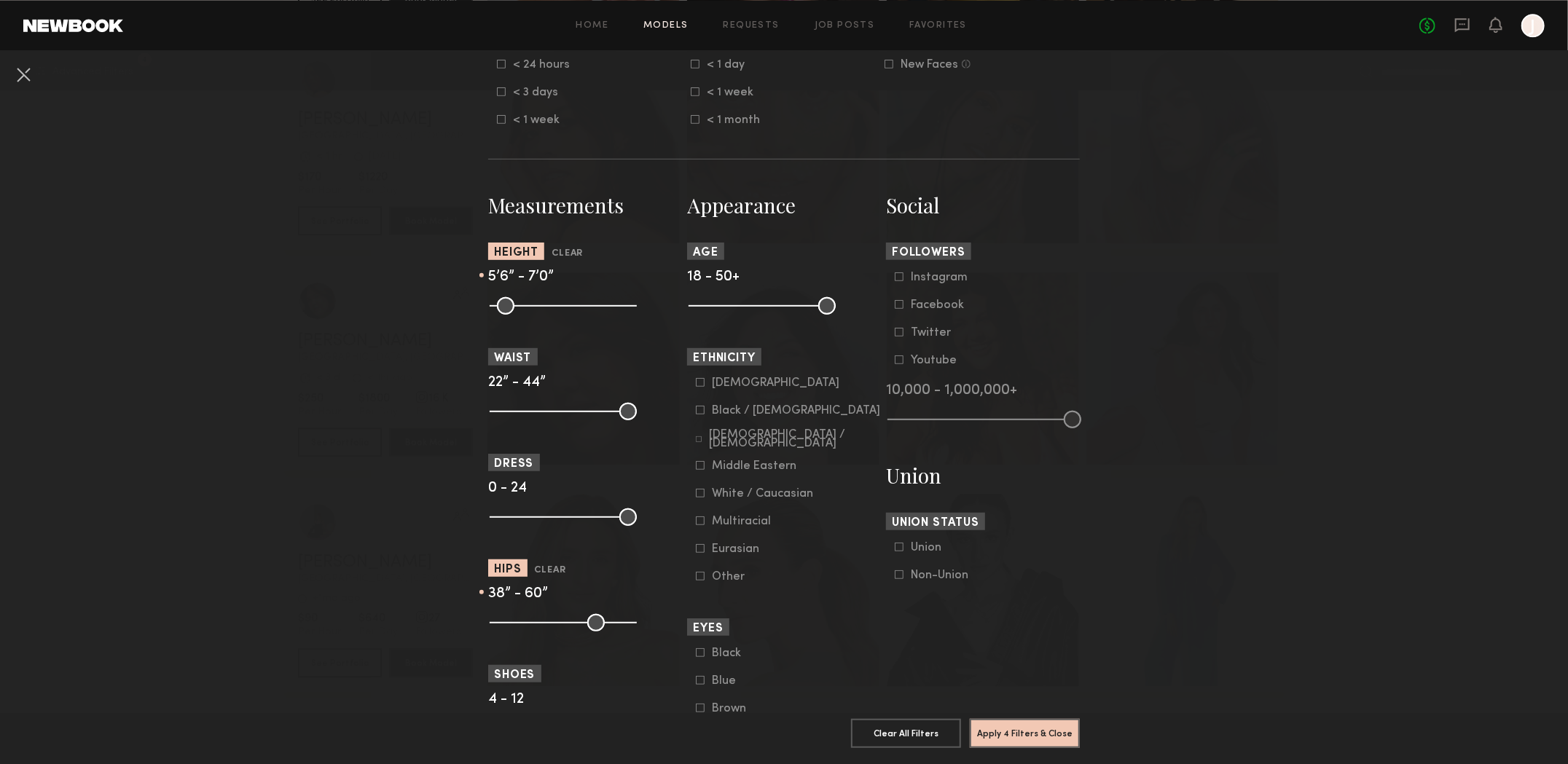
scroll to position [655, 0]
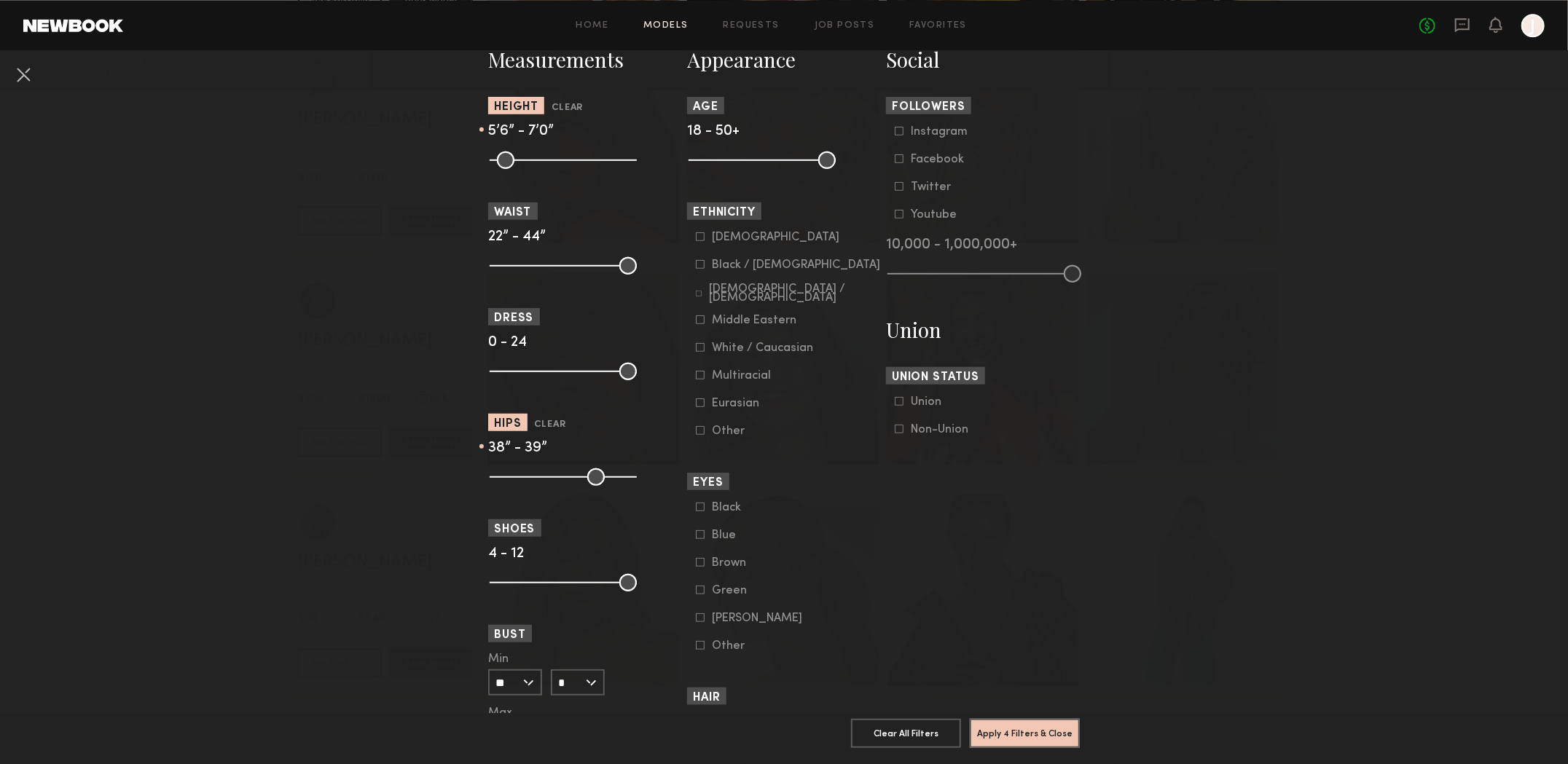
drag, startPoint x: 619, startPoint y: 491, endPoint x: 556, endPoint y: 495, distance: 63.1
type input "**"
click at [556, 486] on input "range" at bounding box center [563, 477] width 147 height 18
click at [1033, 724] on button "Apply 4 Filters & Close" at bounding box center [1025, 732] width 110 height 29
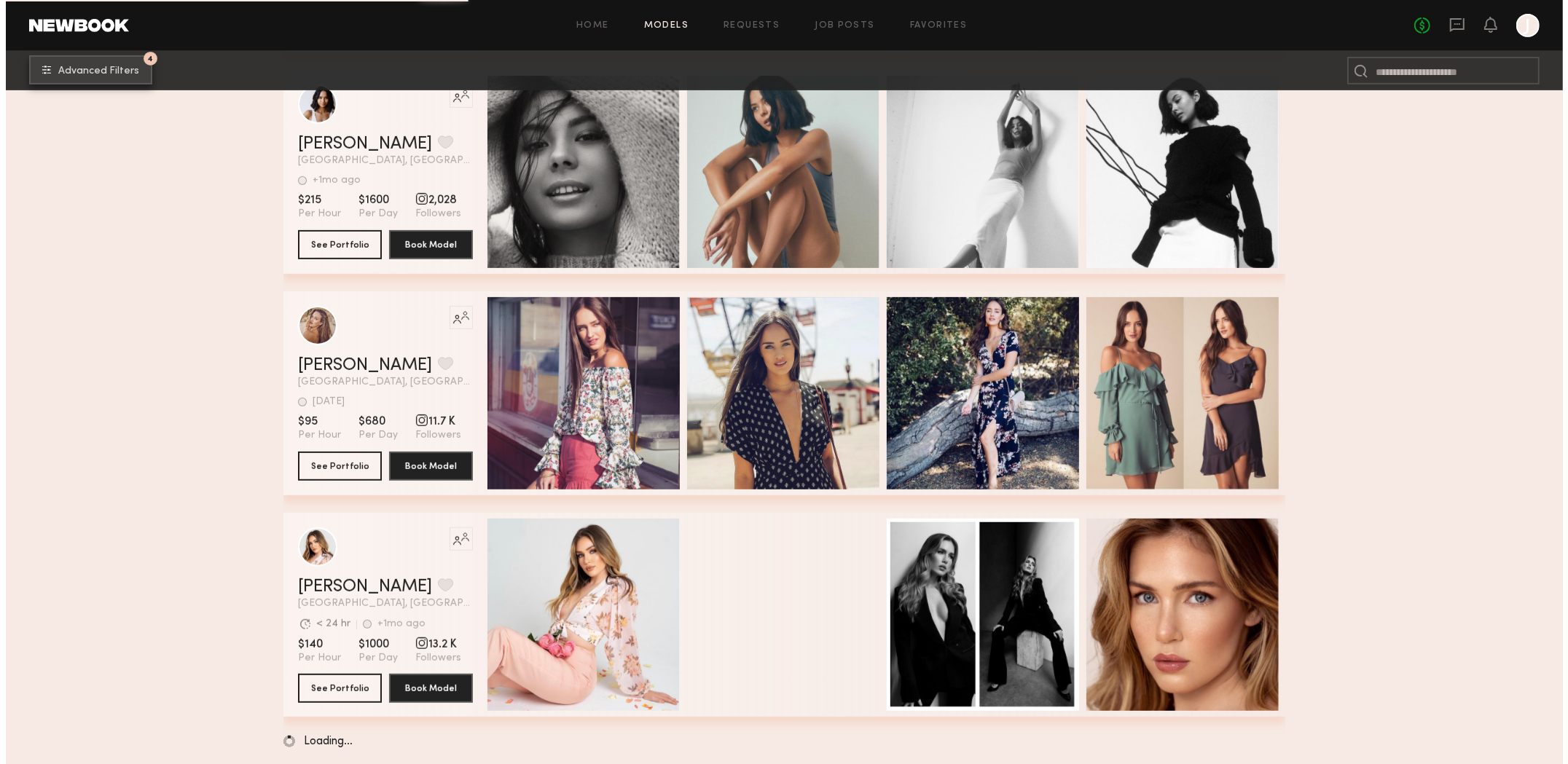
scroll to position [12906, 0]
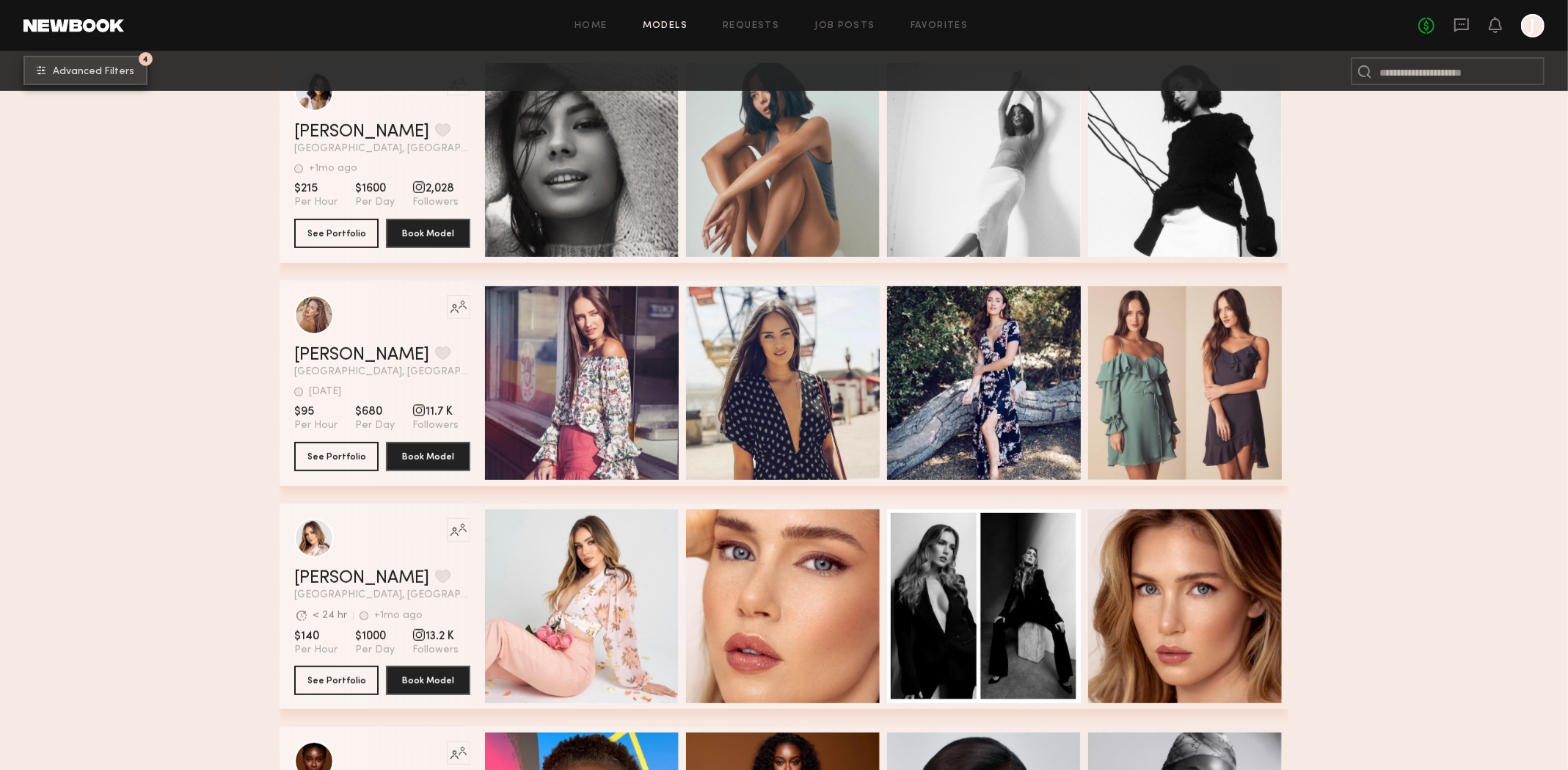
click at [127, 71] on span "Advanced Filters" at bounding box center [94, 72] width 82 height 10
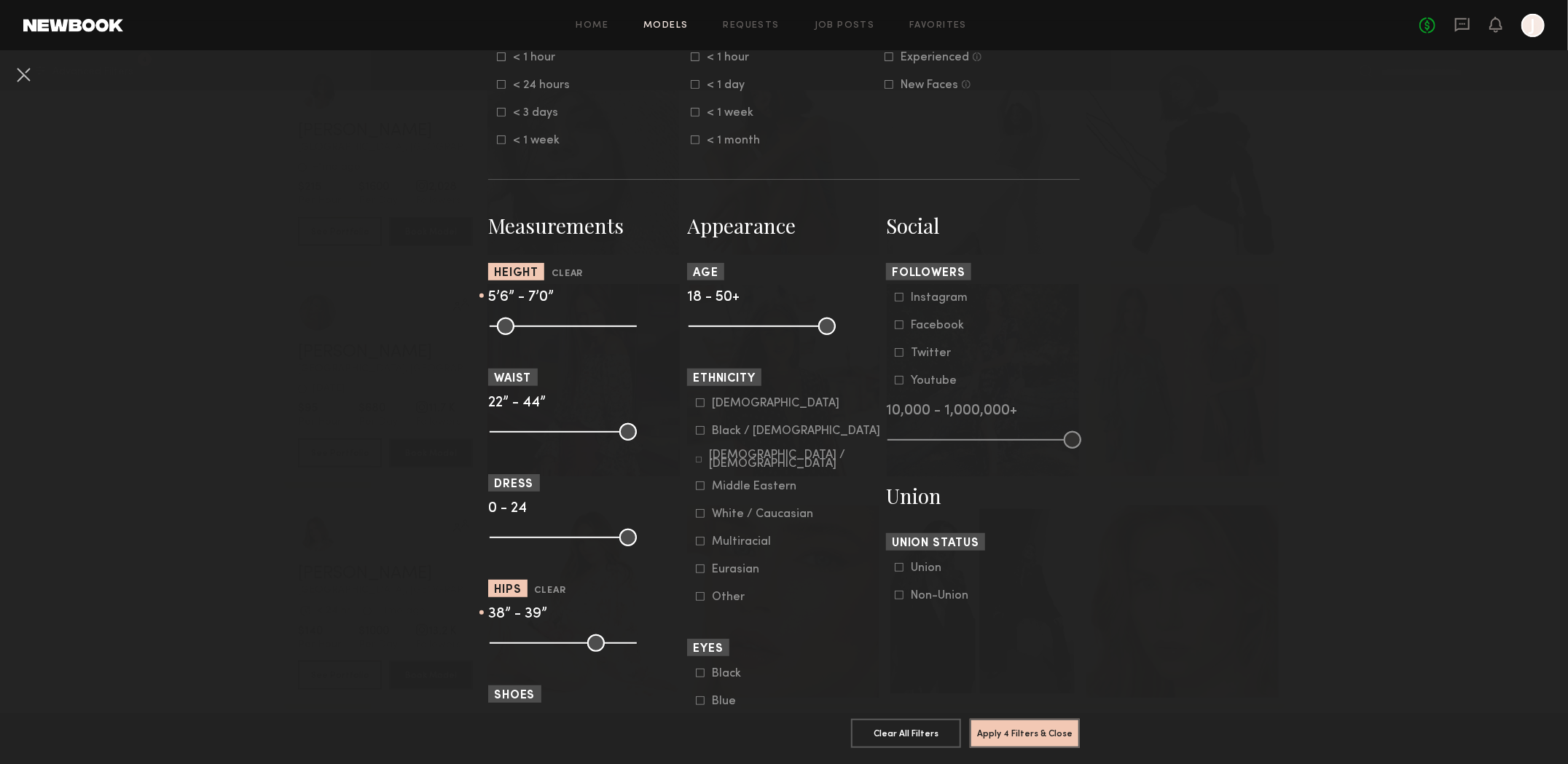
scroll to position [510, 0]
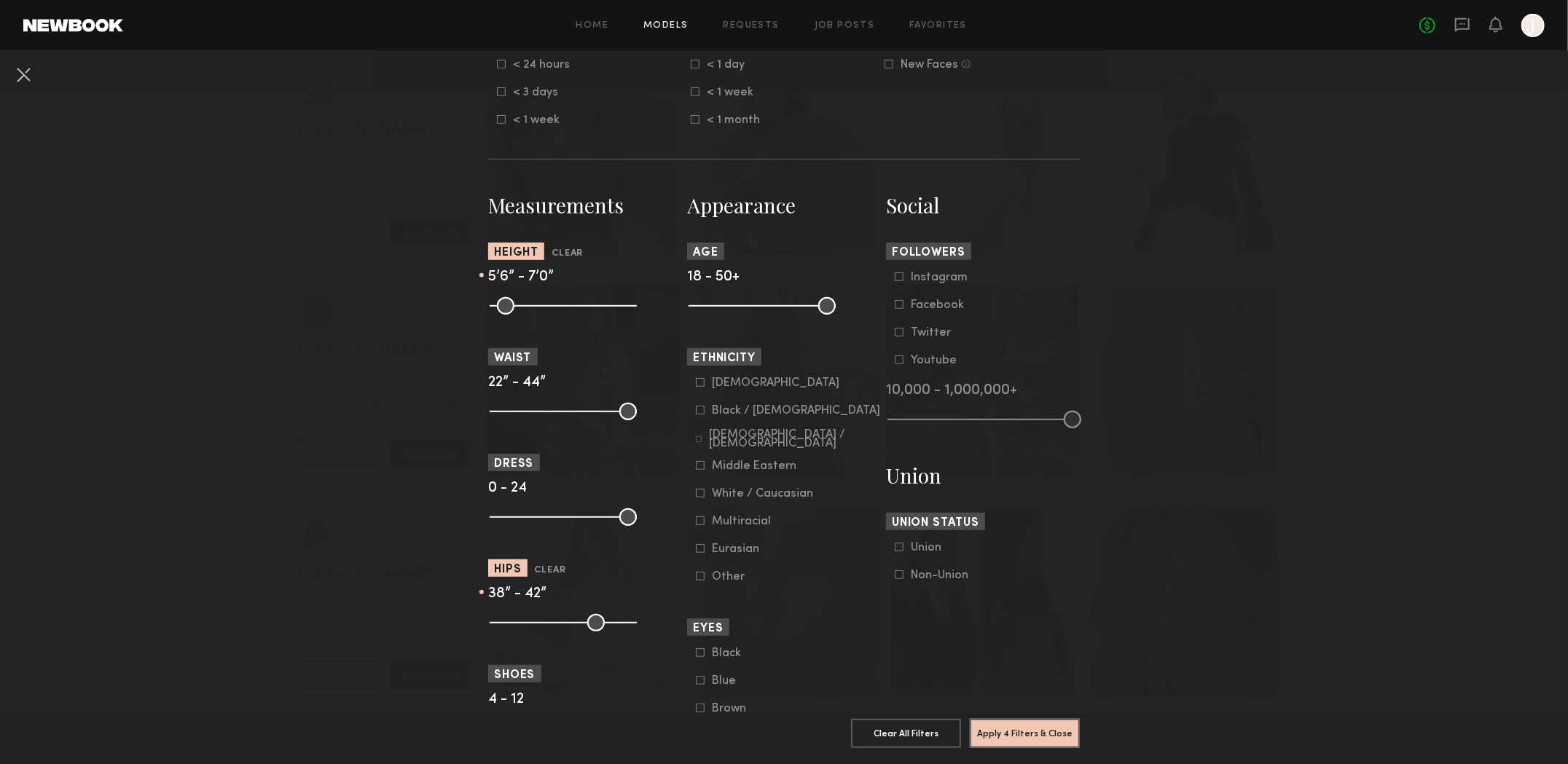
drag, startPoint x: 554, startPoint y: 635, endPoint x: 564, endPoint y: 636, distance: 10.0
type input "**"
click at [564, 632] on input "range" at bounding box center [563, 623] width 147 height 18
click at [1029, 725] on button "Apply 4 Filters & Close" at bounding box center [1025, 732] width 110 height 29
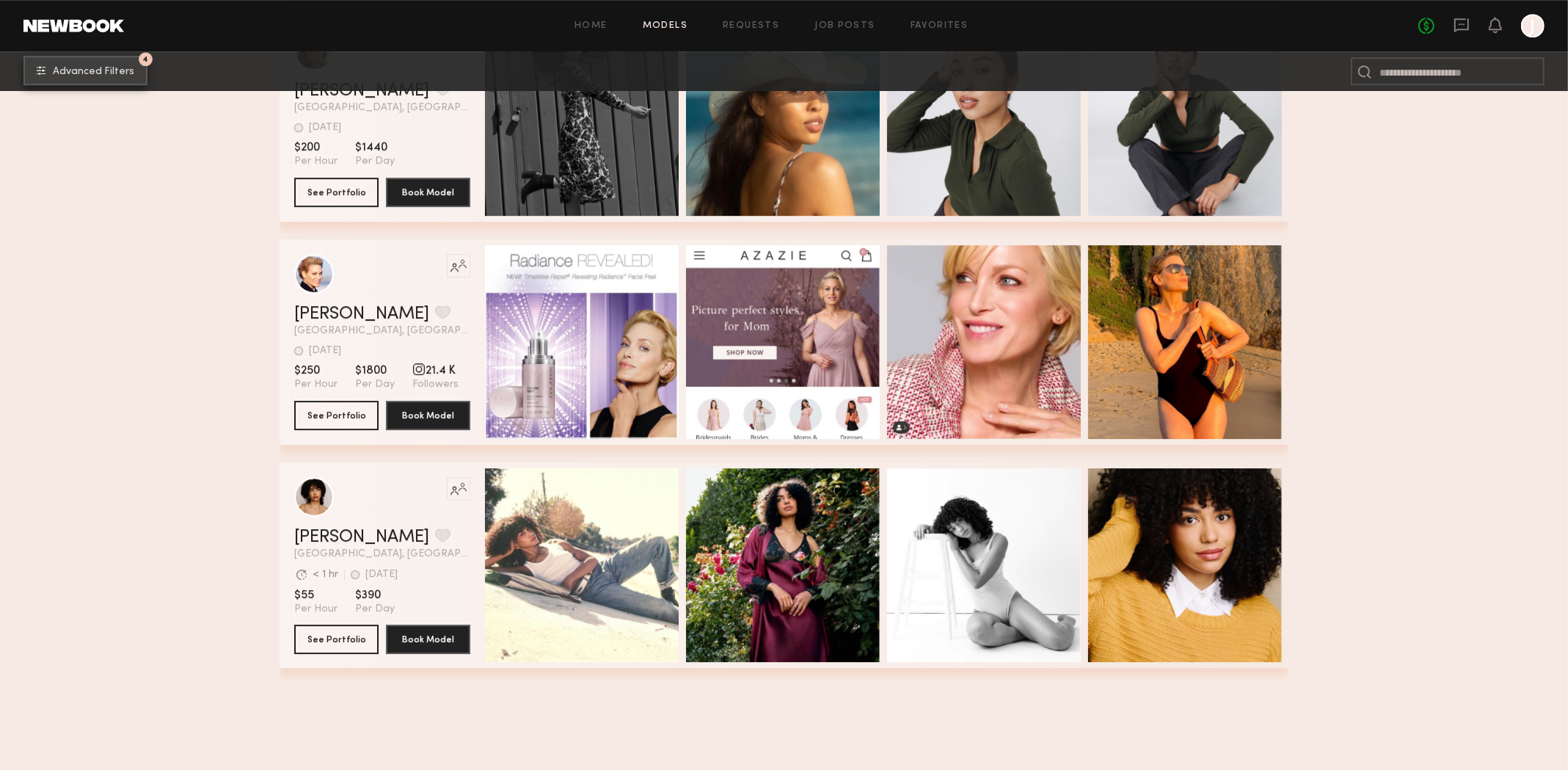
scroll to position [23172, 0]
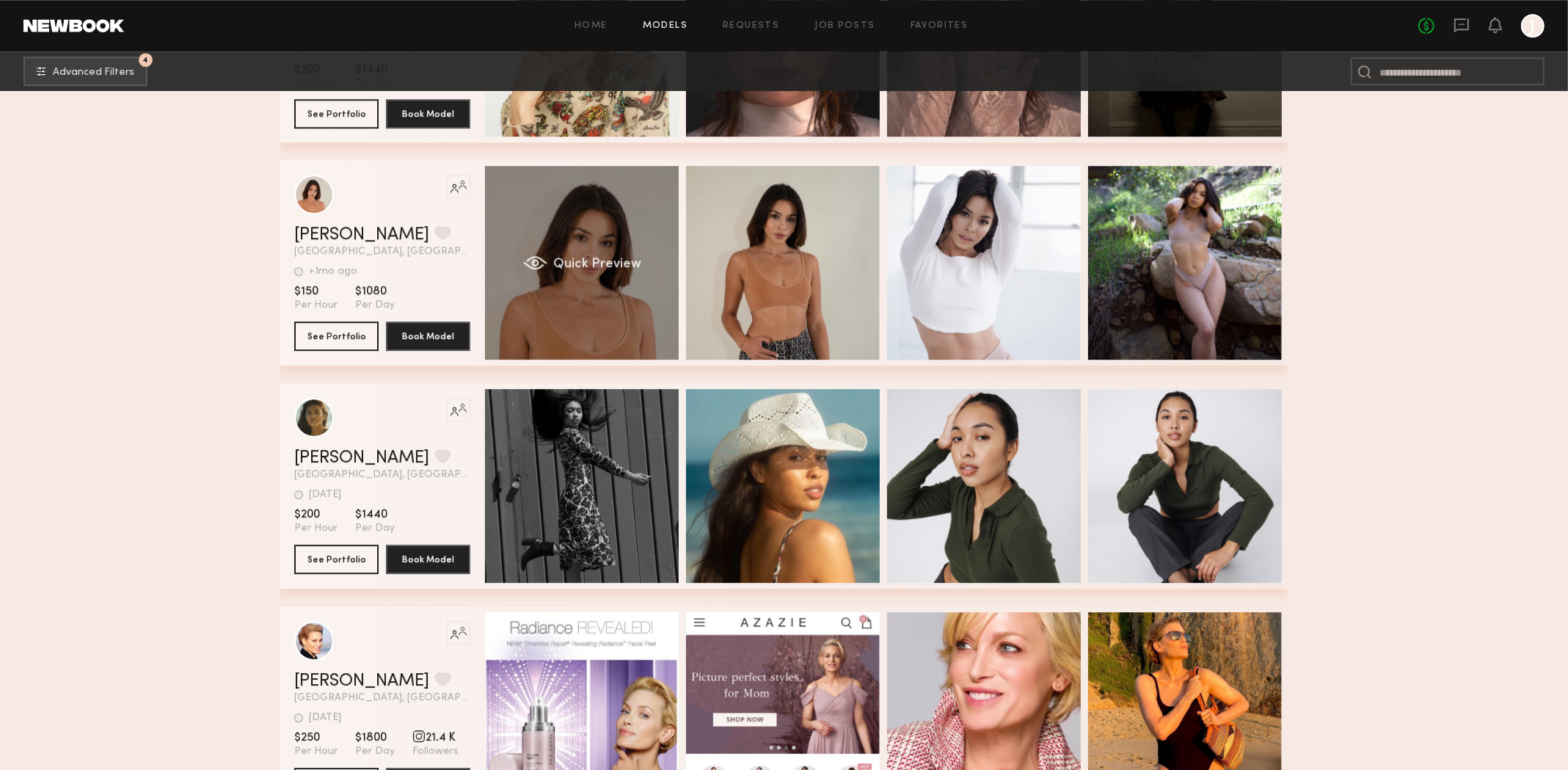
click at [588, 284] on div "Quick Preview" at bounding box center [582, 263] width 194 height 194
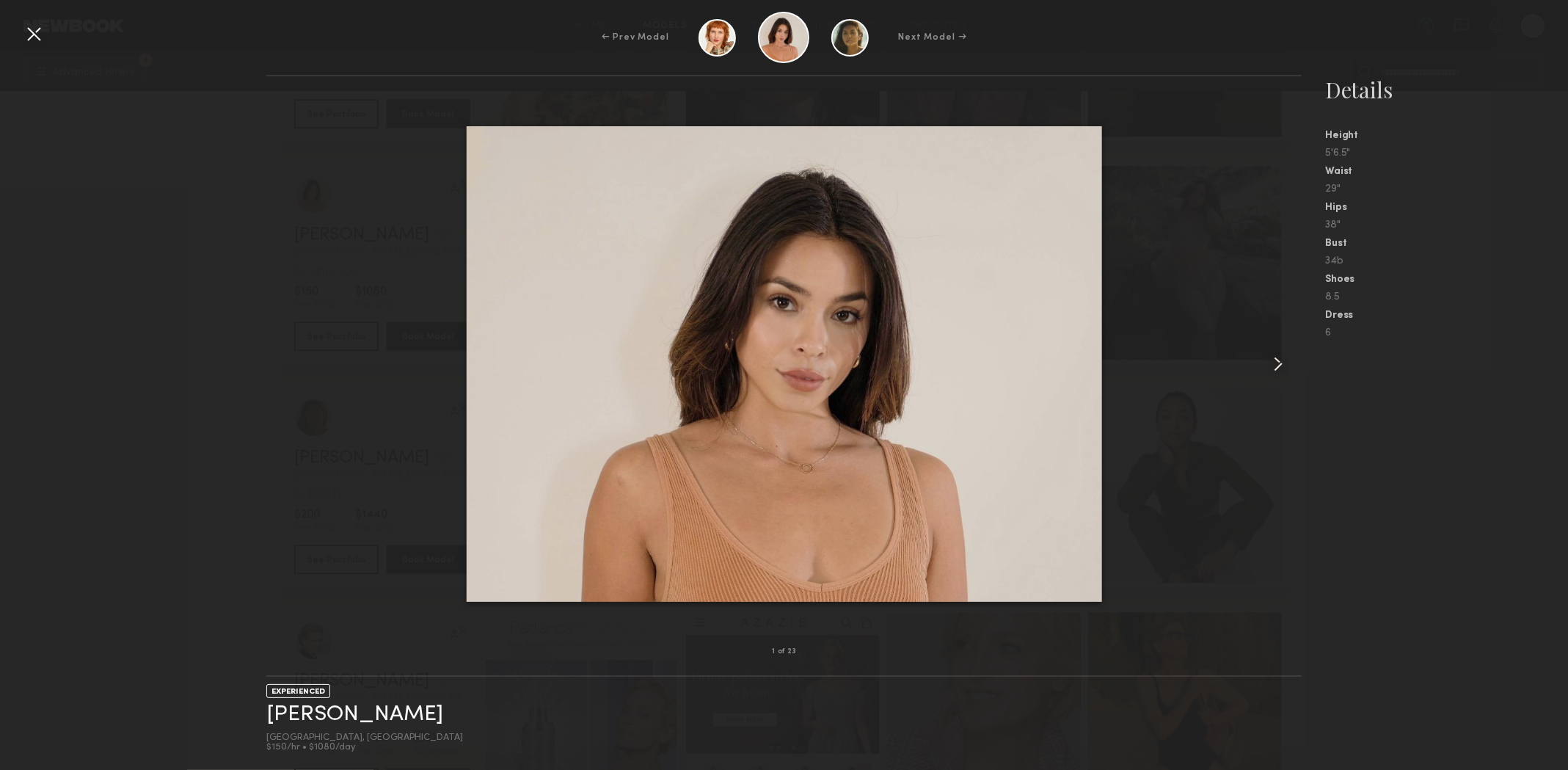
click at [1277, 367] on common-icon at bounding box center [1279, 364] width 24 height 24
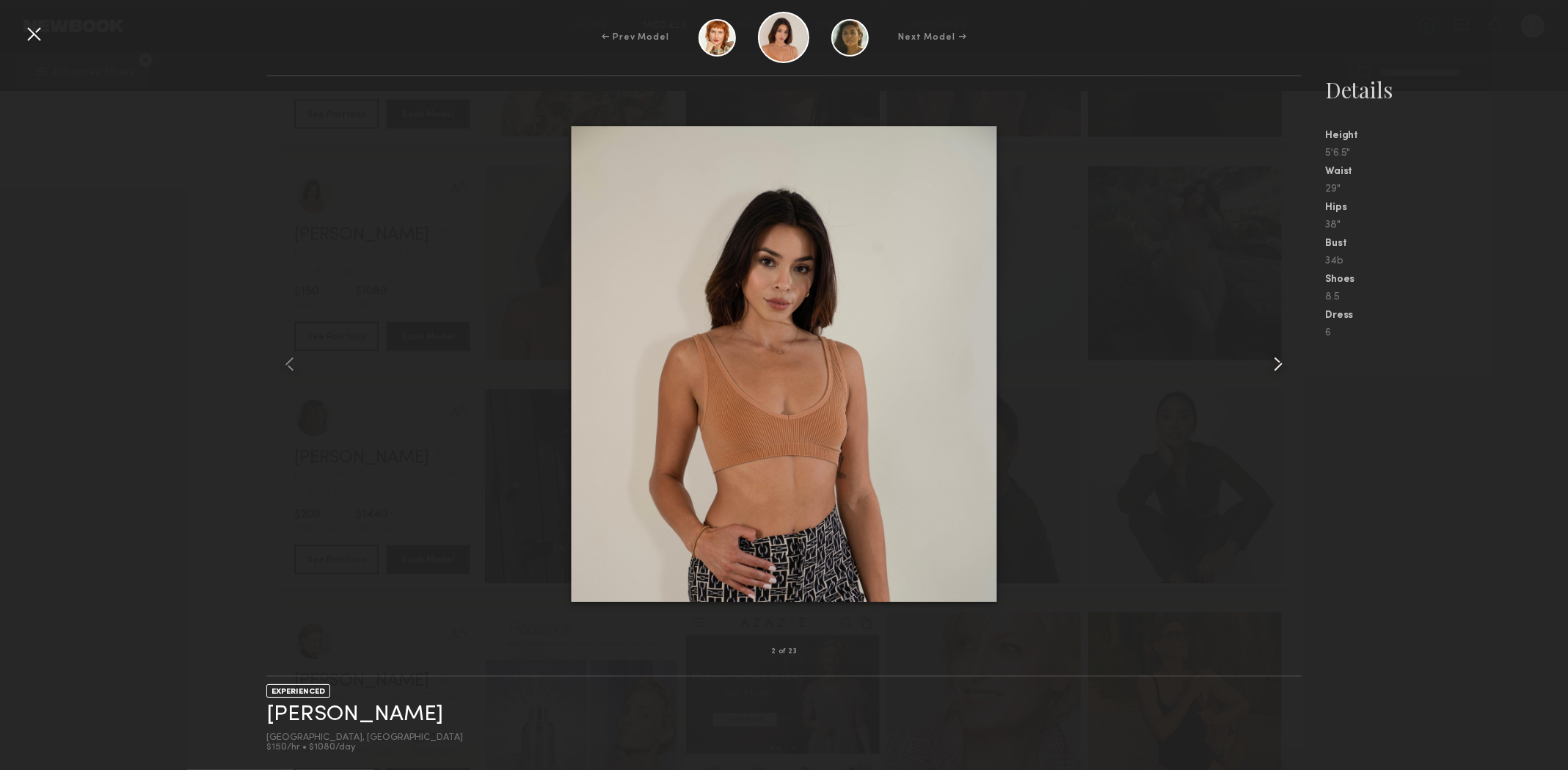
click at [1277, 367] on common-icon at bounding box center [1279, 364] width 24 height 24
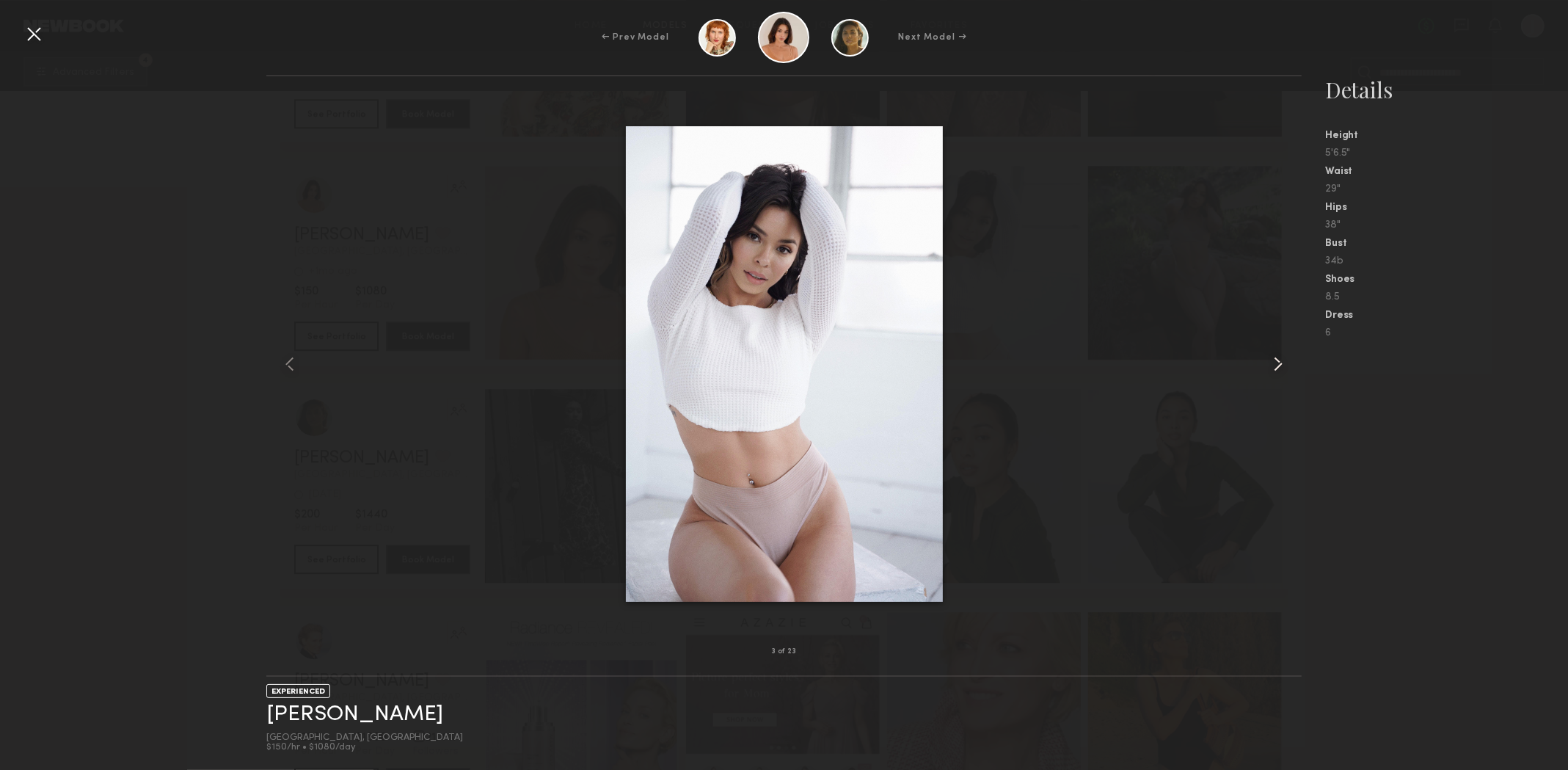
click at [1277, 367] on common-icon at bounding box center [1279, 364] width 24 height 24
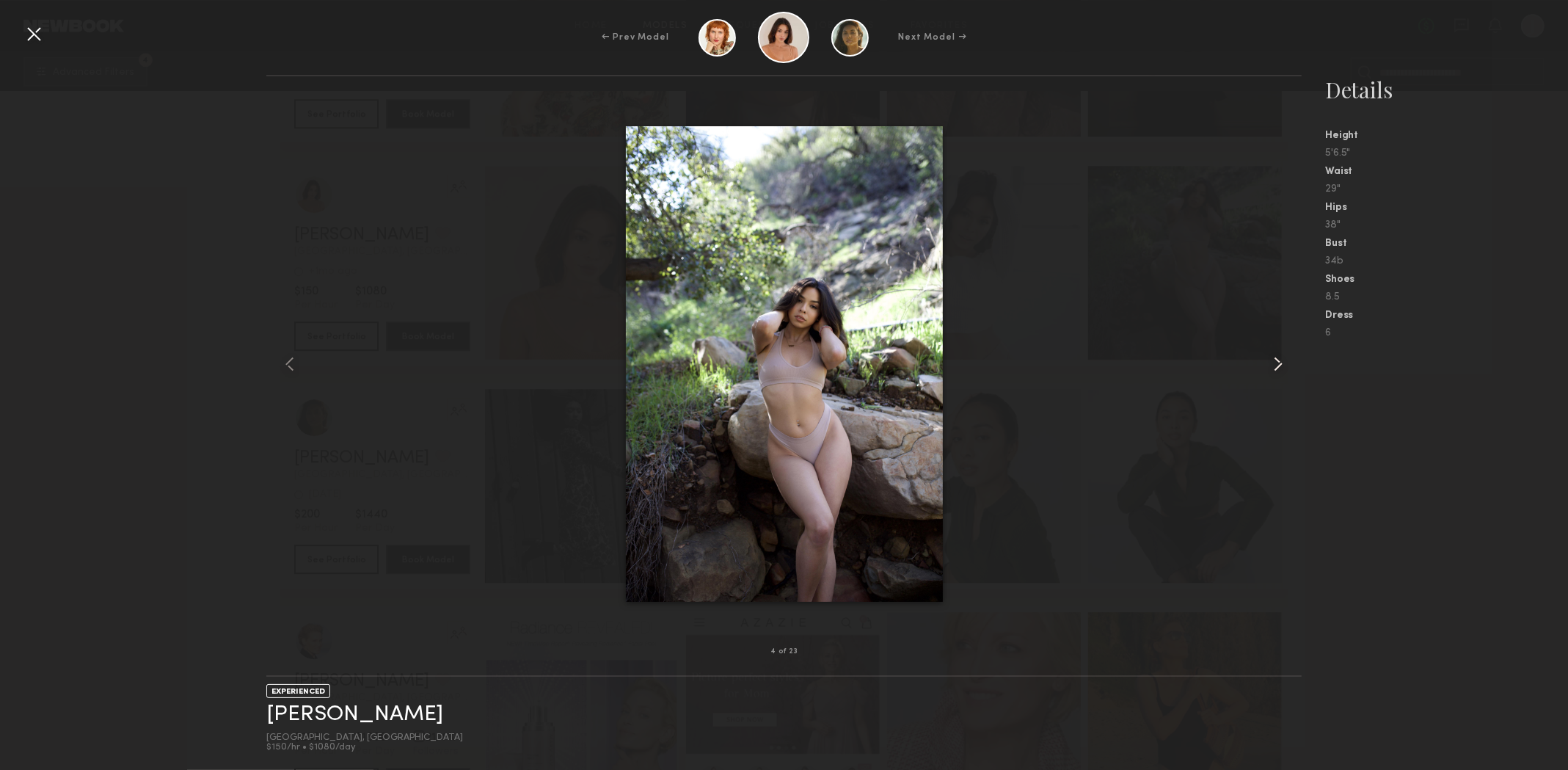
click at [1277, 367] on common-icon at bounding box center [1279, 364] width 24 height 24
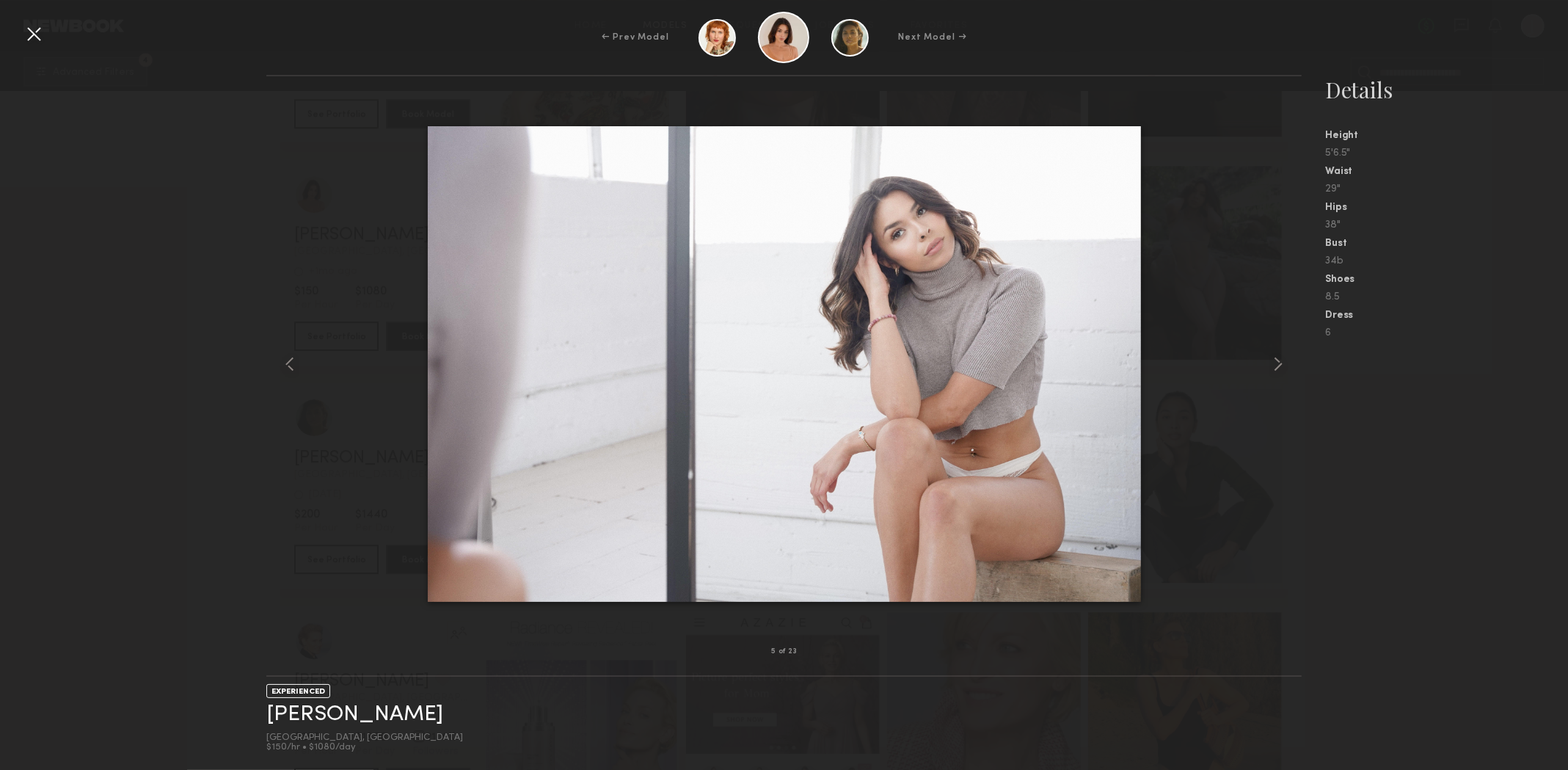
drag, startPoint x: 31, startPoint y: 34, endPoint x: 41, endPoint y: 36, distance: 10.2
click at [39, 35] on div at bounding box center [34, 34] width 24 height 24
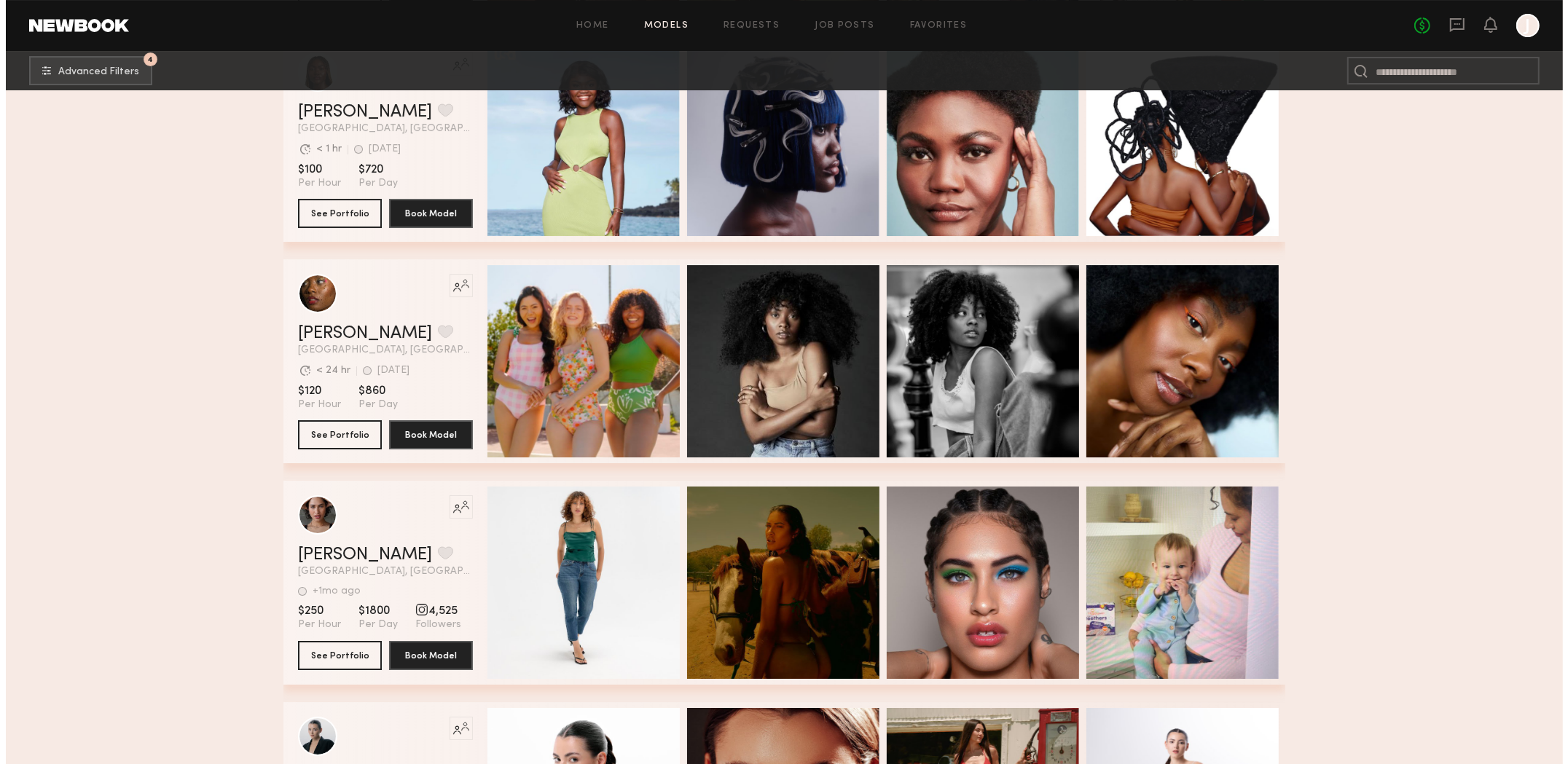
scroll to position [30200, 0]
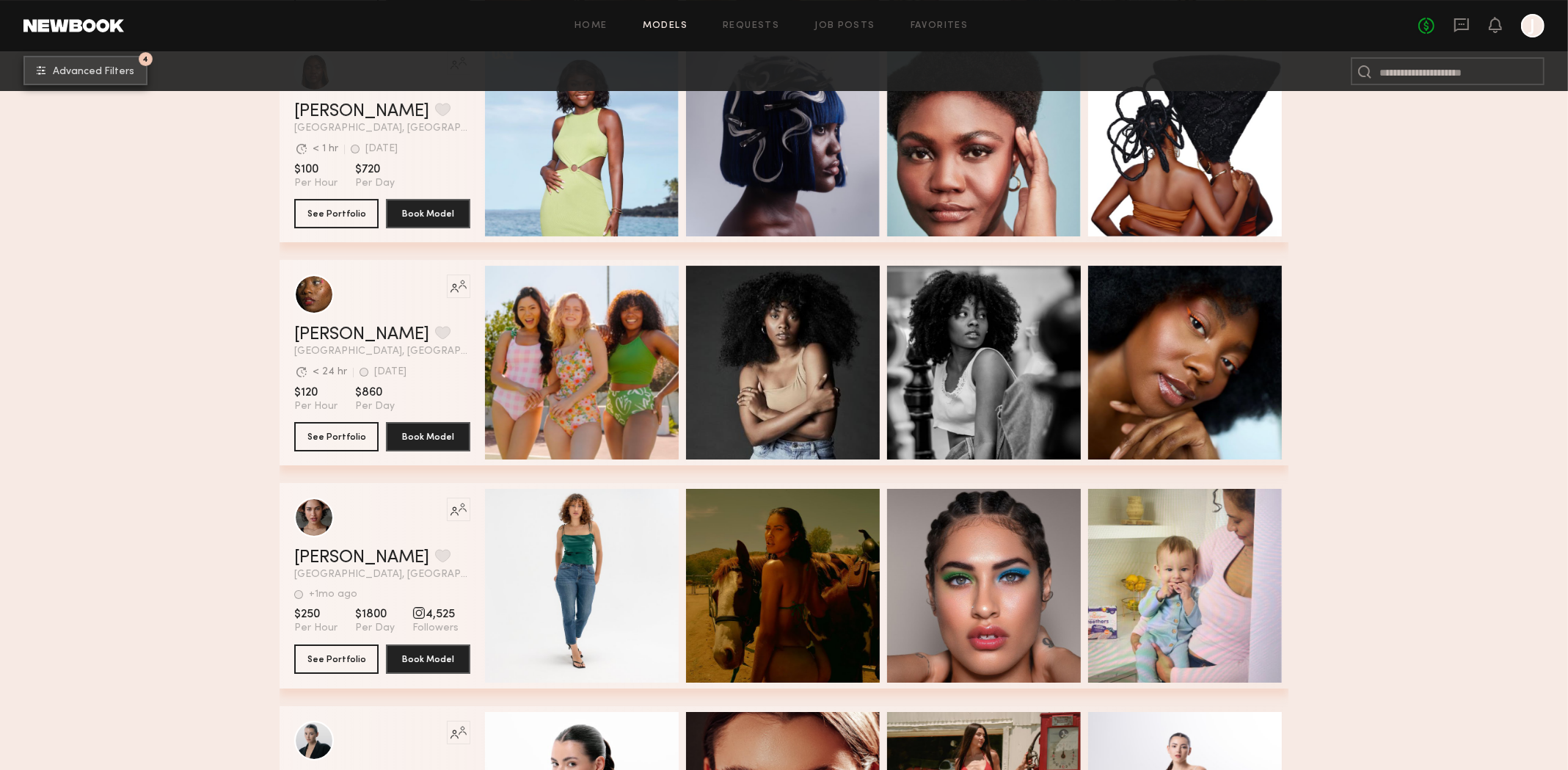
click at [89, 67] on span "Advanced Filters" at bounding box center [94, 72] width 82 height 10
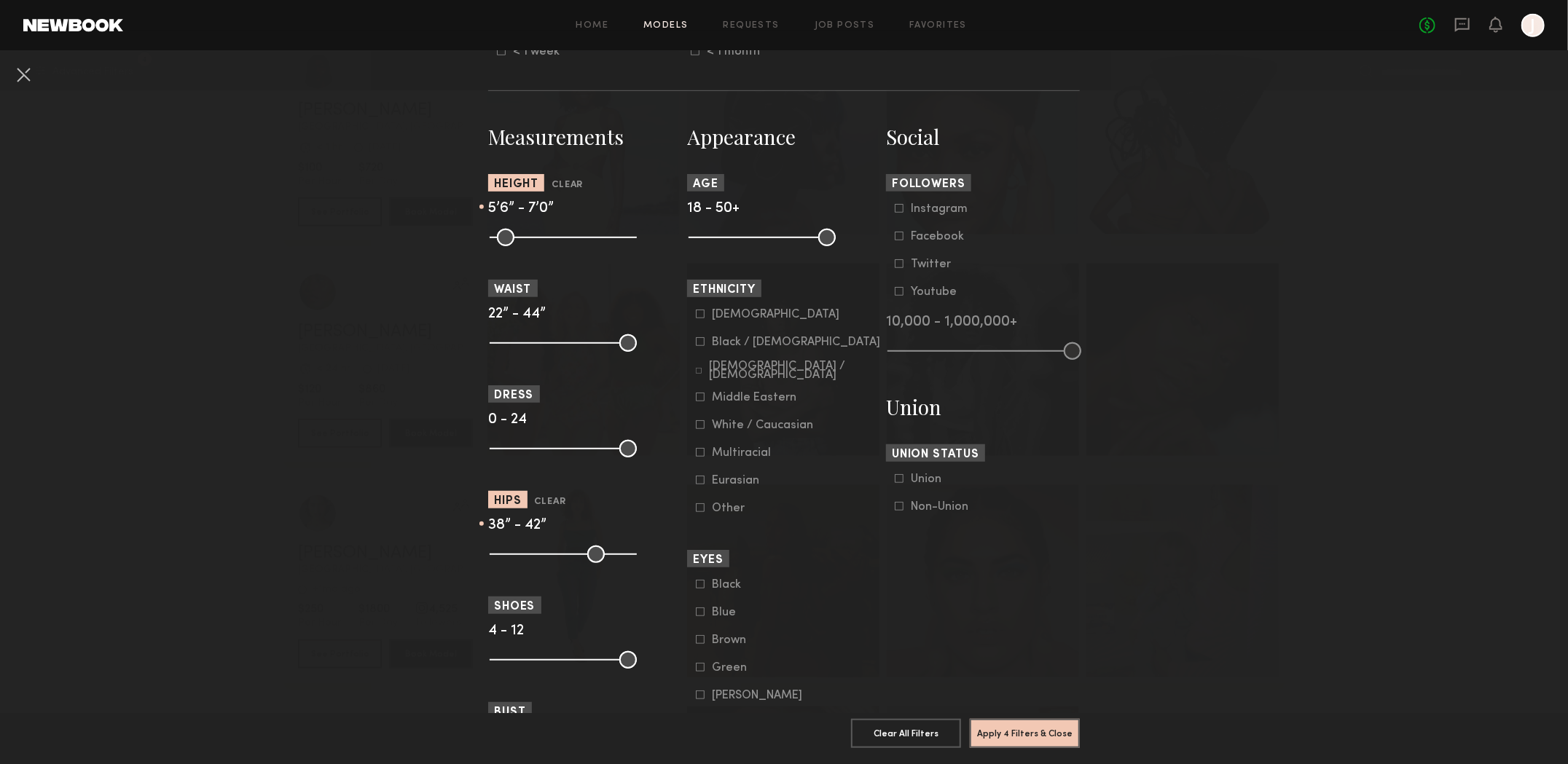
scroll to position [582, 0]
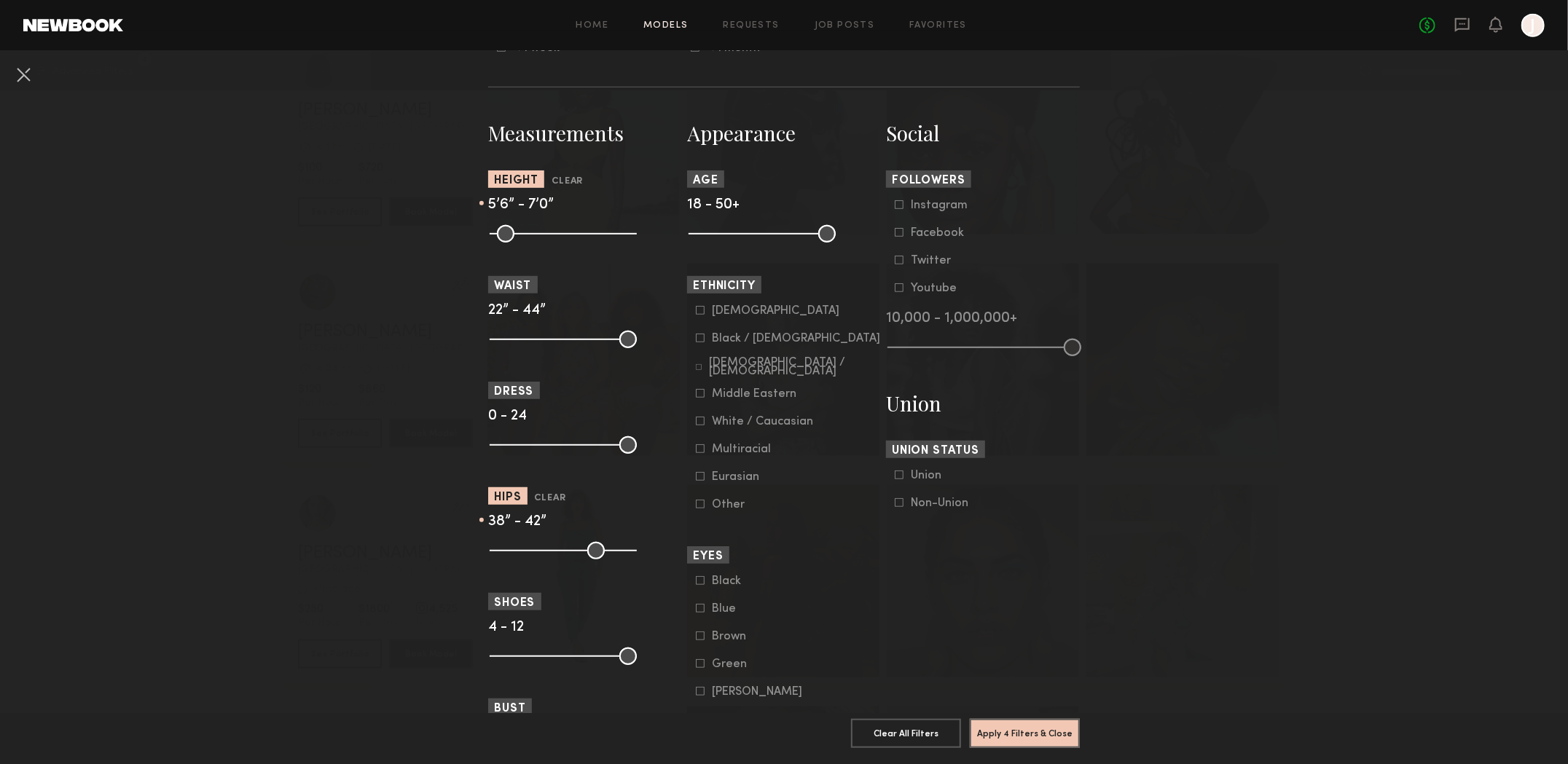
click at [697, 370] on icon at bounding box center [698, 367] width 6 height 6
click at [995, 726] on button "Apply 5 Filters & Close" at bounding box center [1025, 732] width 110 height 29
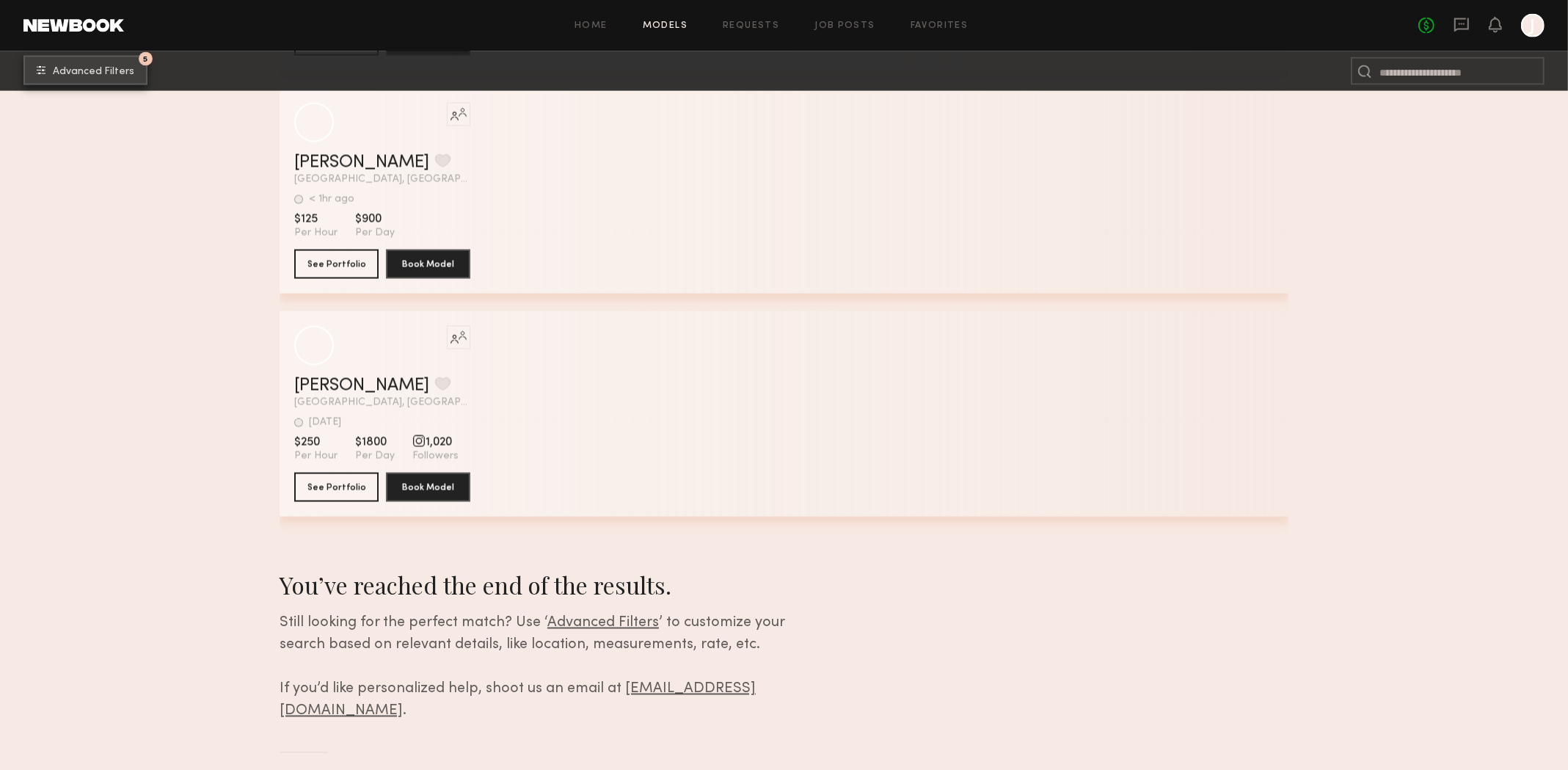
scroll to position [8590, 0]
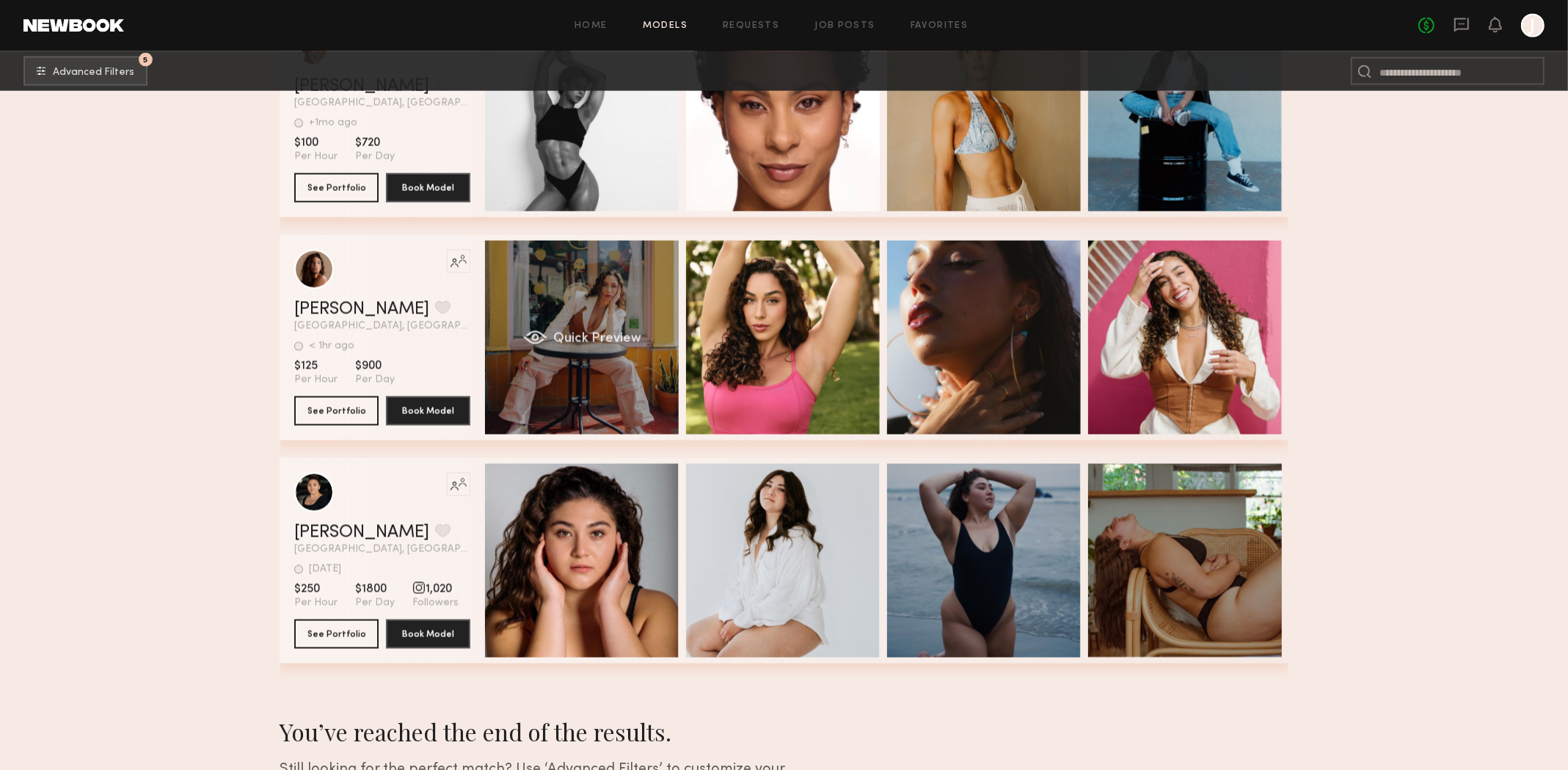
click at [666, 372] on div "Quick Preview" at bounding box center [582, 338] width 194 height 194
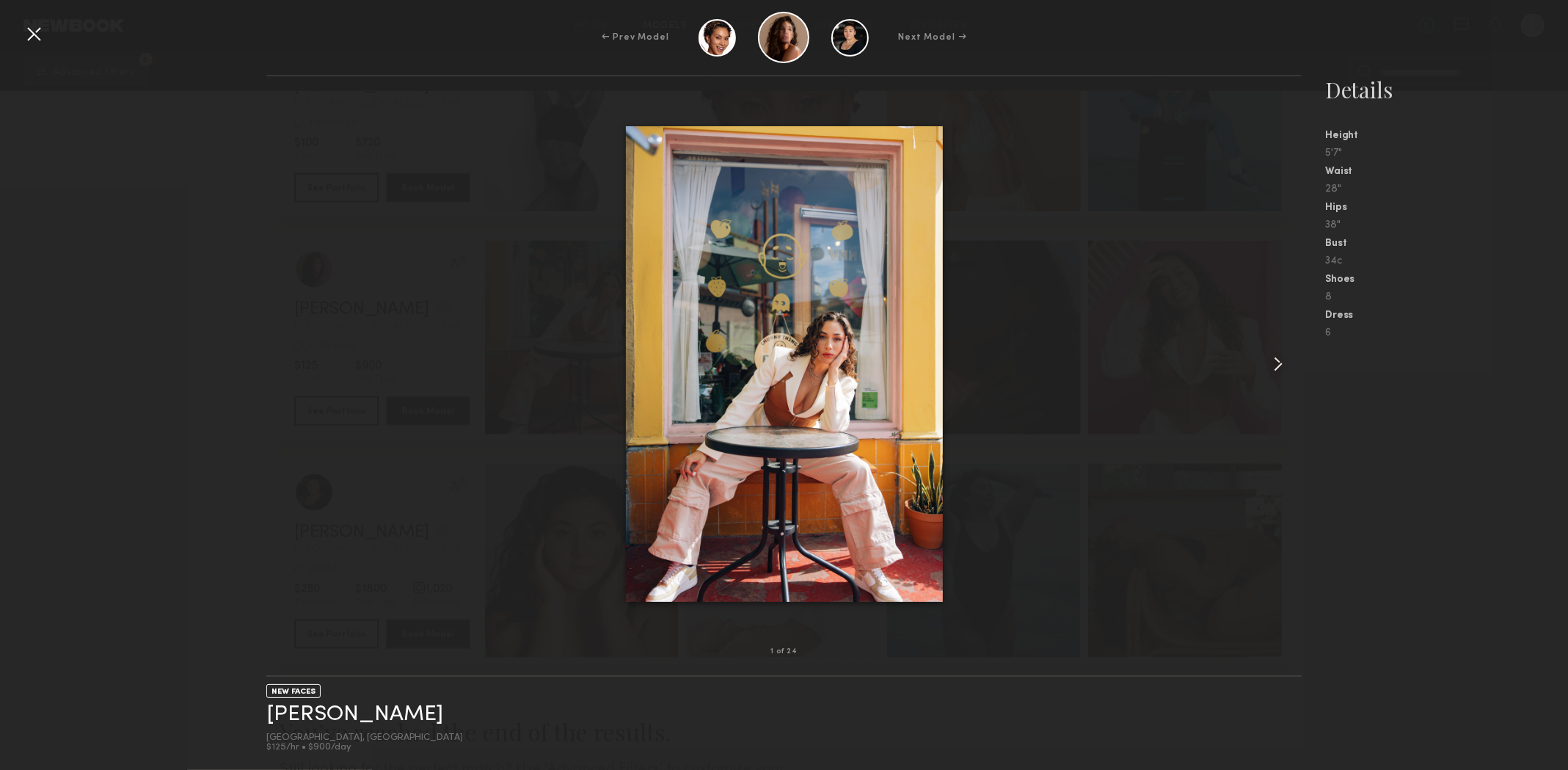
click at [1280, 371] on common-icon at bounding box center [1279, 364] width 24 height 24
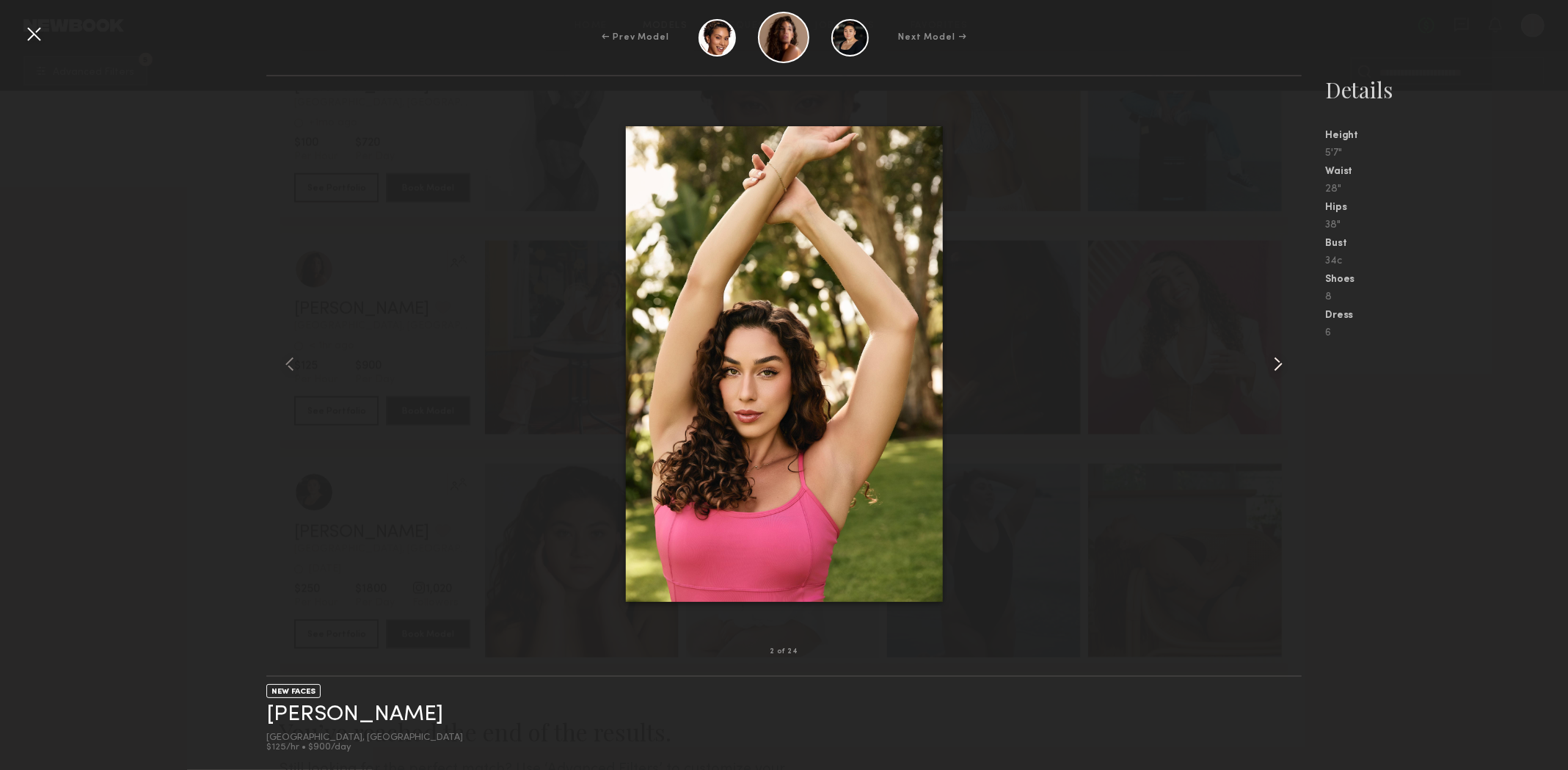
click at [1280, 371] on common-icon at bounding box center [1279, 364] width 24 height 24
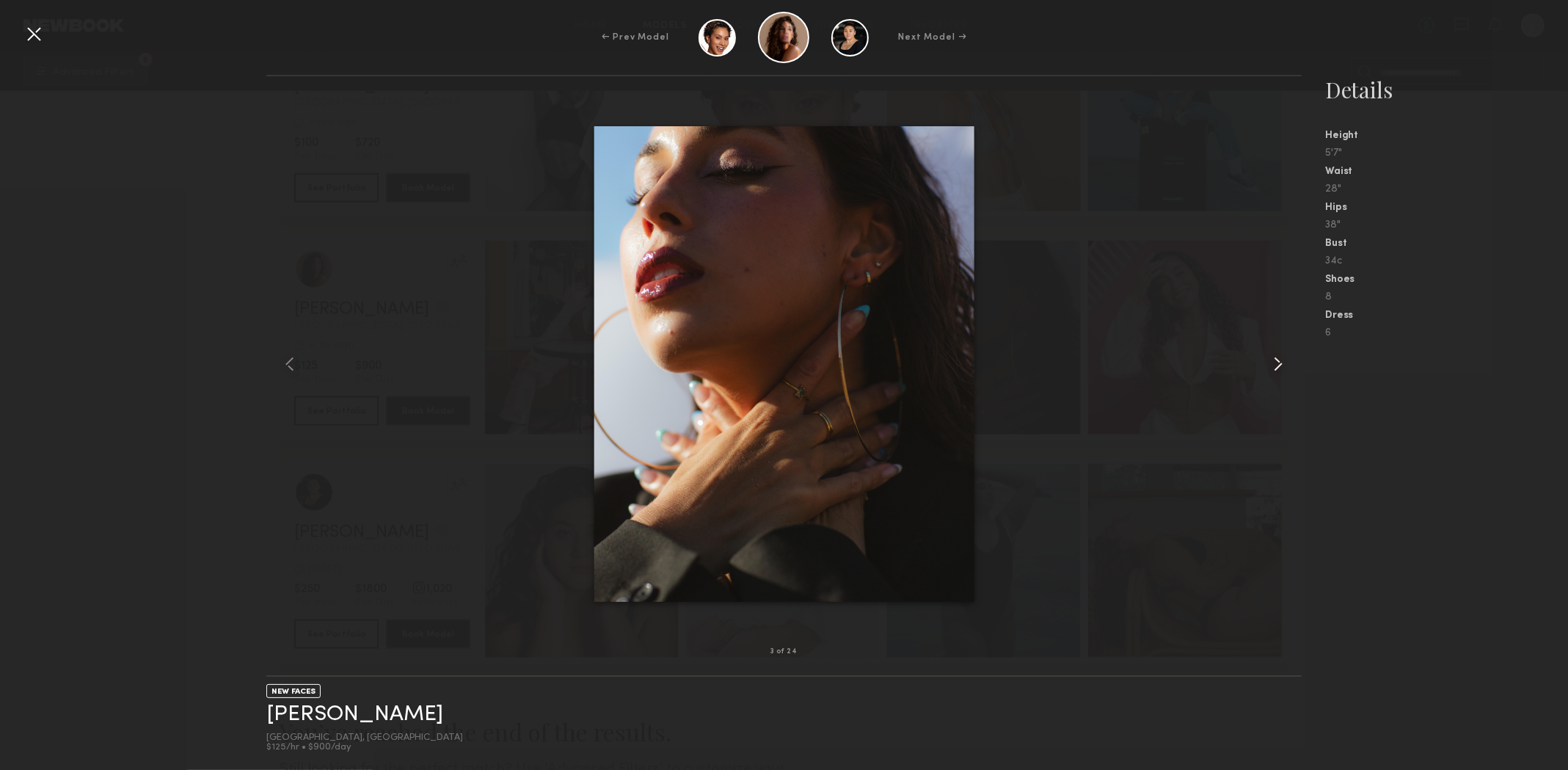
click at [1280, 371] on common-icon at bounding box center [1279, 364] width 24 height 24
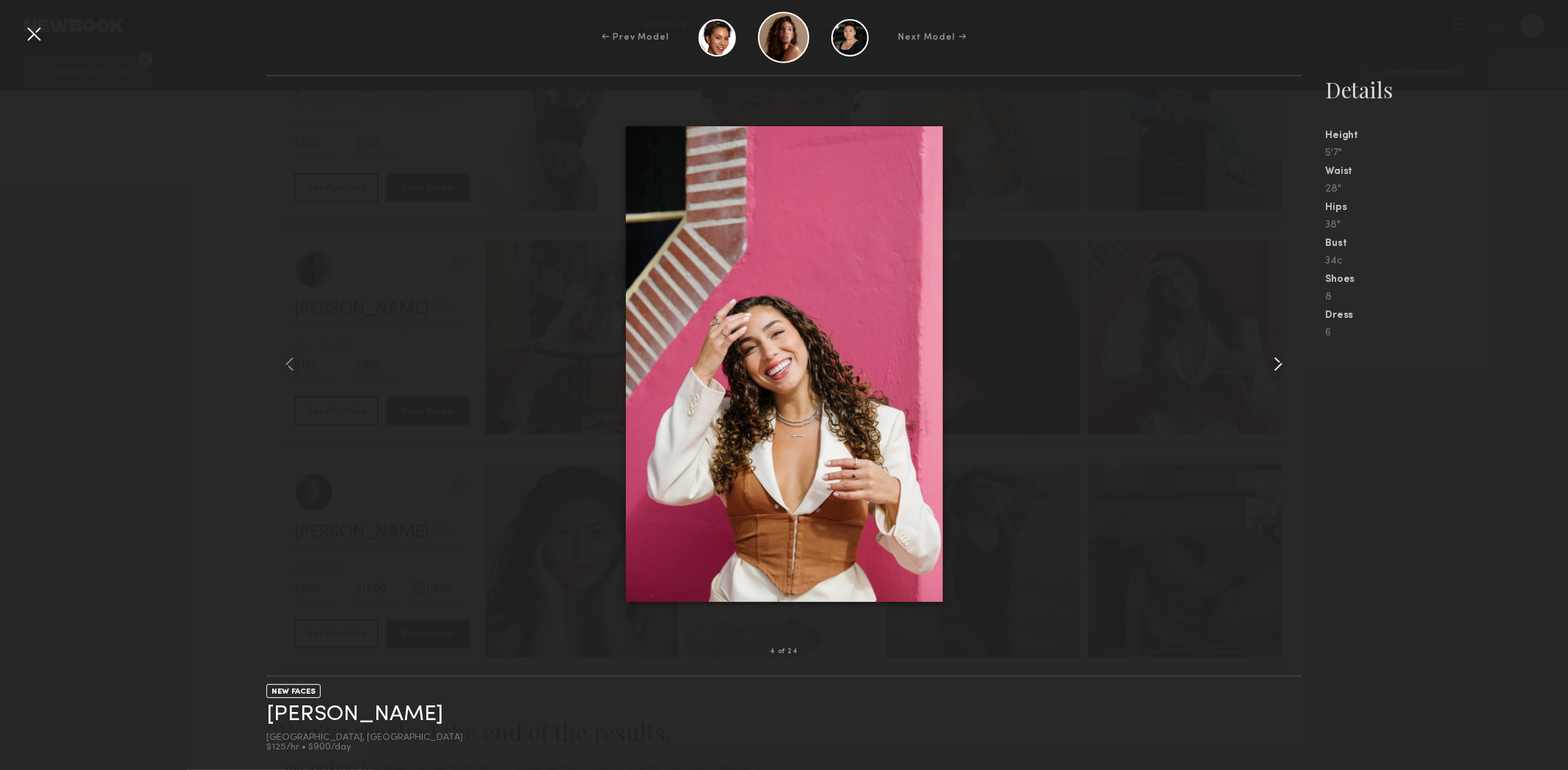
click at [1279, 368] on common-icon at bounding box center [1279, 364] width 24 height 24
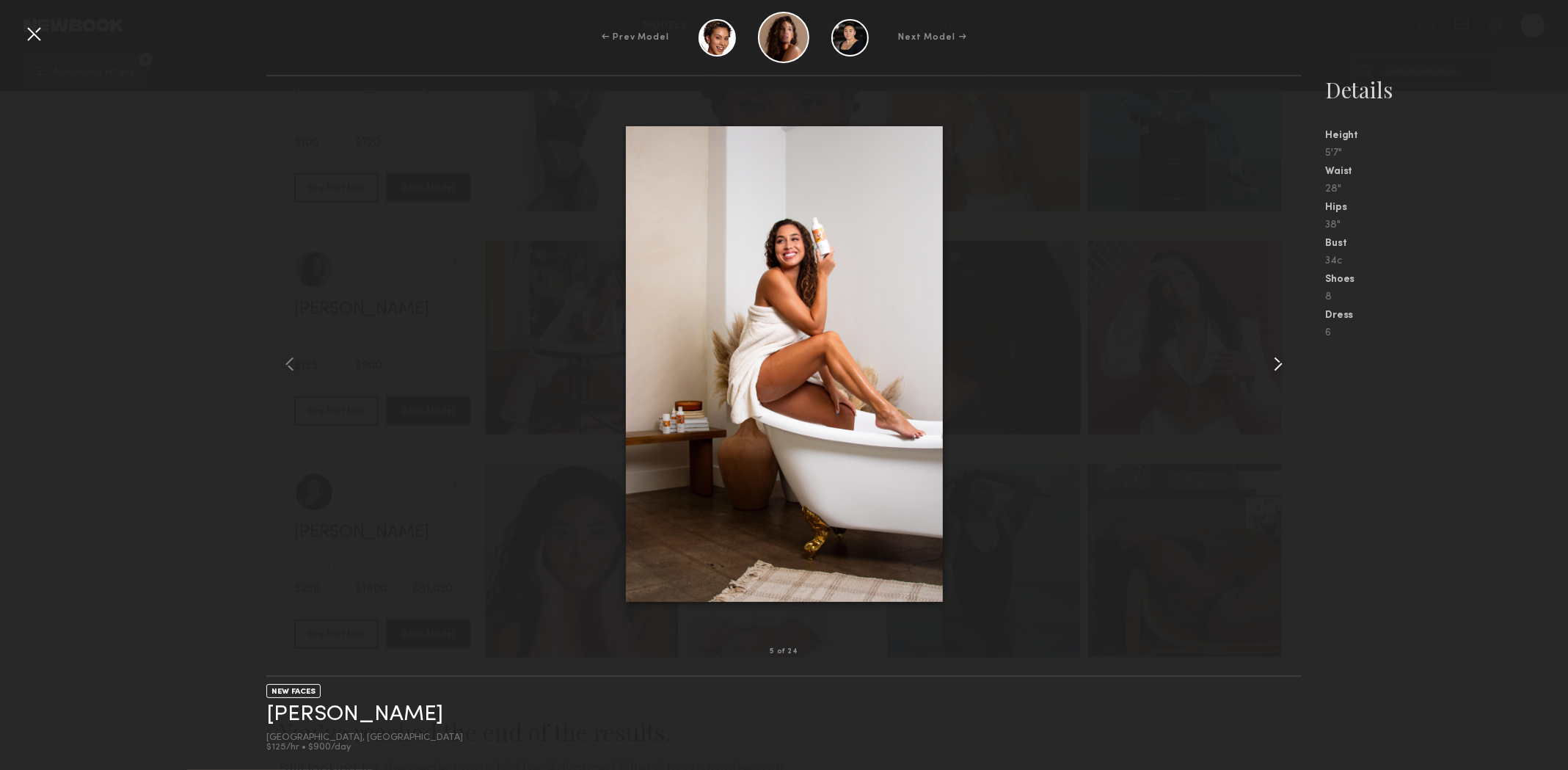
click at [1279, 368] on common-icon at bounding box center [1279, 364] width 24 height 24
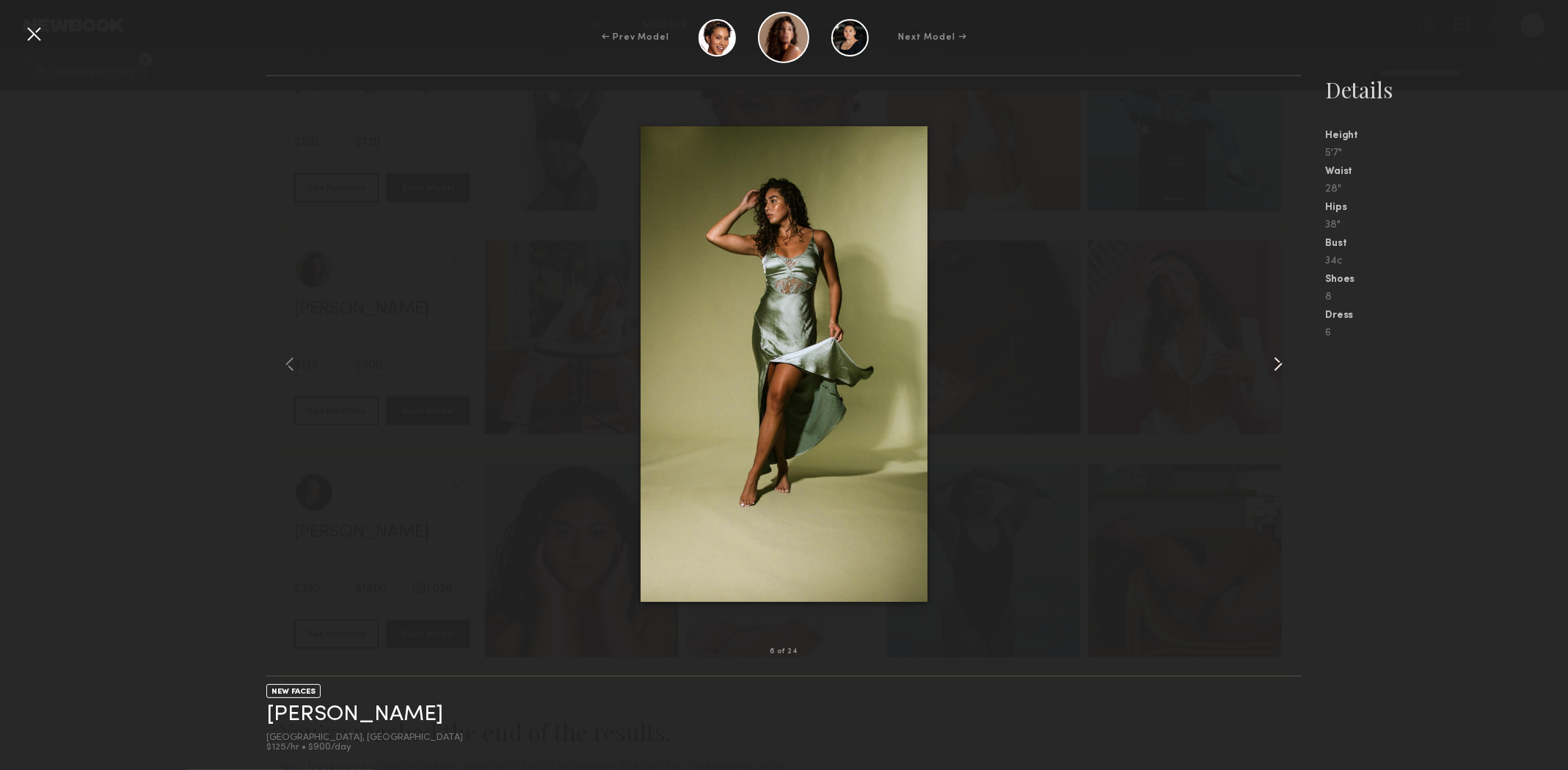
click at [1279, 368] on common-icon at bounding box center [1279, 364] width 24 height 24
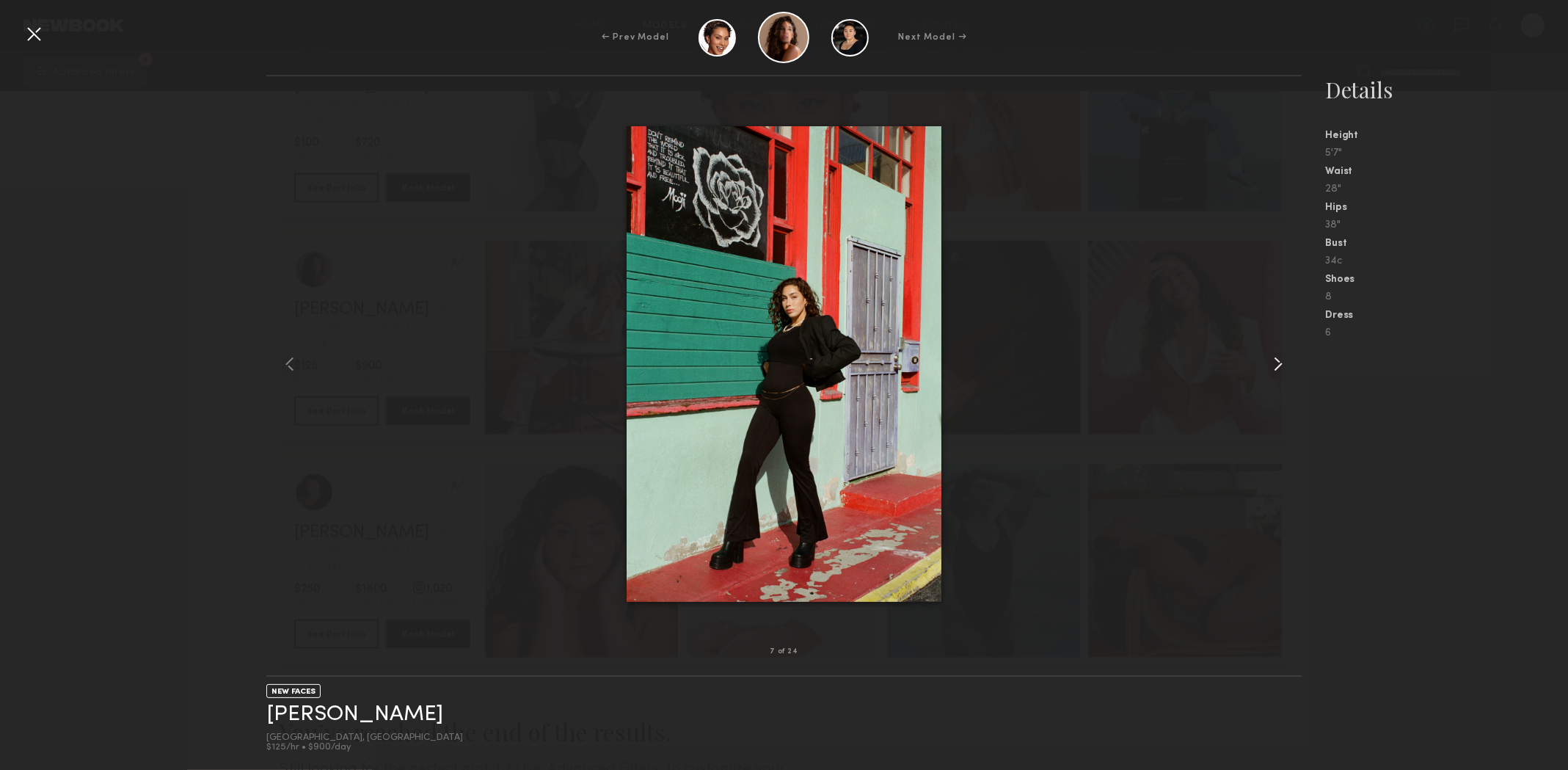
click at [1279, 368] on common-icon at bounding box center [1279, 364] width 24 height 24
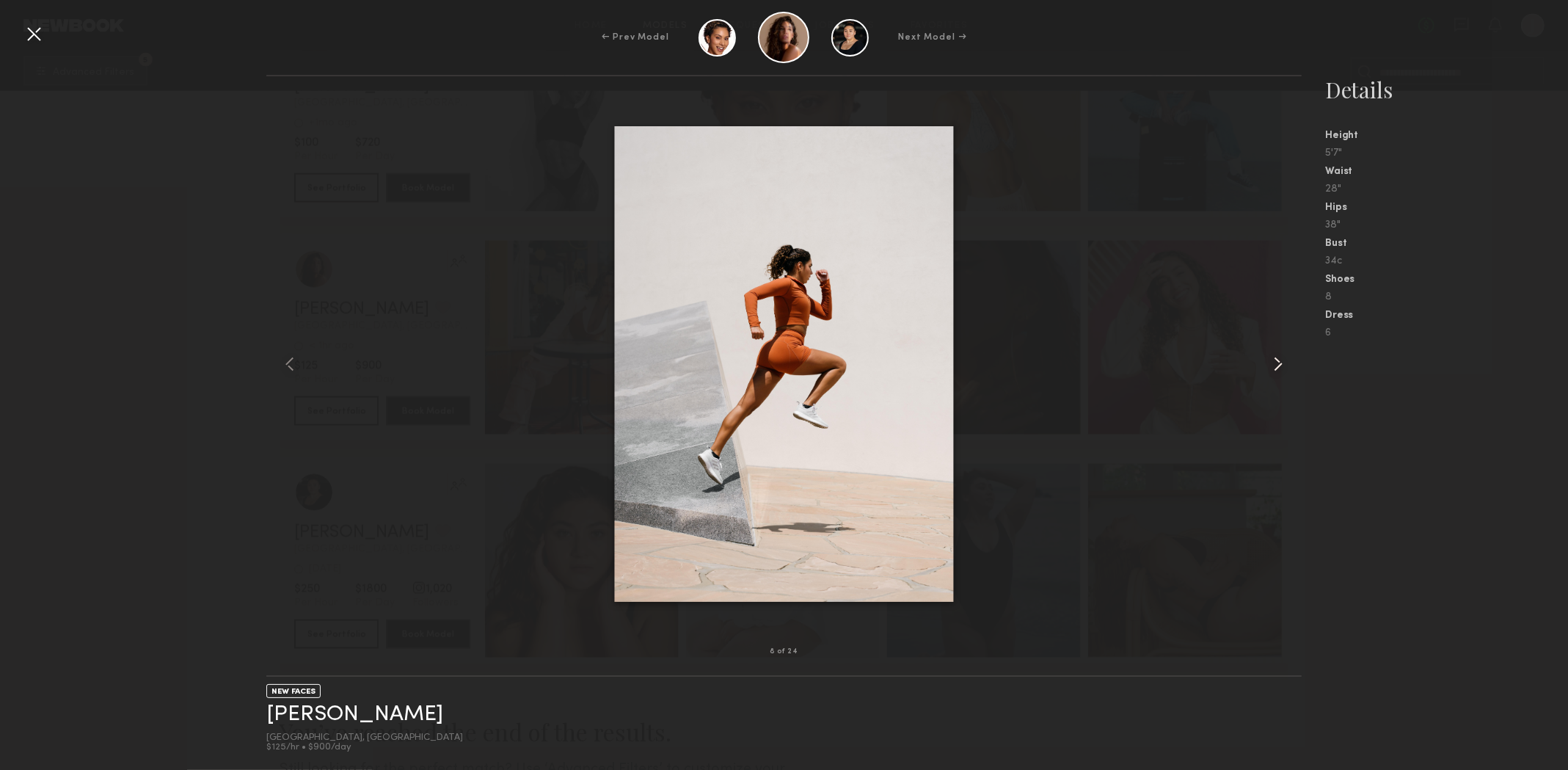
click at [1279, 368] on common-icon at bounding box center [1279, 364] width 24 height 24
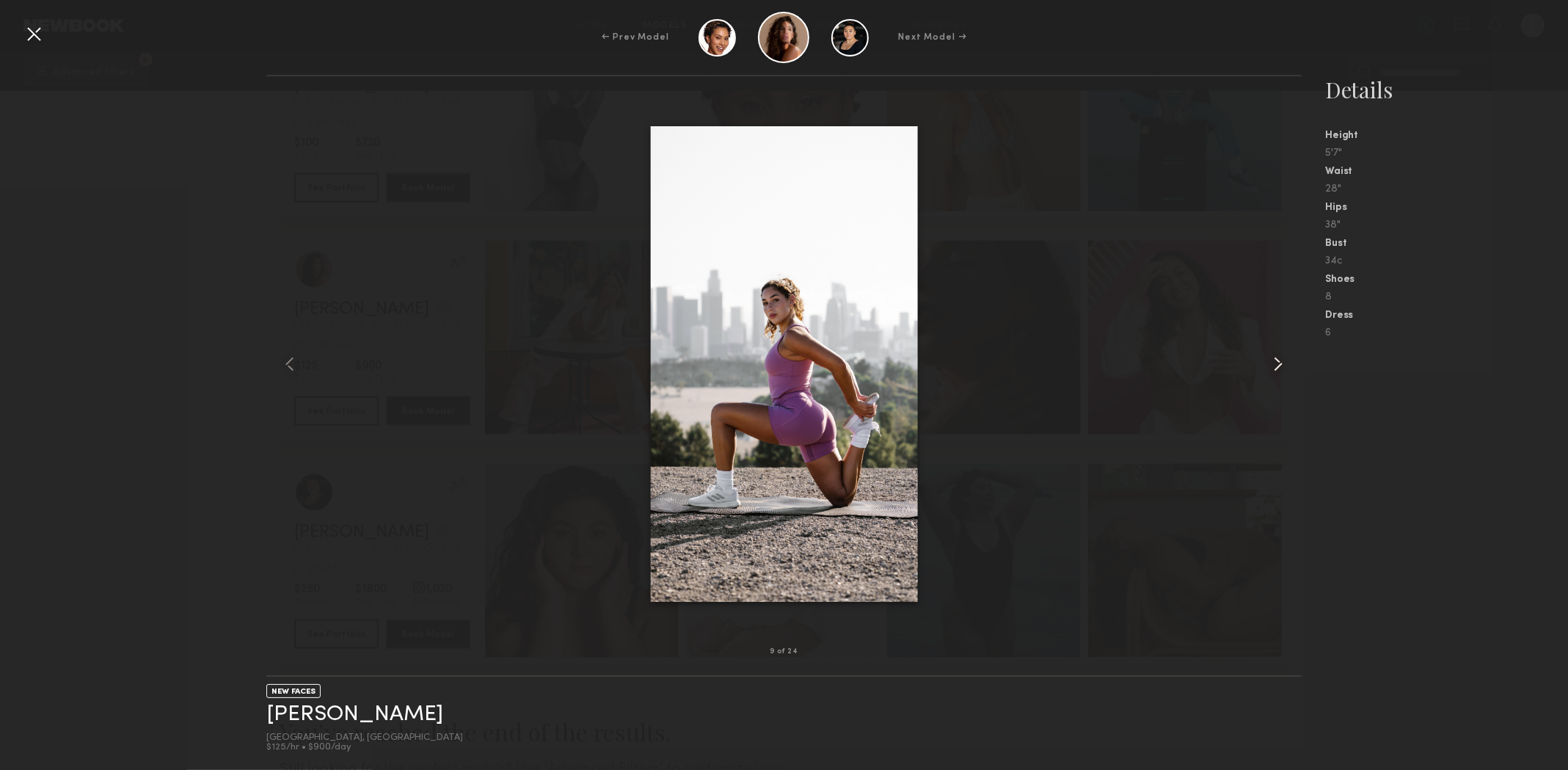
click at [1279, 368] on common-icon at bounding box center [1279, 364] width 24 height 24
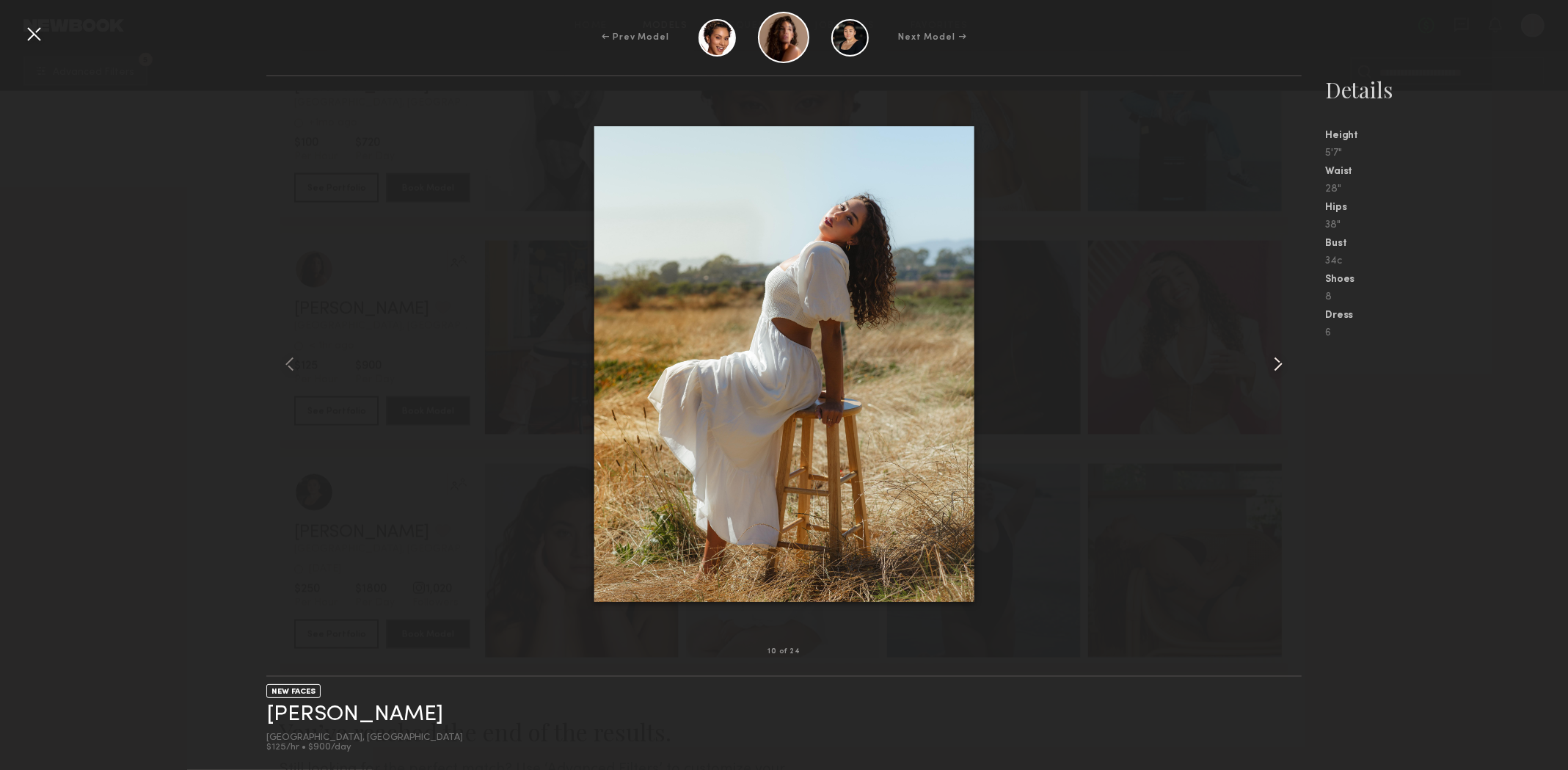
click at [1279, 368] on common-icon at bounding box center [1279, 364] width 24 height 24
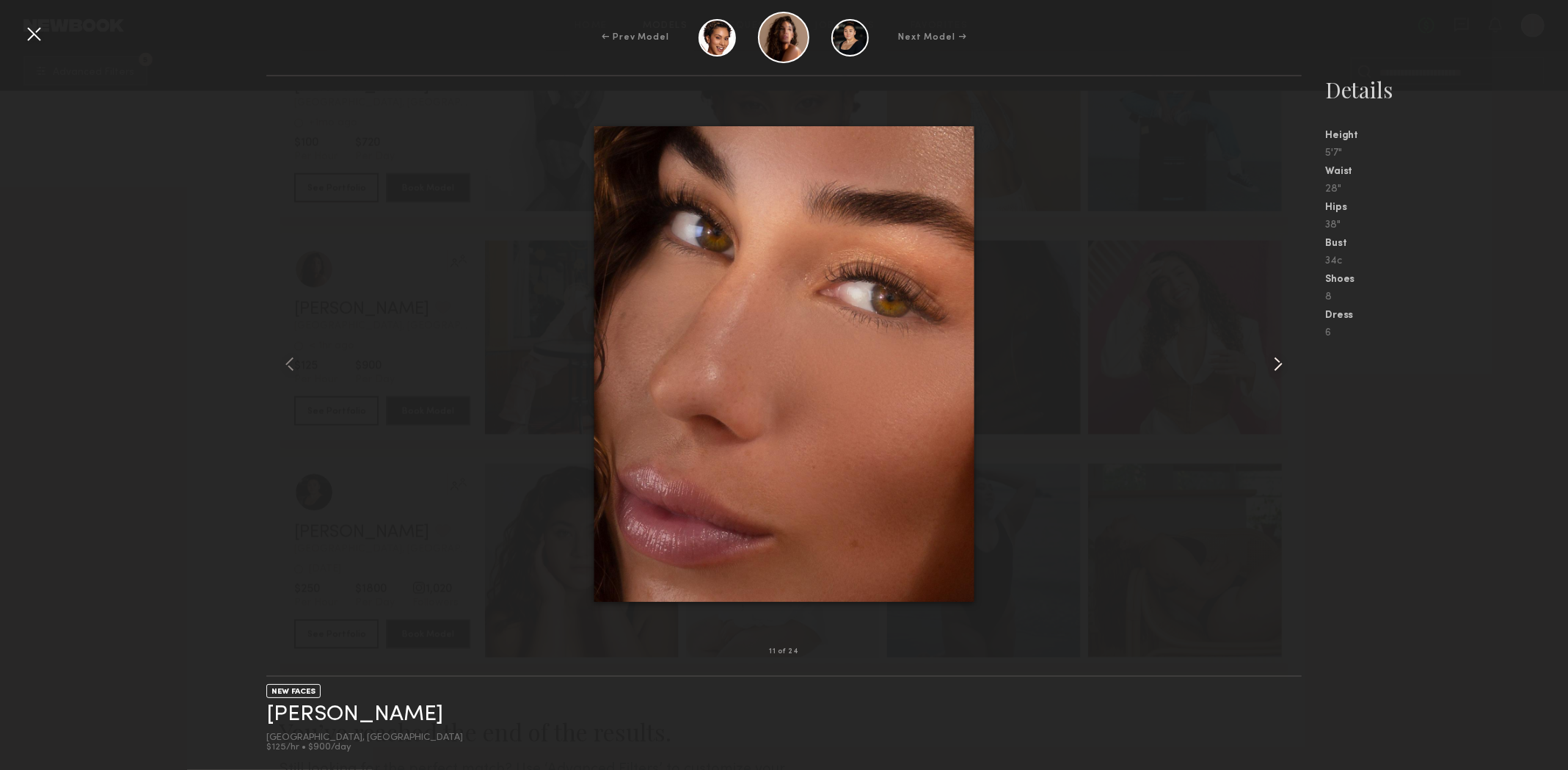
click at [1279, 368] on common-icon at bounding box center [1279, 364] width 24 height 24
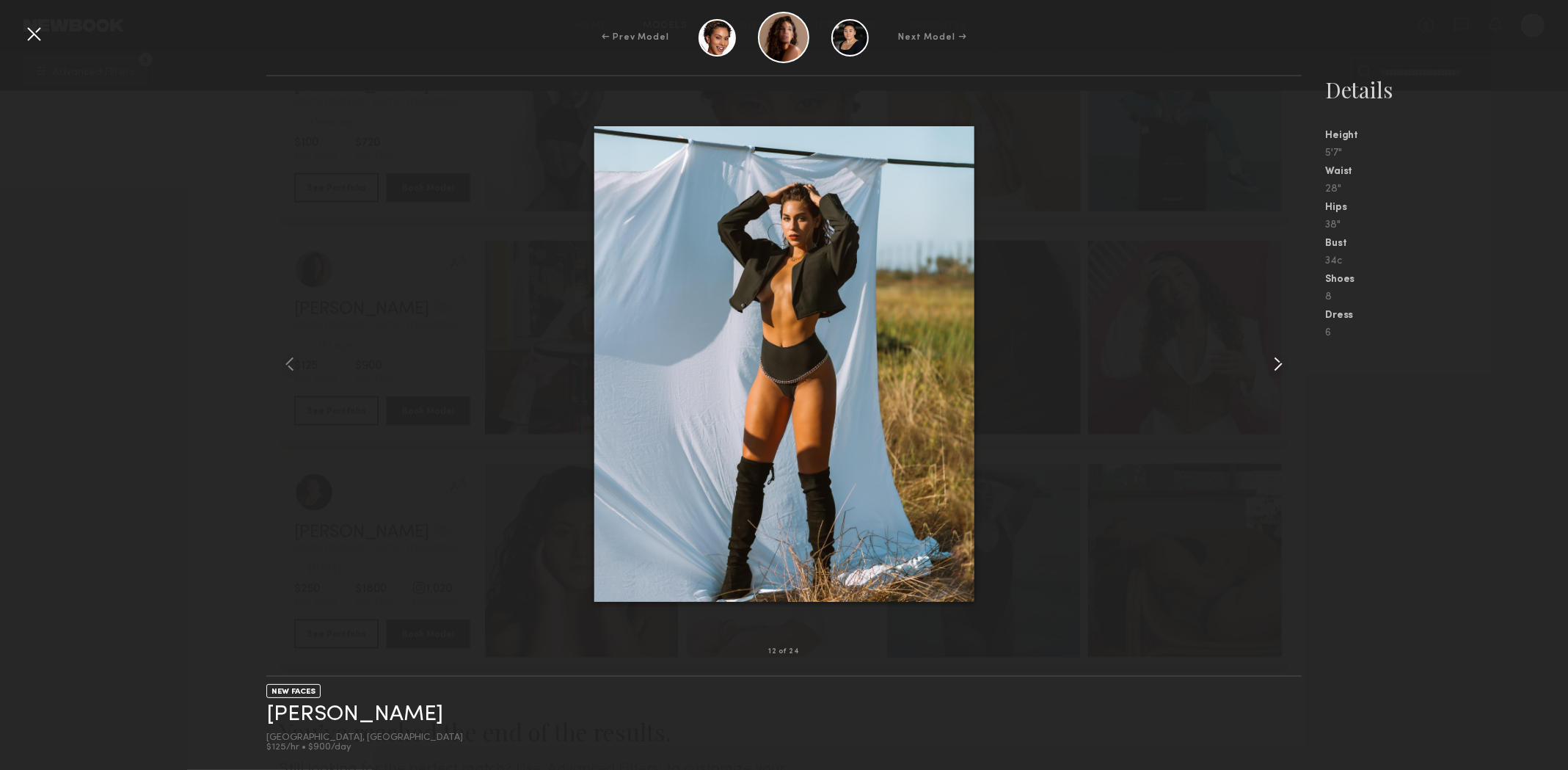
click at [1279, 368] on common-icon at bounding box center [1279, 364] width 24 height 24
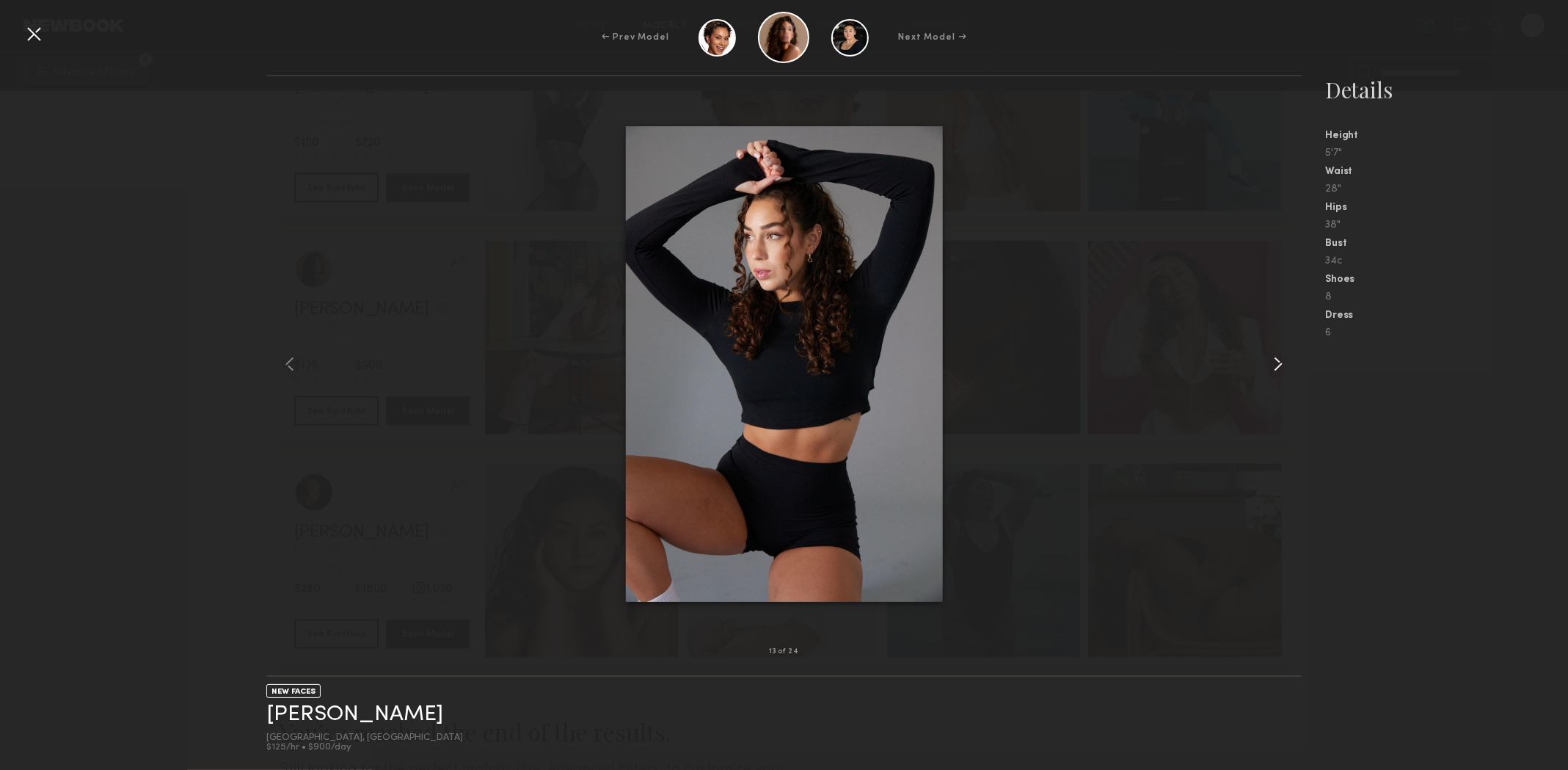
click at [1279, 368] on common-icon at bounding box center [1279, 364] width 24 height 24
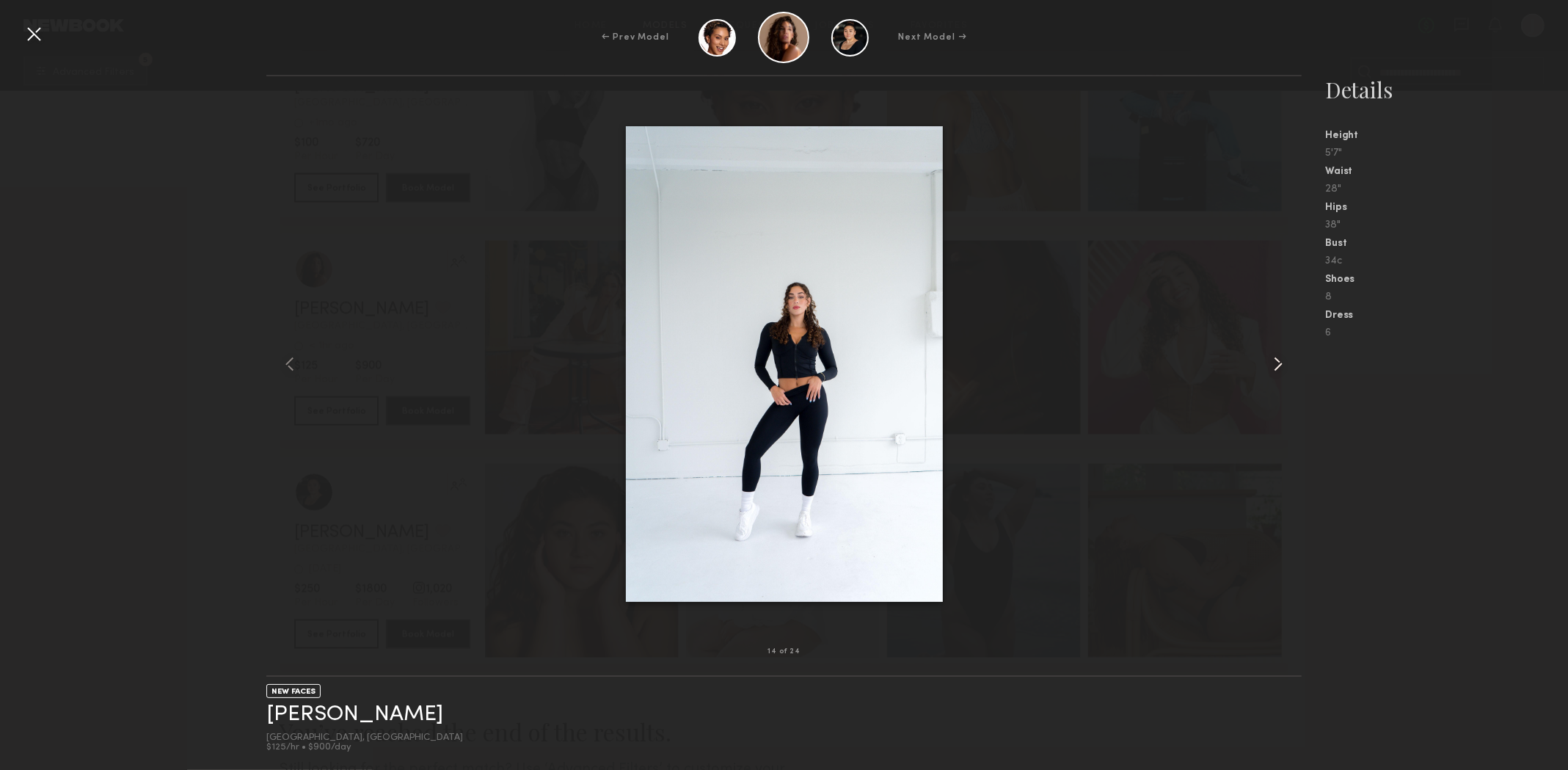
click at [1279, 368] on common-icon at bounding box center [1279, 364] width 24 height 24
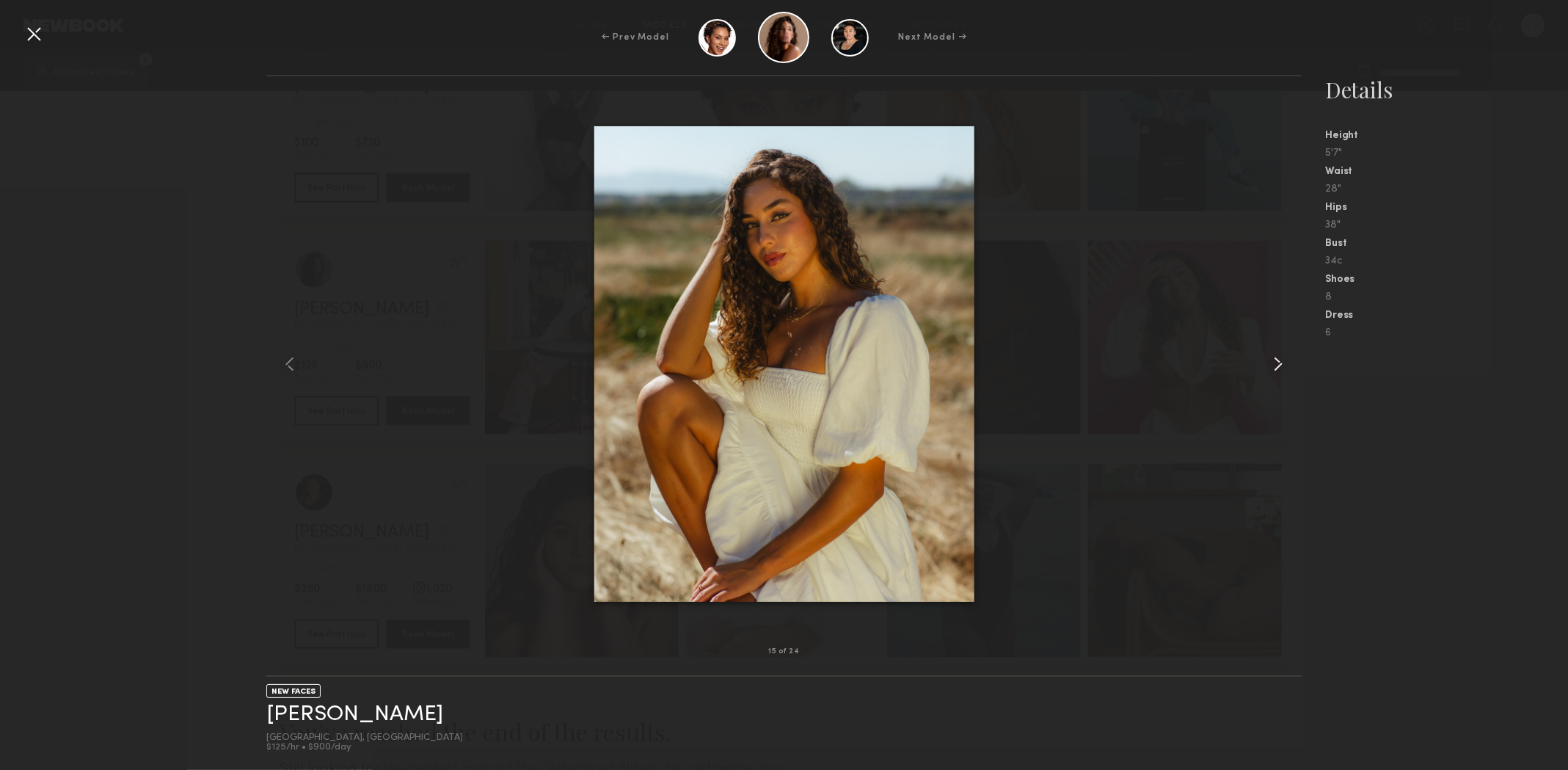
click at [1279, 368] on common-icon at bounding box center [1279, 364] width 24 height 24
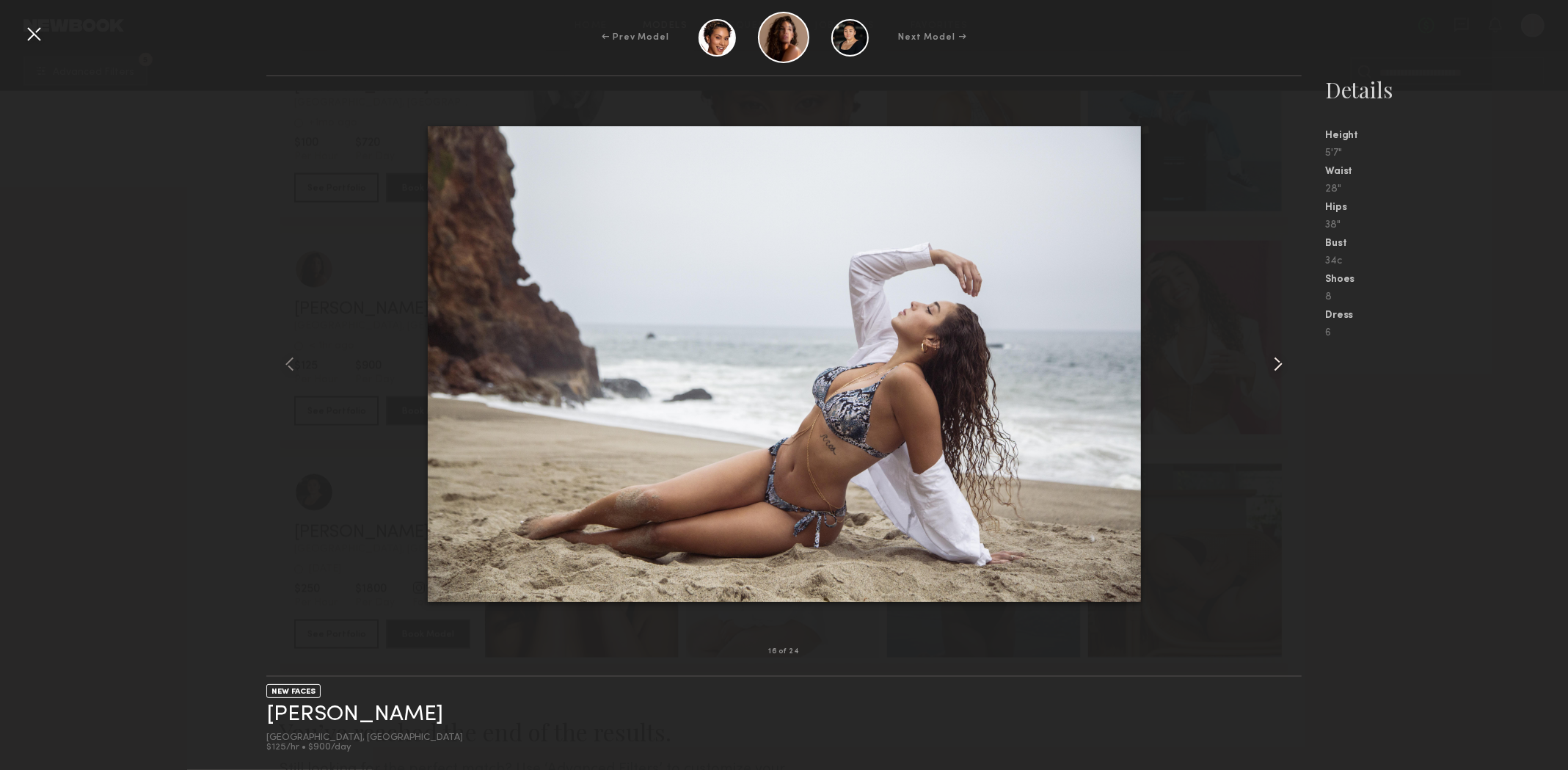
click at [1279, 368] on common-icon at bounding box center [1279, 364] width 24 height 24
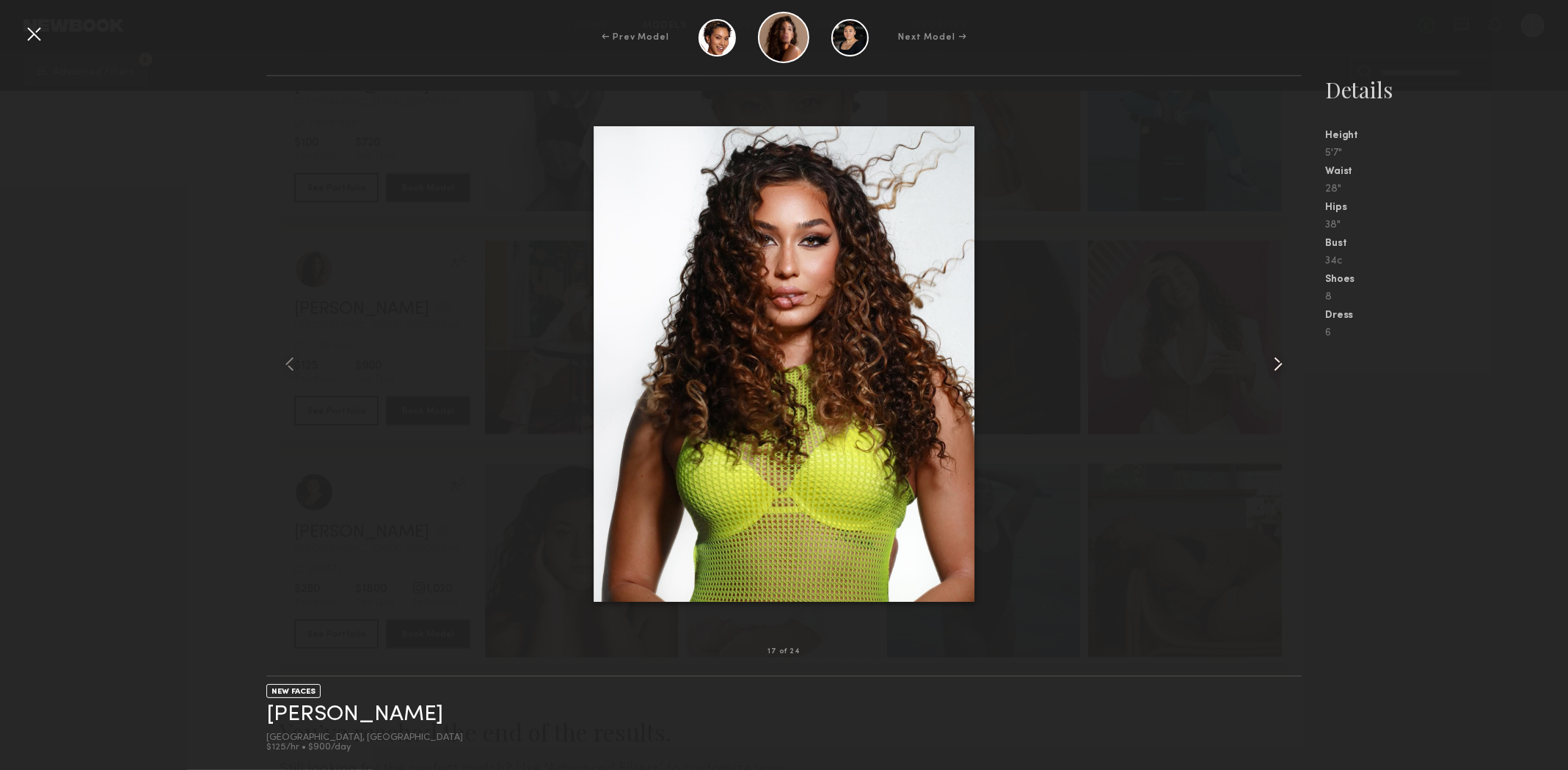
click at [1281, 366] on common-icon at bounding box center [1279, 364] width 24 height 24
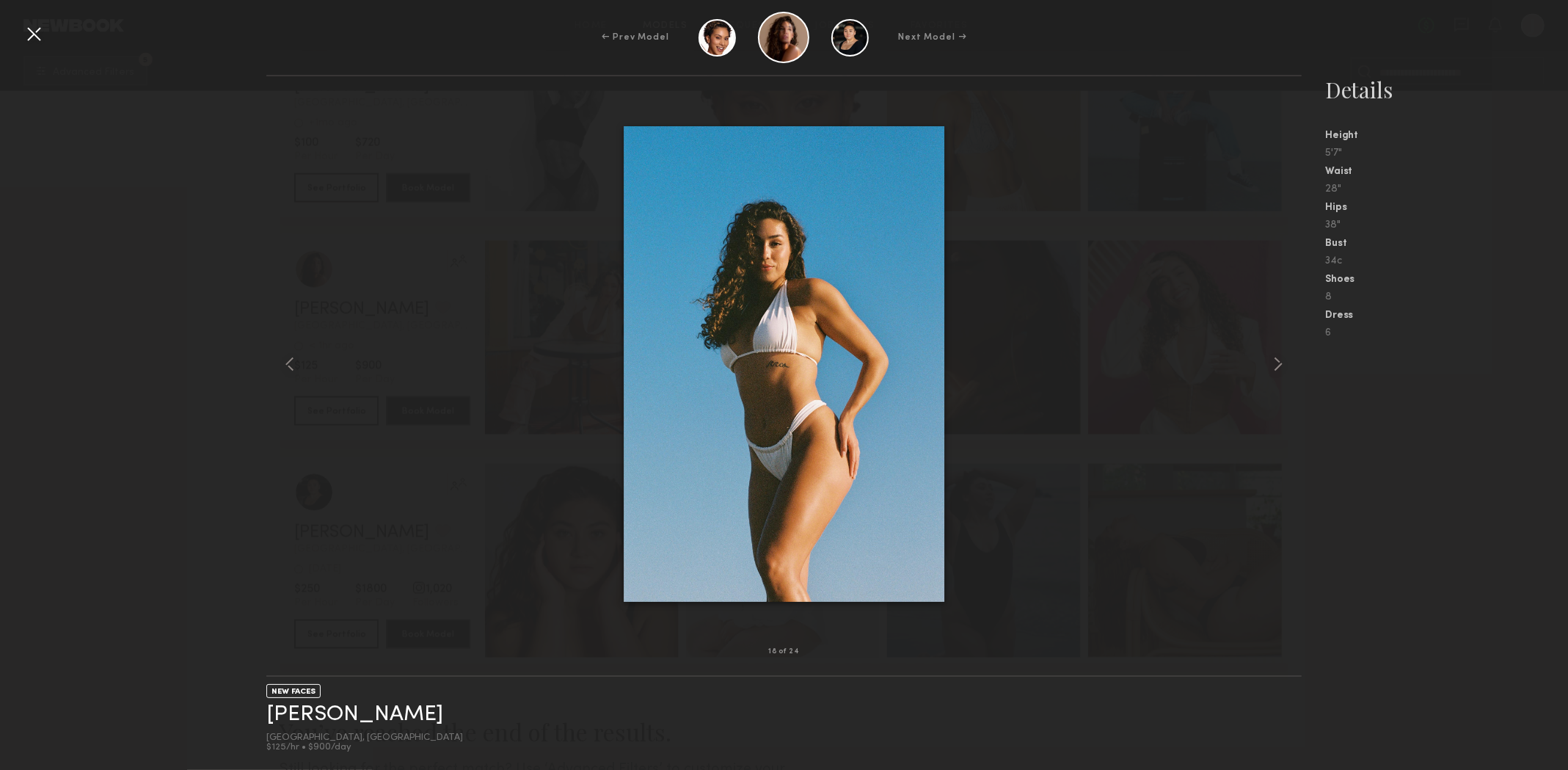
click at [39, 40] on div at bounding box center [34, 34] width 24 height 24
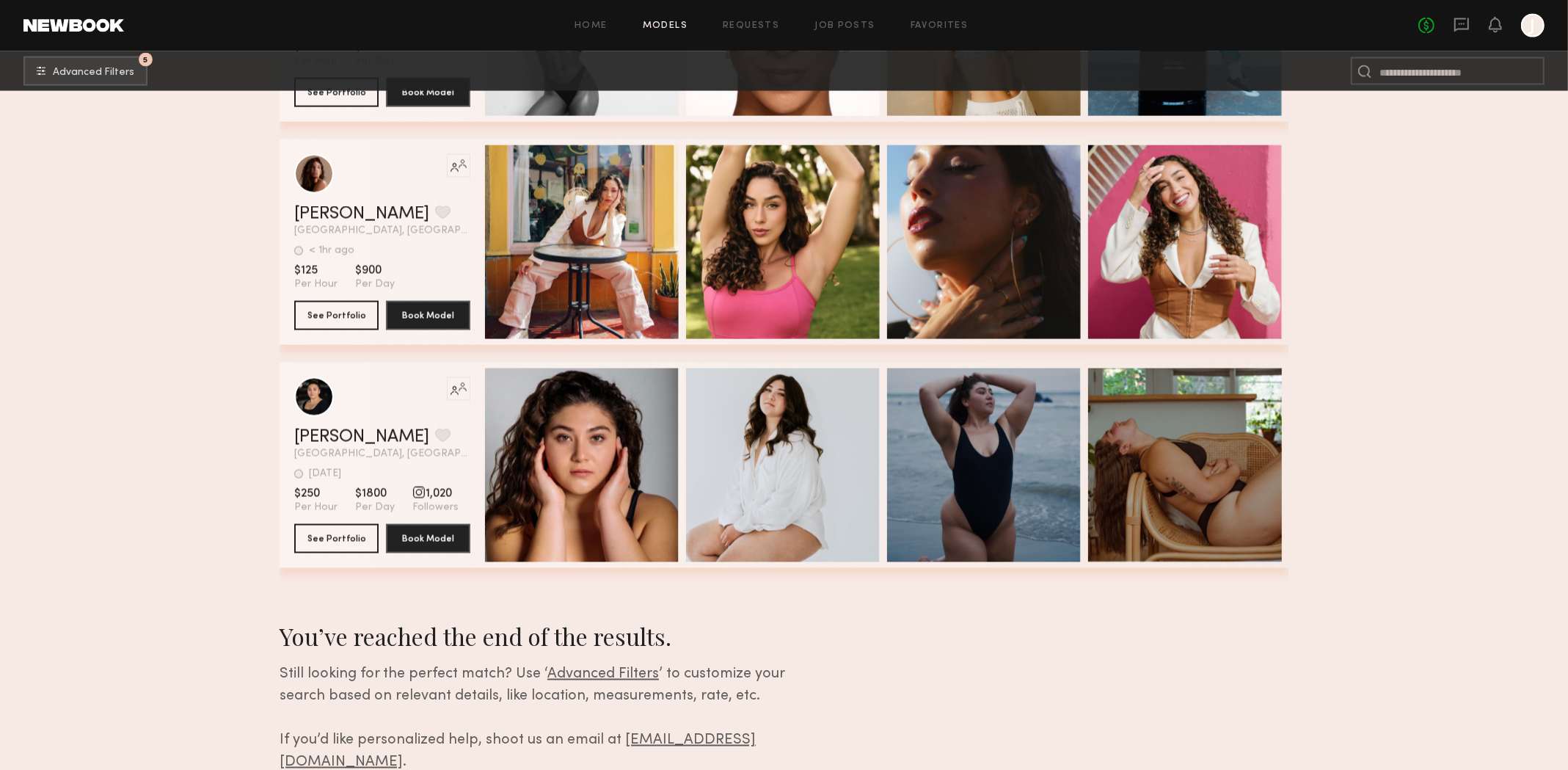
scroll to position [8737, 0]
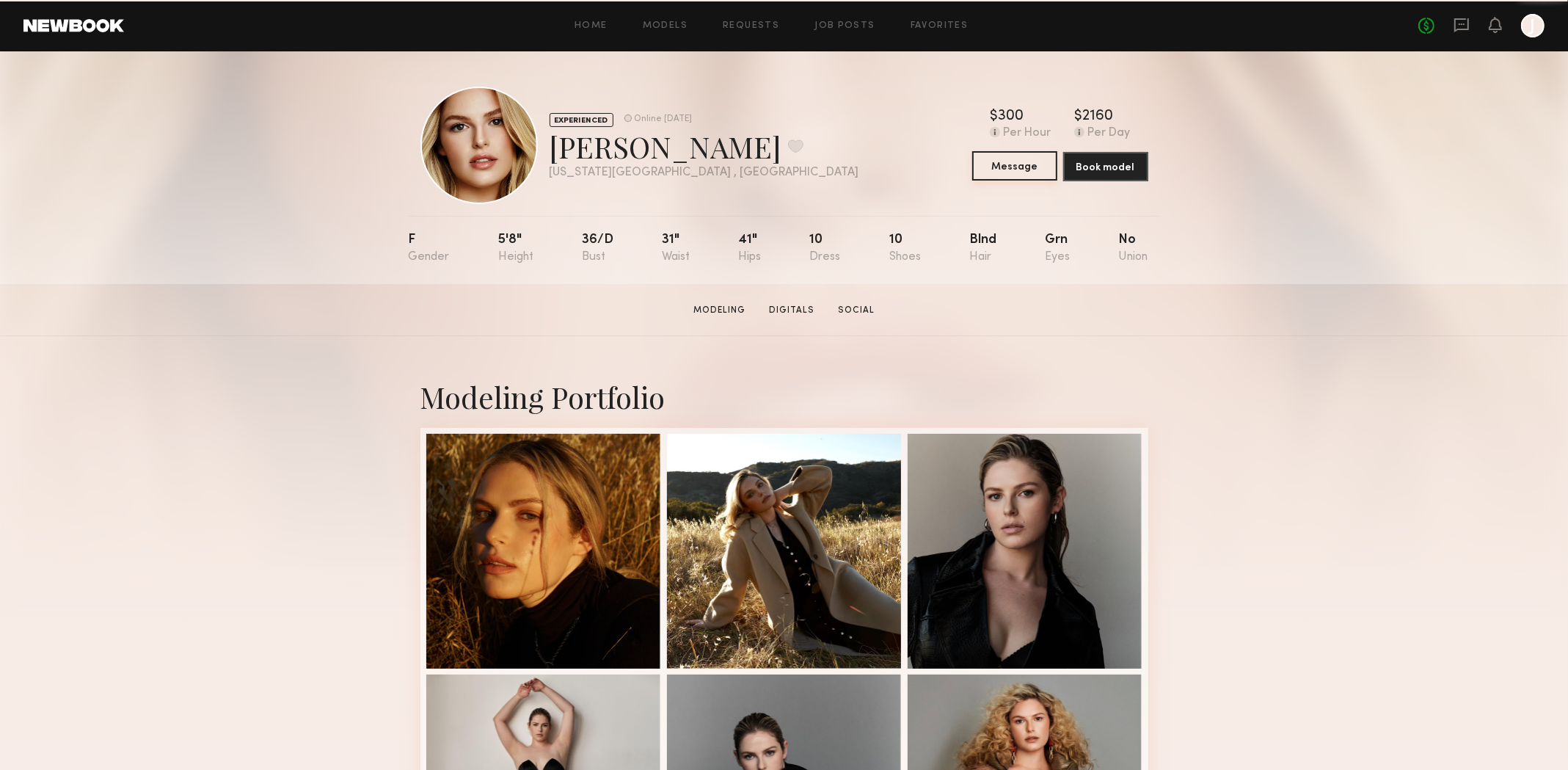
click at [998, 171] on button "Message" at bounding box center [1014, 165] width 85 height 30
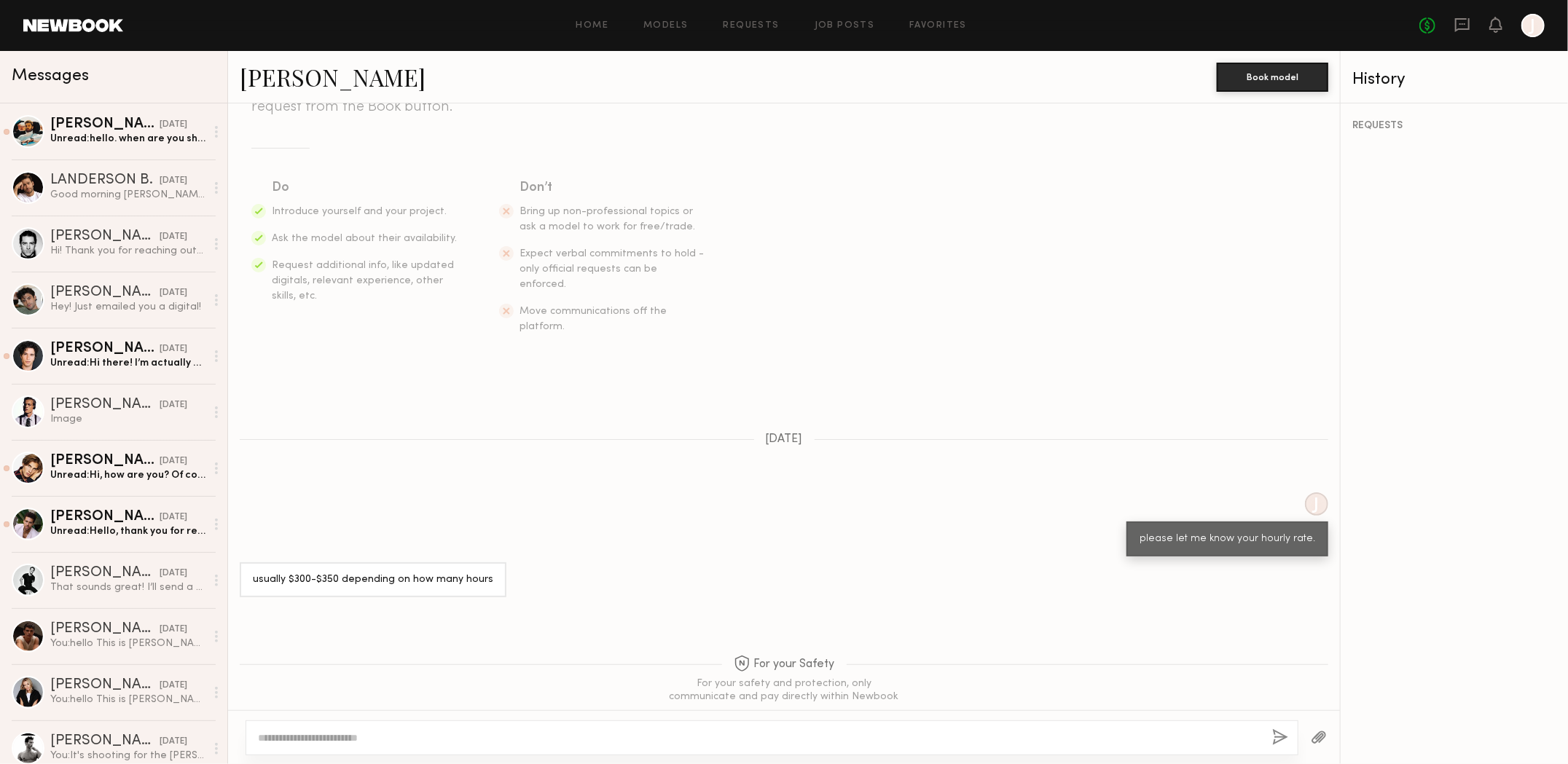
scroll to position [185, 0]
